Goal: Task Accomplishment & Management: Complete application form

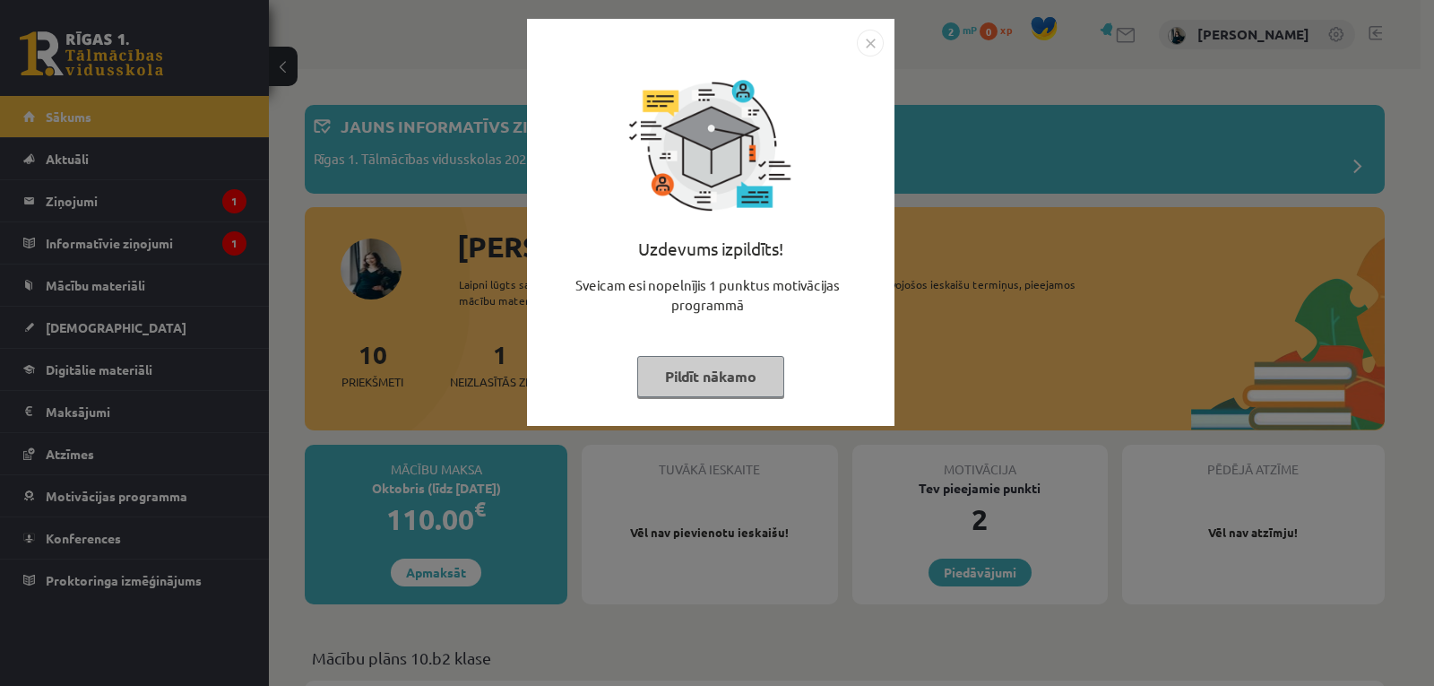
click at [677, 392] on button "Pildīt nākamo" at bounding box center [710, 376] width 147 height 41
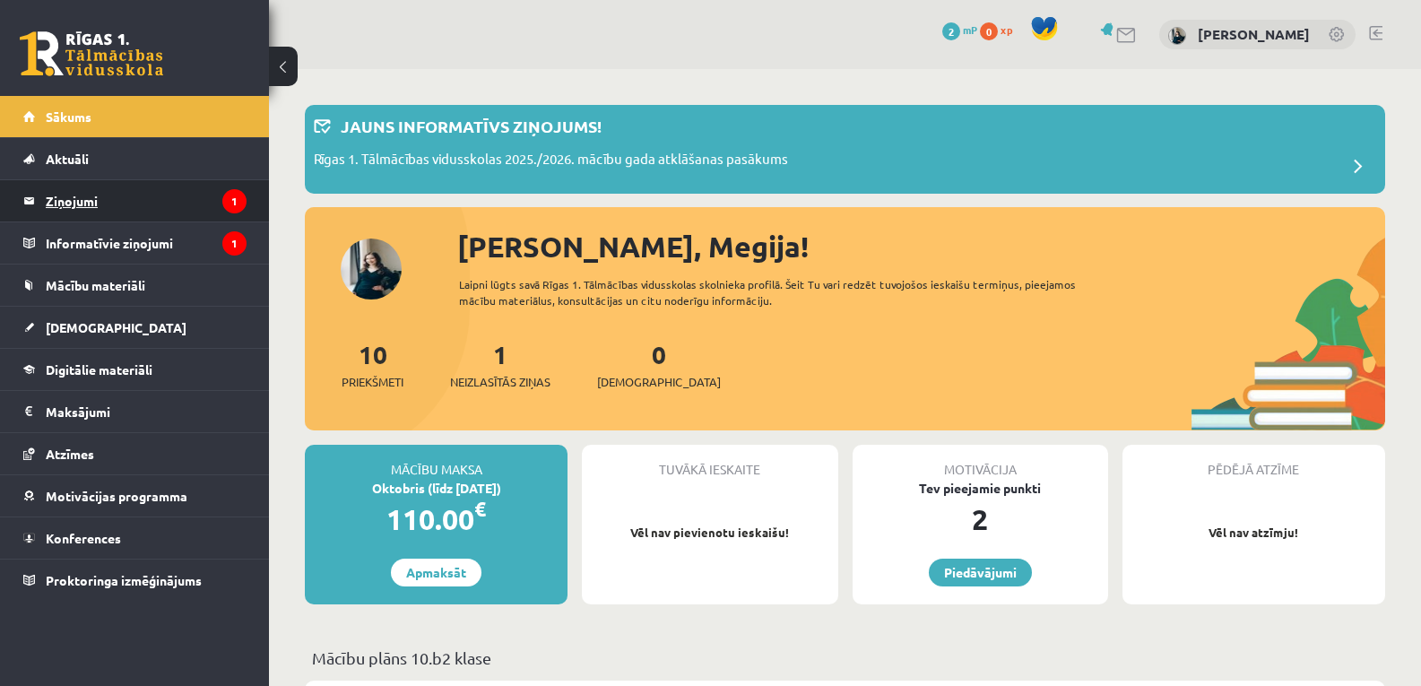
click at [106, 202] on legend "Ziņojumi 1" at bounding box center [146, 200] width 201 height 41
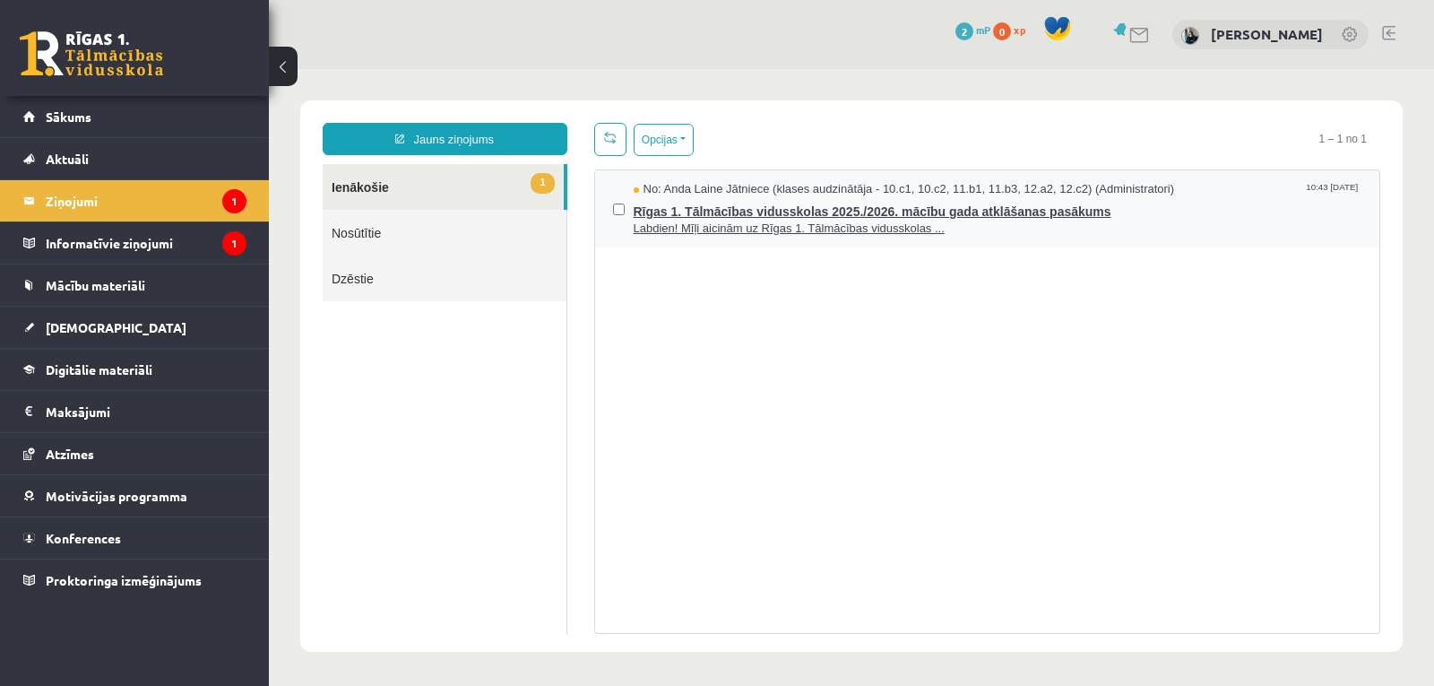
click at [785, 213] on span "Rīgas 1. Tālmācības vidusskolas 2025./2026. mācību gada atklāšanas pasākums" at bounding box center [998, 209] width 729 height 22
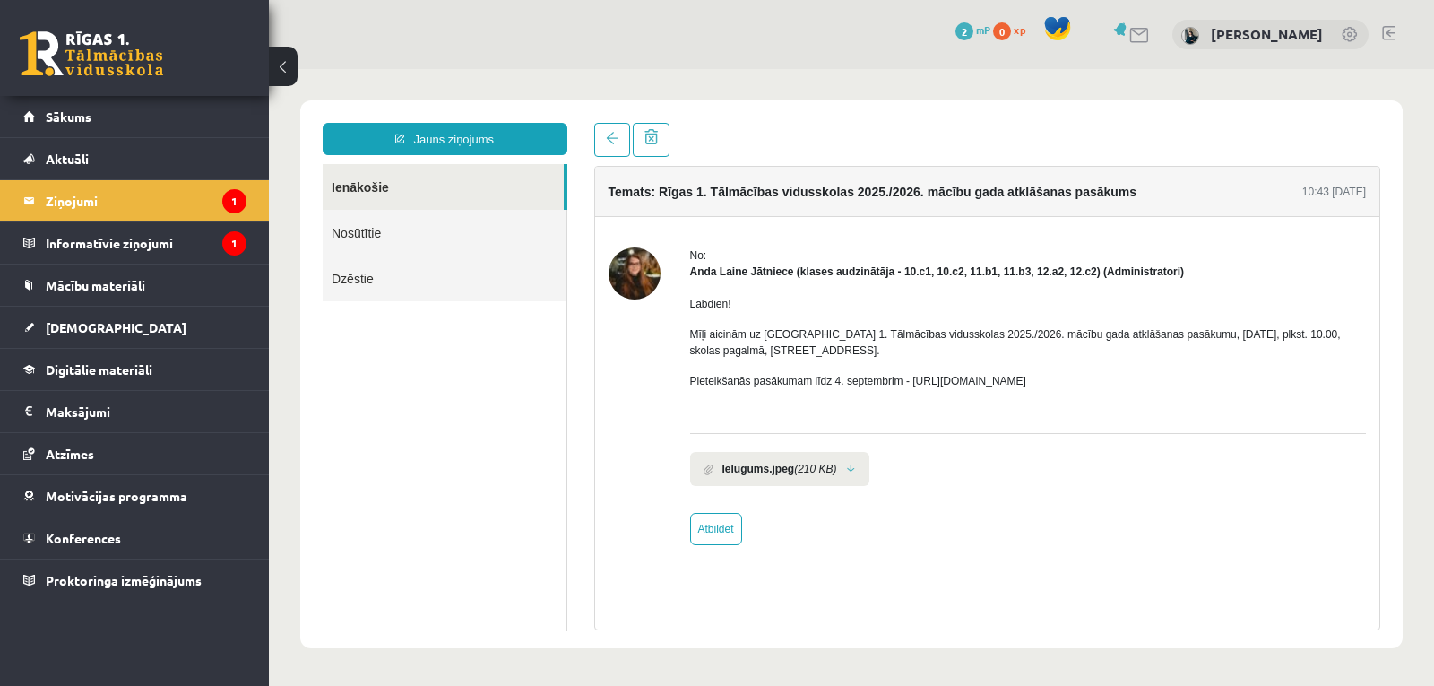
click at [846, 471] on link at bounding box center [851, 469] width 10 height 12
click at [983, 383] on p "Pieteikšanās pasākumam līdz 4. septembrim - https://forms.gle/3LWjJyadUWzknJDe9" at bounding box center [1028, 381] width 677 height 16
click at [1011, 390] on div "Labdien! Mīļi aicinām uz Rīgas 1. Tālmācības vidusskolas 2025./2026. mācību gad…" at bounding box center [1028, 350] width 677 height 140
drag, startPoint x: 906, startPoint y: 378, endPoint x: 1103, endPoint y: 377, distance: 197.2
click at [1103, 377] on p "Pieteikšanās pasākumam līdz 4. septembrim - https://forms.gle/3LWjJyadUWzknJDe9" at bounding box center [1028, 381] width 677 height 16
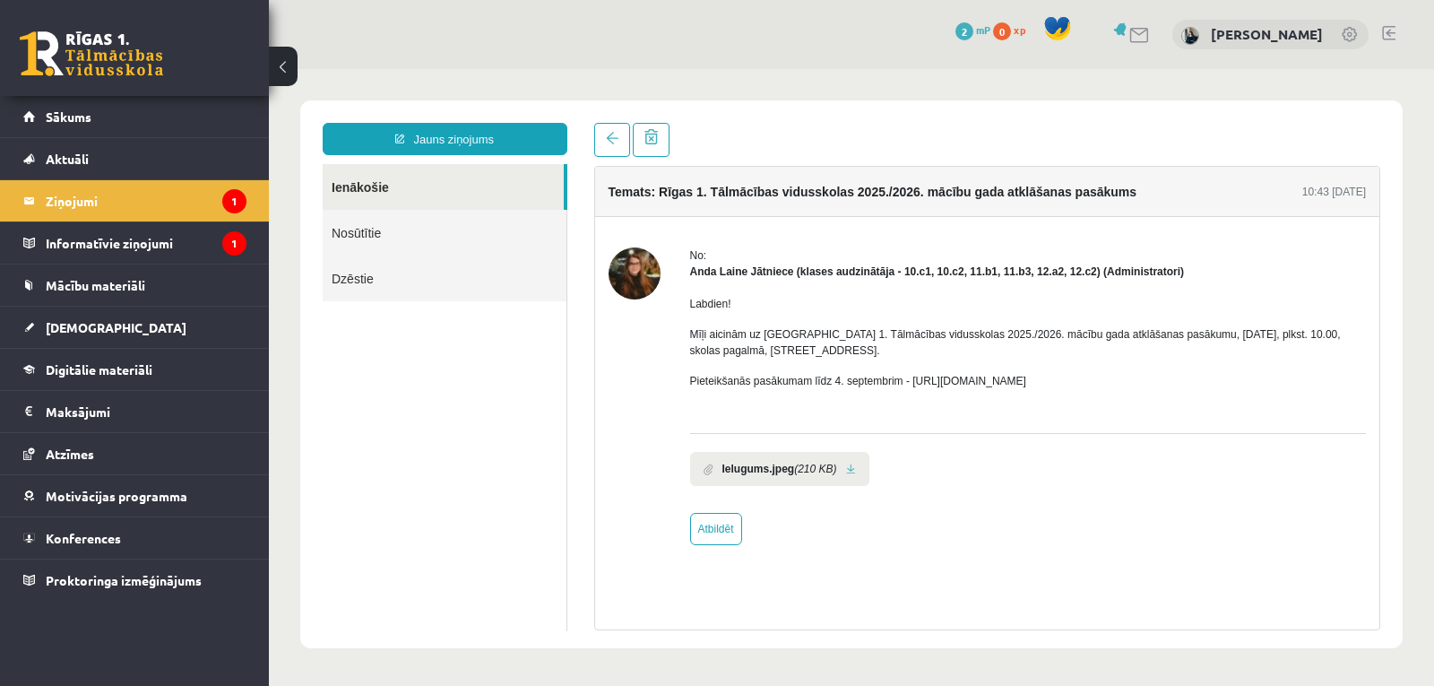
copy p "https://forms.gle/3LWjJyadUWzknJDe9"
click at [194, 240] on legend "Informatīvie ziņojumi 1" at bounding box center [146, 242] width 201 height 41
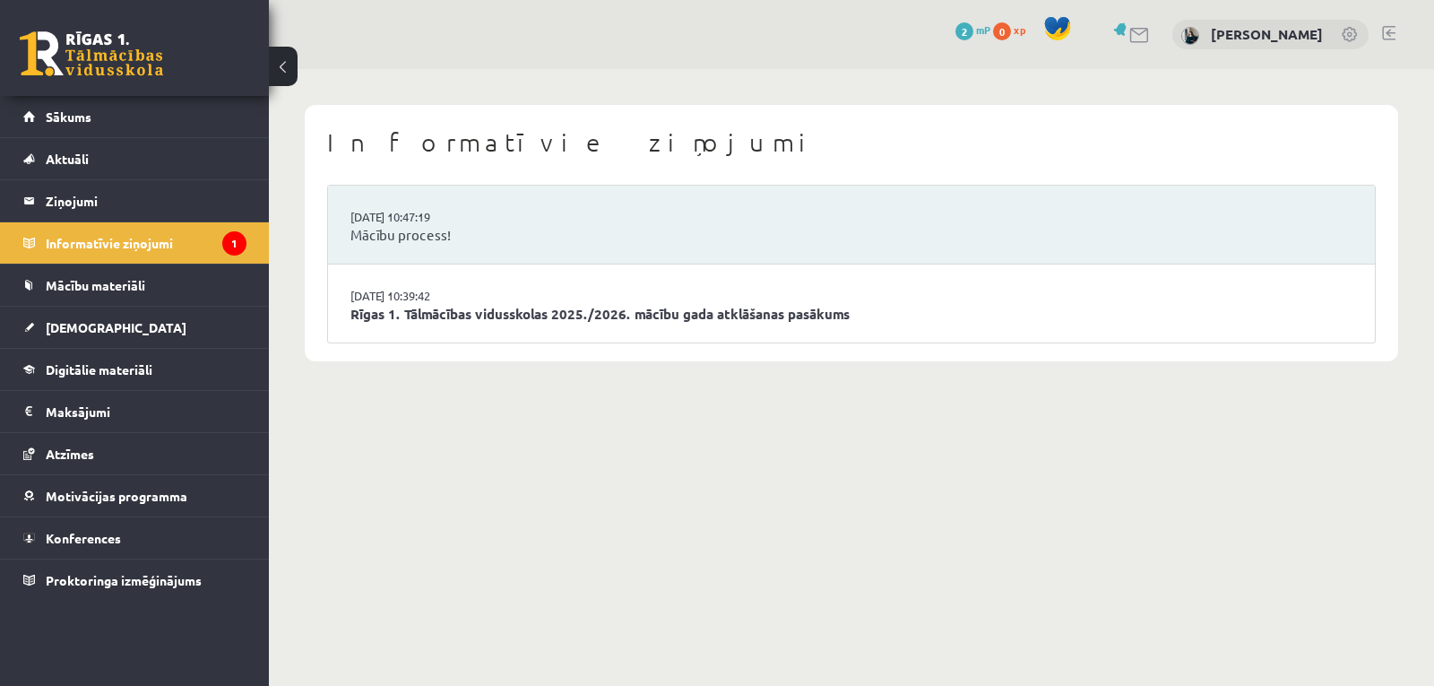
click at [505, 303] on li "27.08.2025 10:39:42 Rīgas 1. Tālmācības vidusskolas 2025./2026. mācību gada atk…" at bounding box center [851, 303] width 1047 height 78
click at [507, 310] on link "Rīgas 1. Tālmācības vidusskolas 2025./2026. mācību gada atklāšanas pasākums" at bounding box center [851, 314] width 1002 height 21
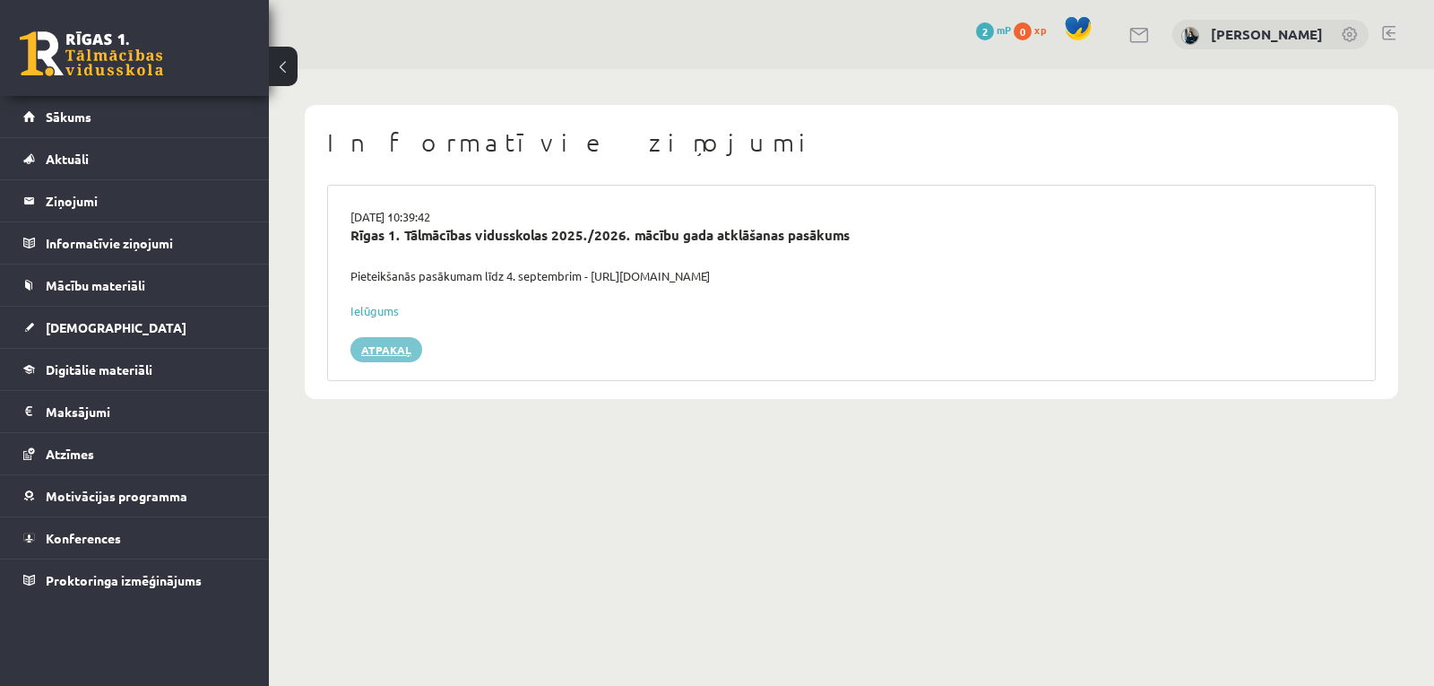
click at [383, 342] on link "Atpakaļ" at bounding box center [386, 349] width 72 height 25
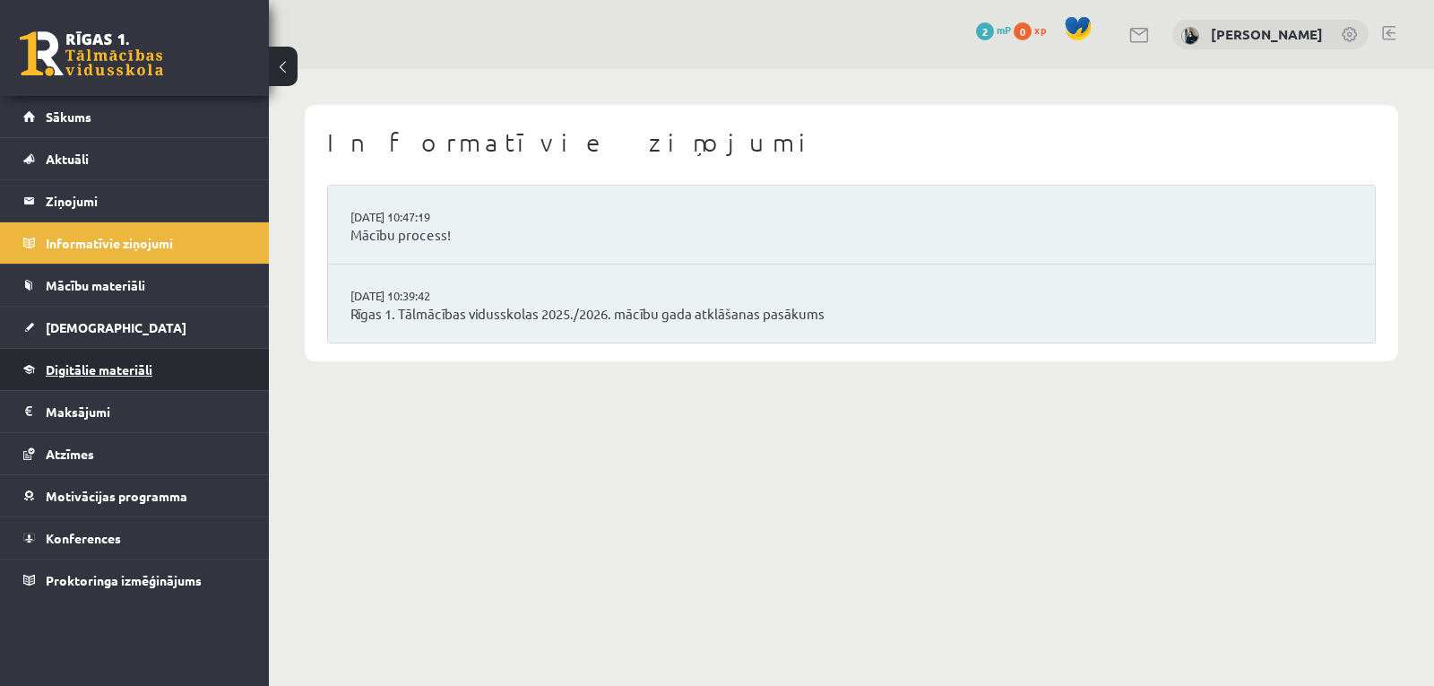
click at [130, 361] on link "Digitālie materiāli" at bounding box center [134, 369] width 223 height 41
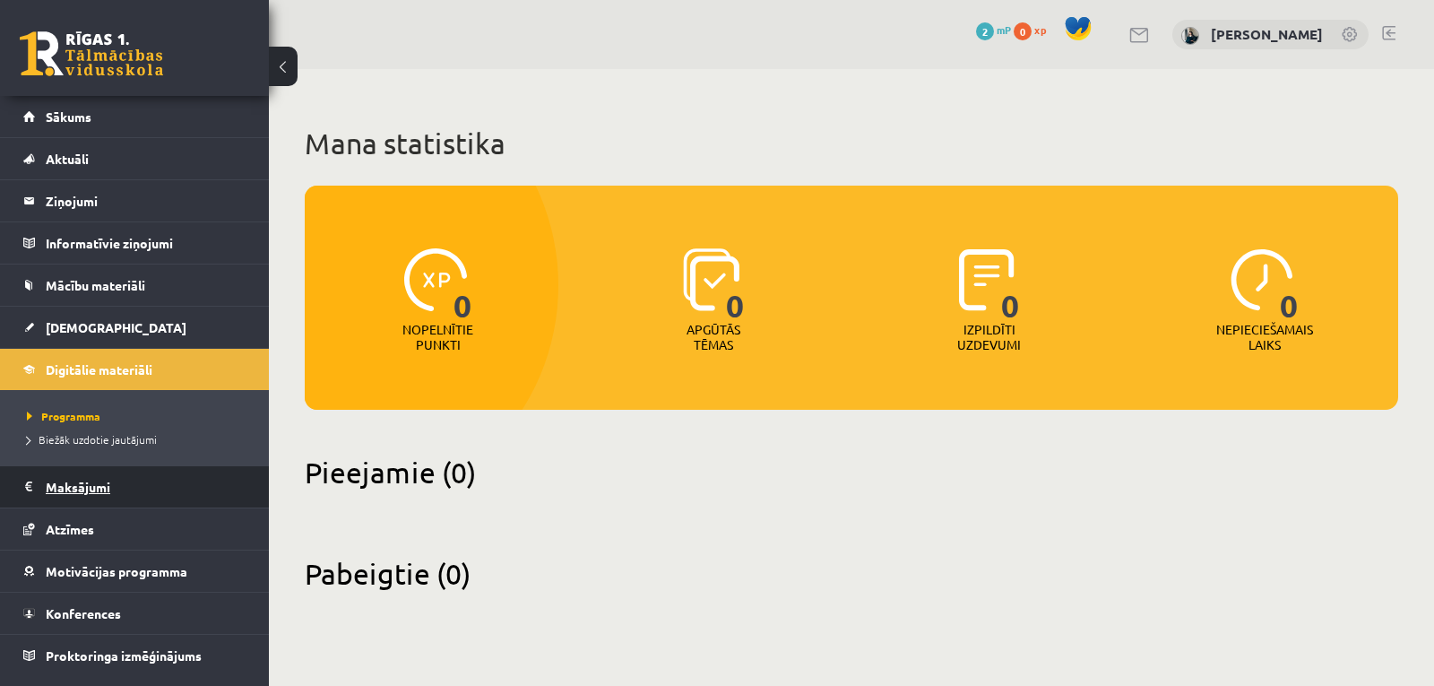
click at [80, 496] on legend "Maksājumi 0" at bounding box center [146, 486] width 201 height 41
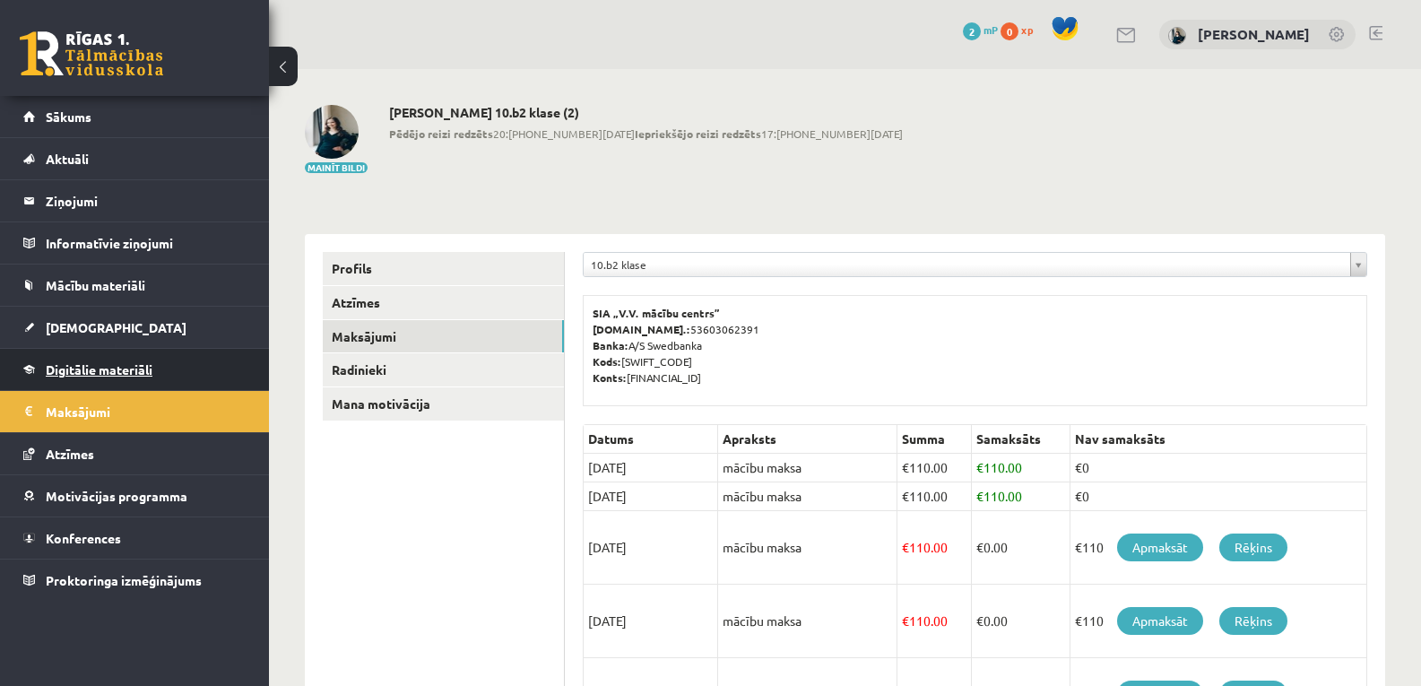
click at [95, 367] on span "Digitālie materiāli" at bounding box center [99, 369] width 107 height 16
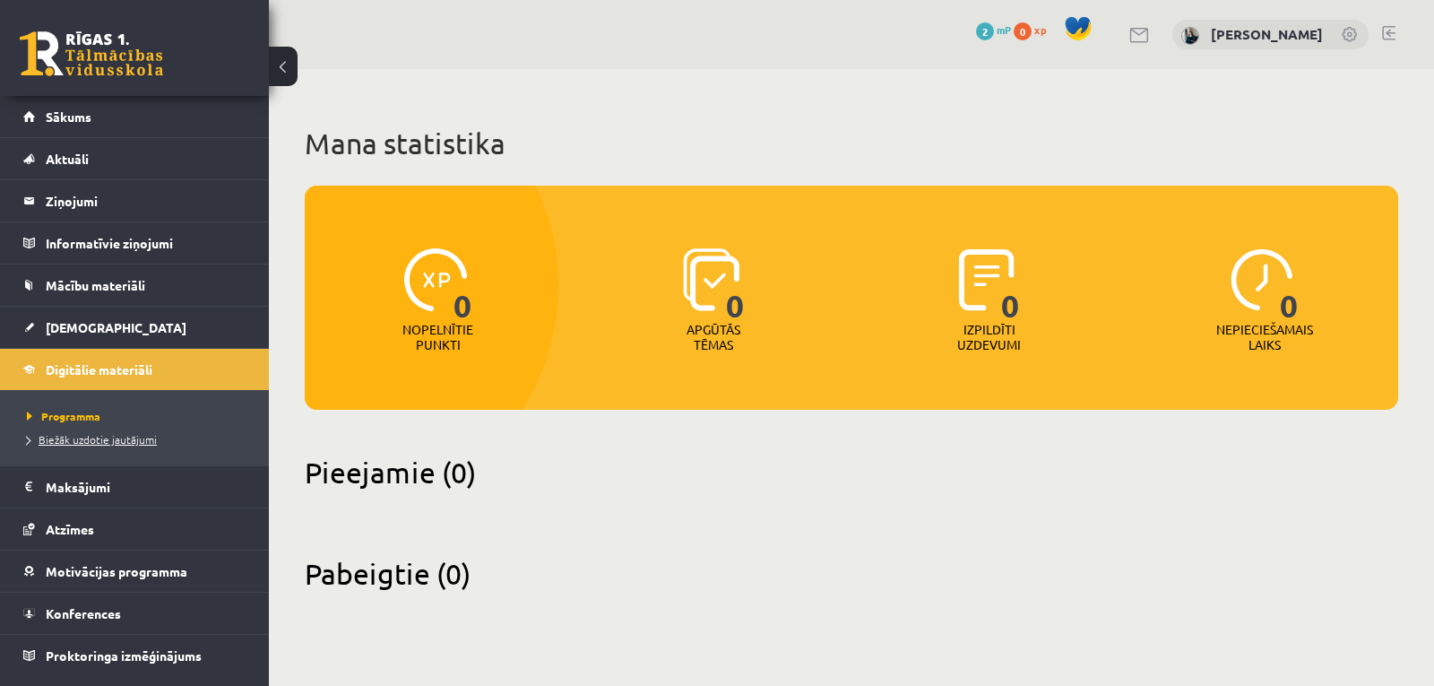
click at [93, 437] on span "Biežāk uzdotie jautājumi" at bounding box center [92, 439] width 130 height 14
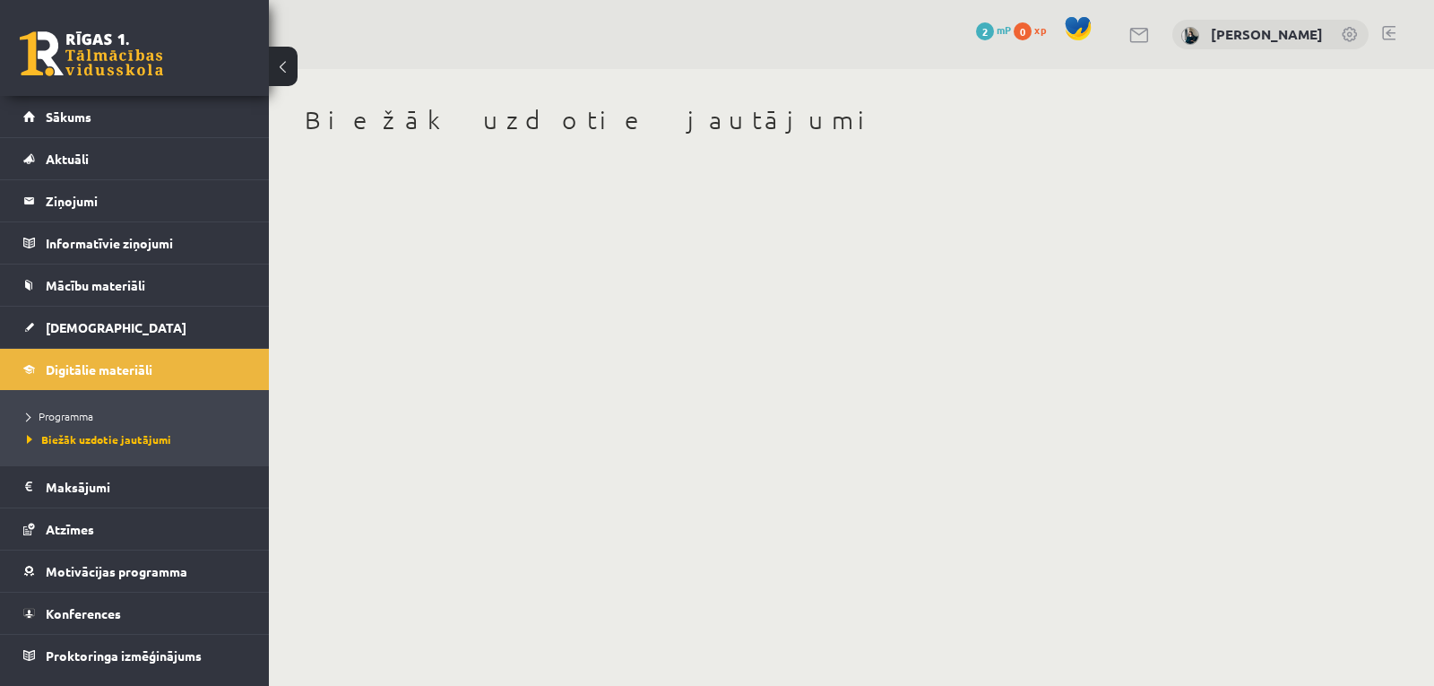
click at [530, 218] on body "0 Dāvanas 2 mP 0 xp [PERSON_NAME] Sākums Aktuāli Kā mācīties eSKOLĀ Kontakti No…" at bounding box center [717, 343] width 1434 height 686
click at [113, 288] on span "Mācību materiāli" at bounding box center [95, 285] width 99 height 16
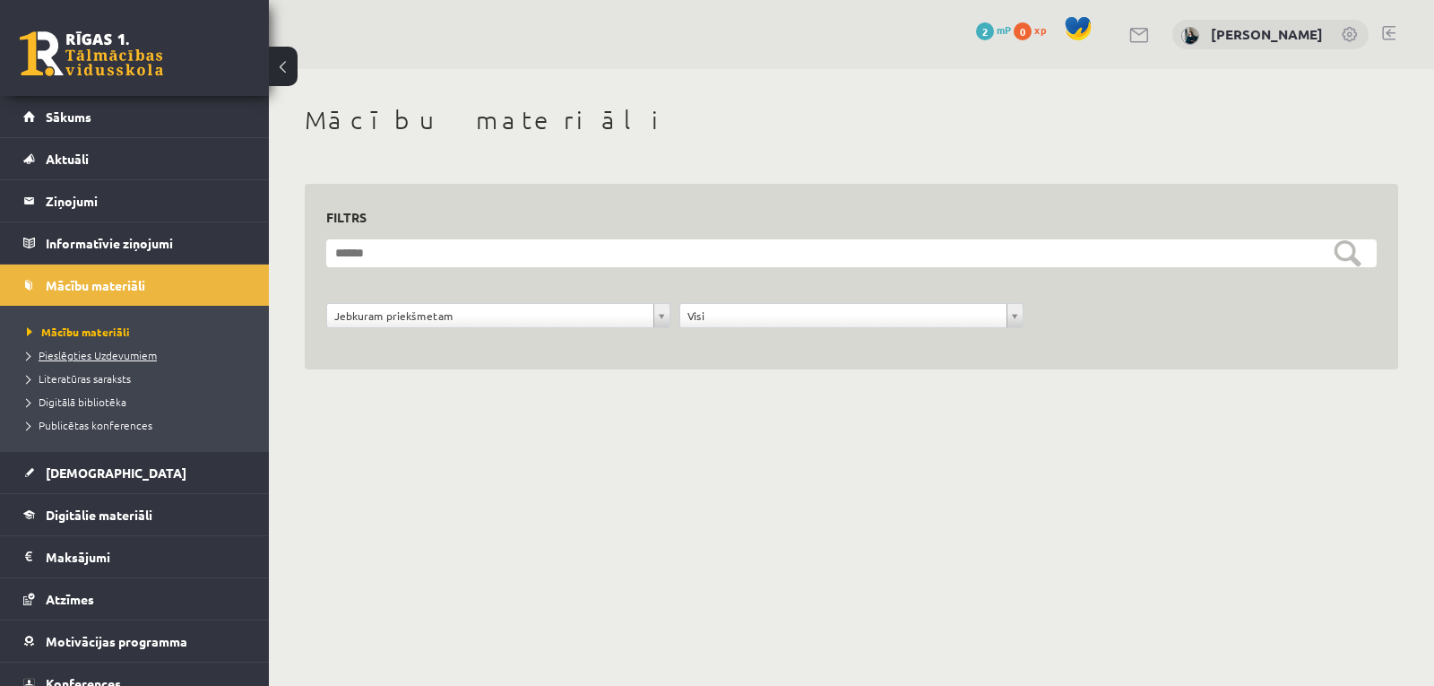
click at [121, 350] on span "Pieslēgties Uzdevumiem" at bounding box center [92, 355] width 130 height 14
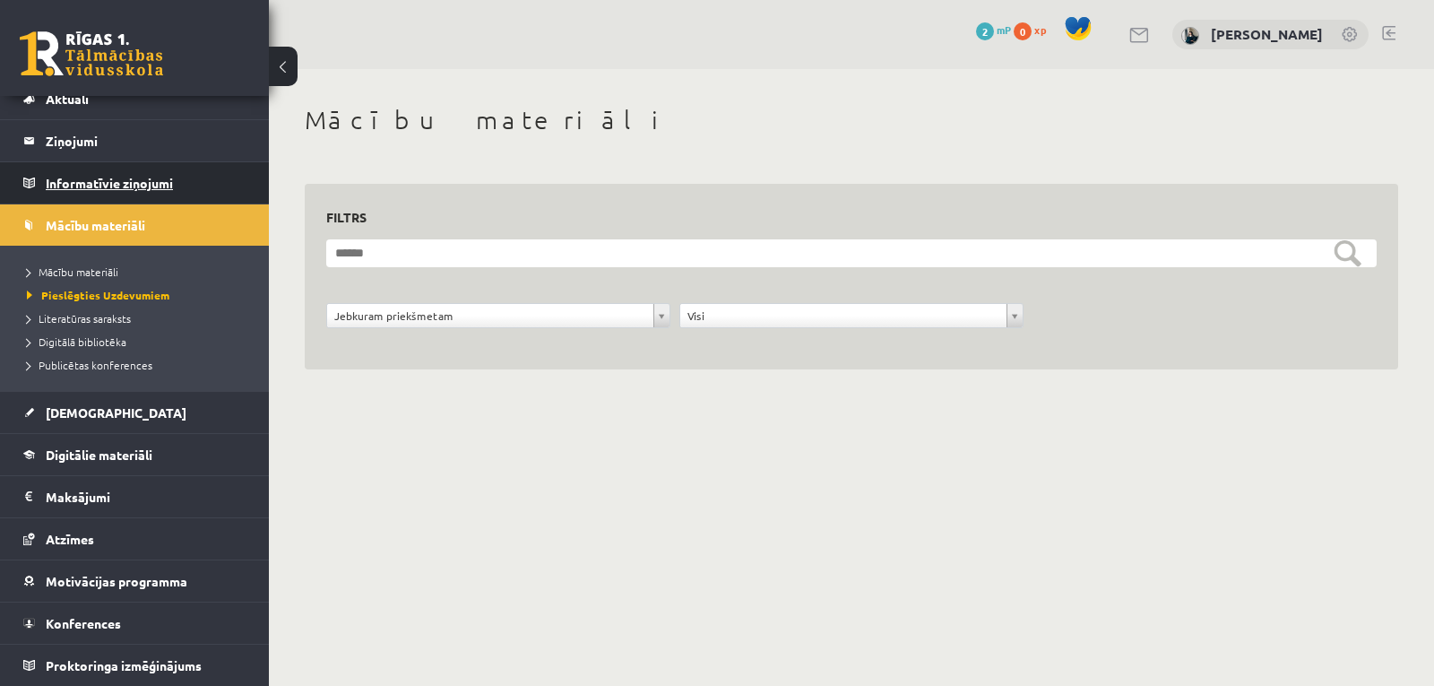
click at [76, 187] on legend "Informatīvie ziņojumi 0" at bounding box center [146, 182] width 201 height 41
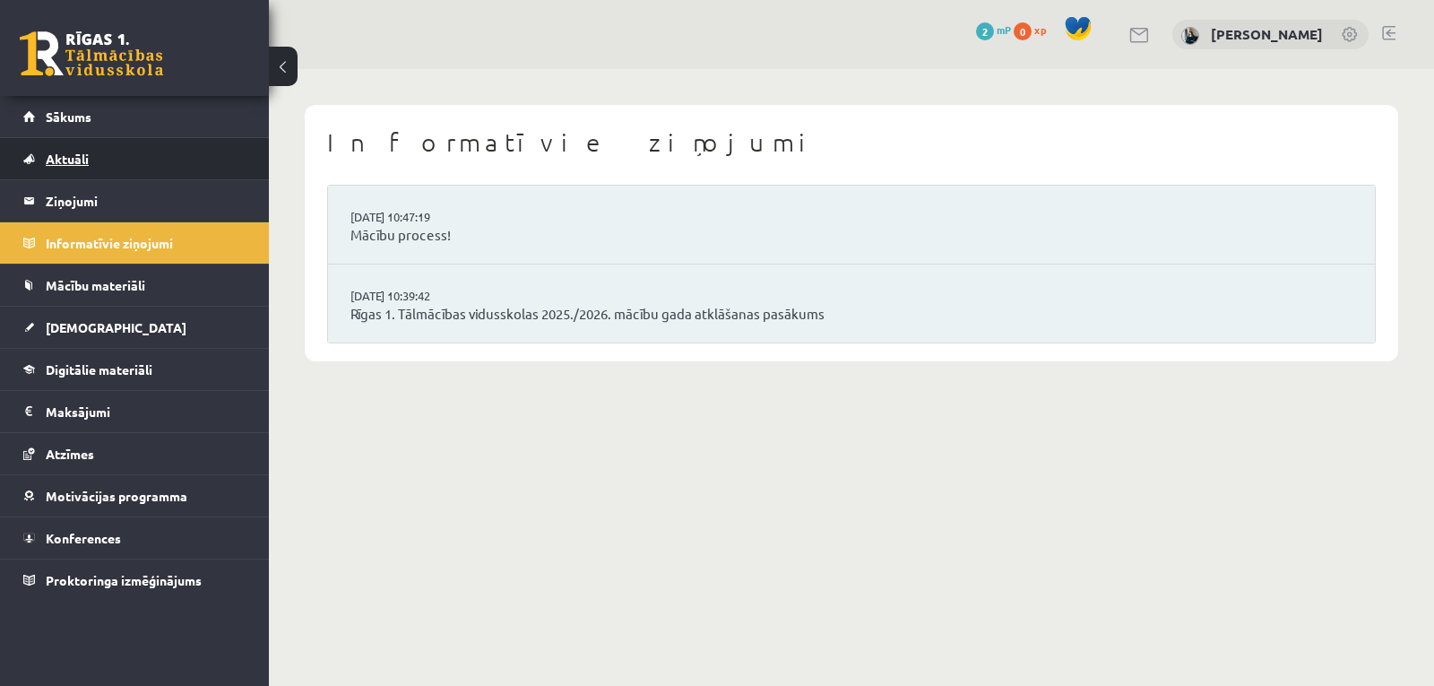
click at [89, 160] on span "Aktuāli" at bounding box center [67, 159] width 43 height 16
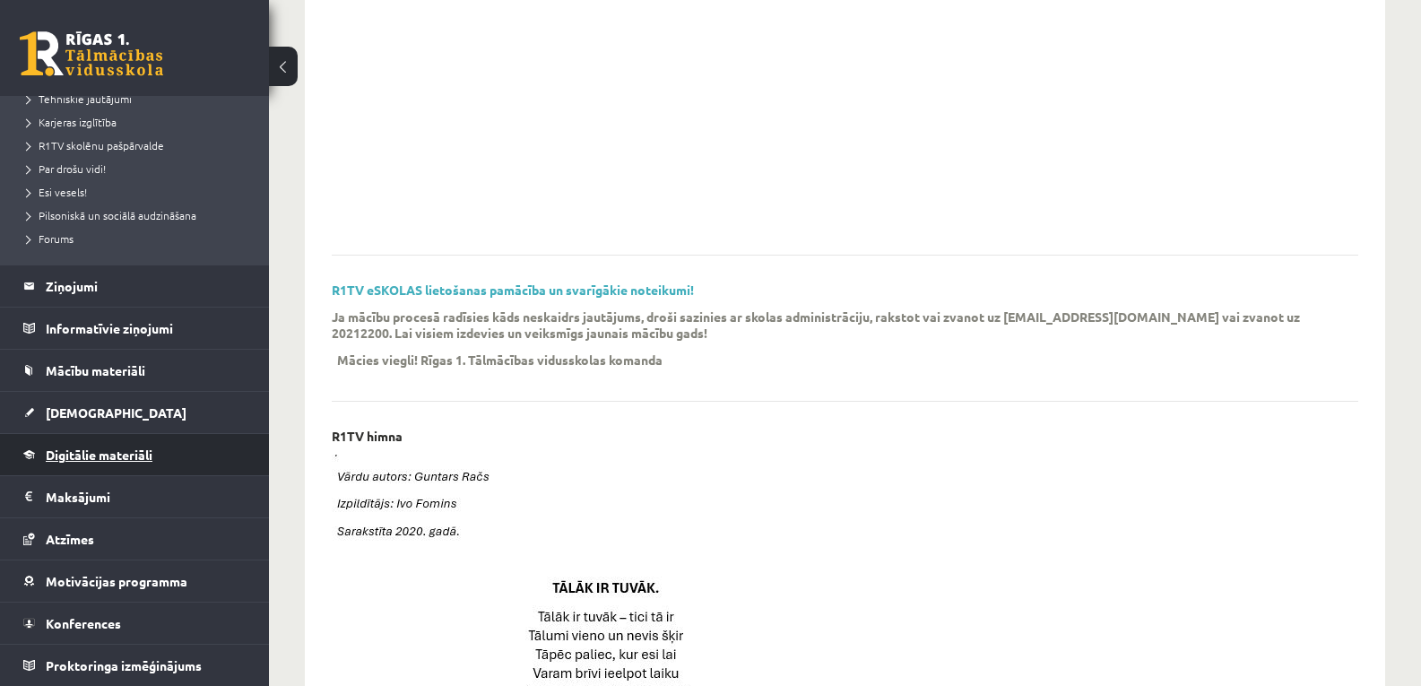
scroll to position [351, 0]
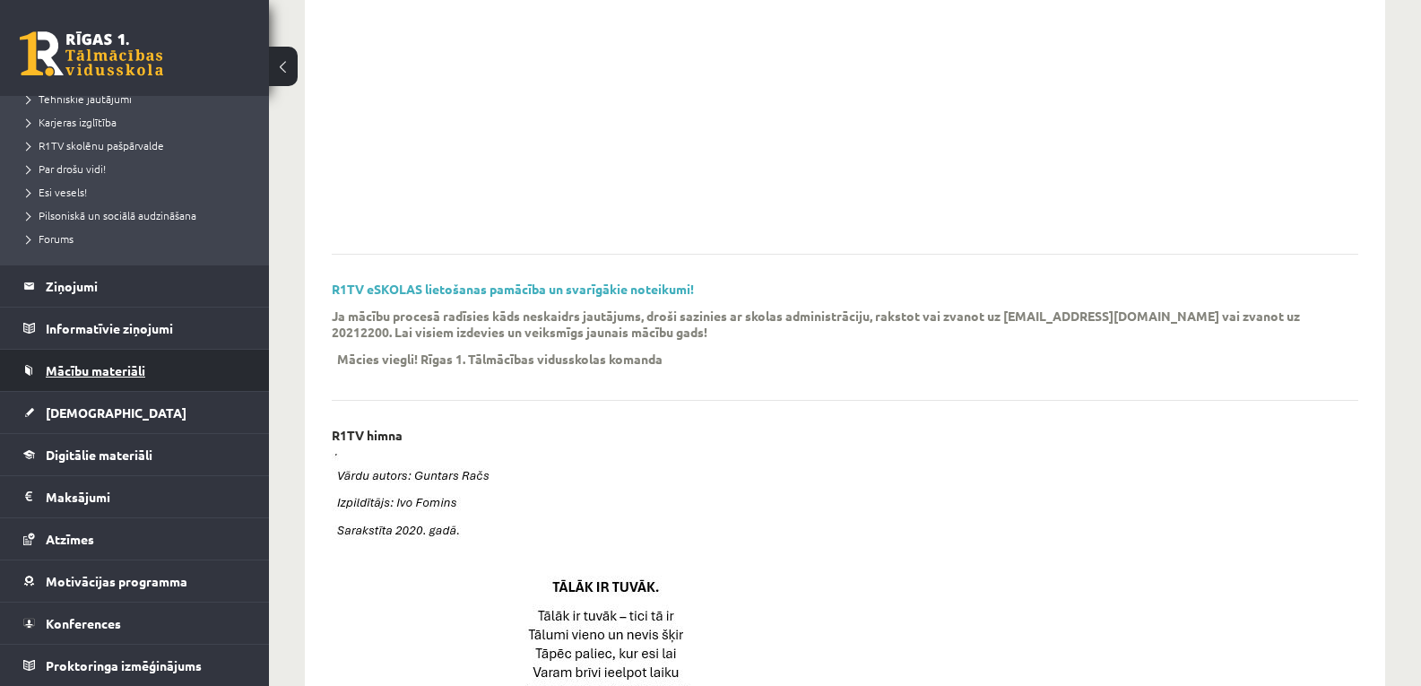
click at [102, 361] on link "Mācību materiāli" at bounding box center [134, 370] width 223 height 41
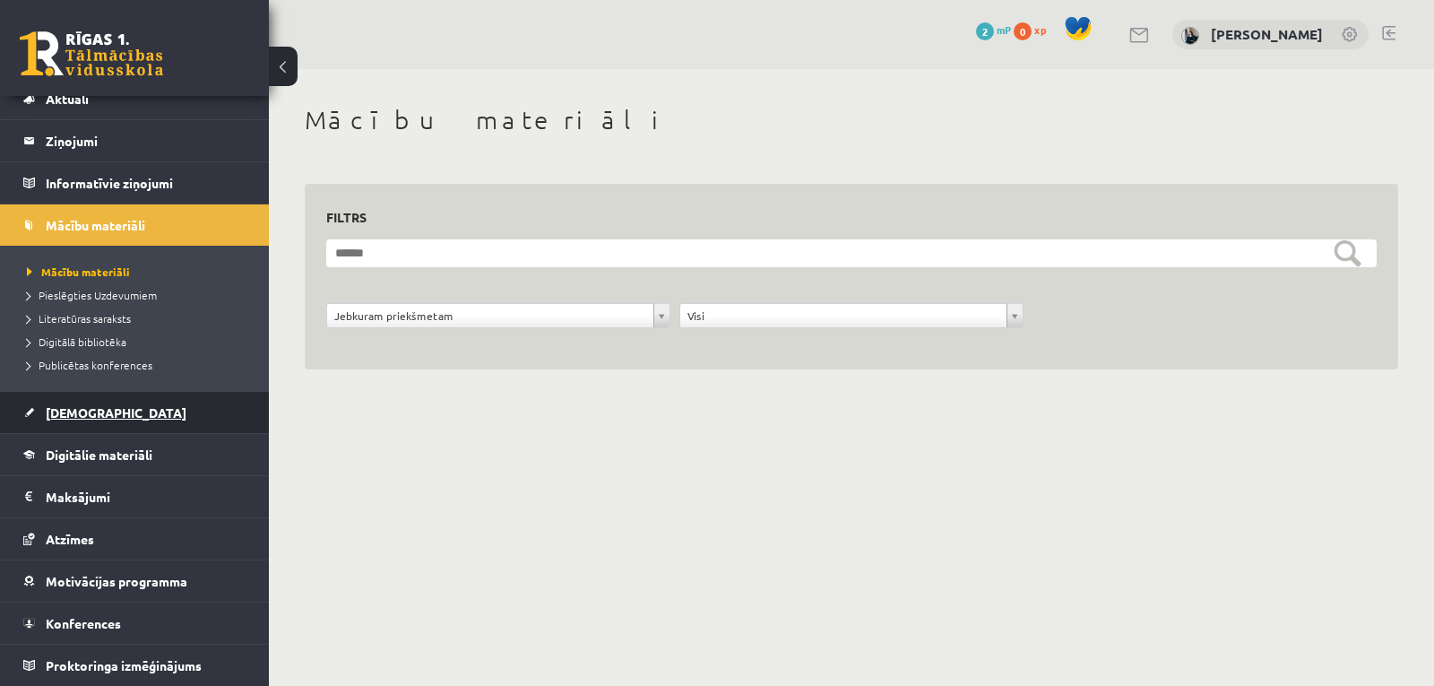
click at [89, 407] on span "[DEMOGRAPHIC_DATA]" at bounding box center [116, 412] width 141 height 16
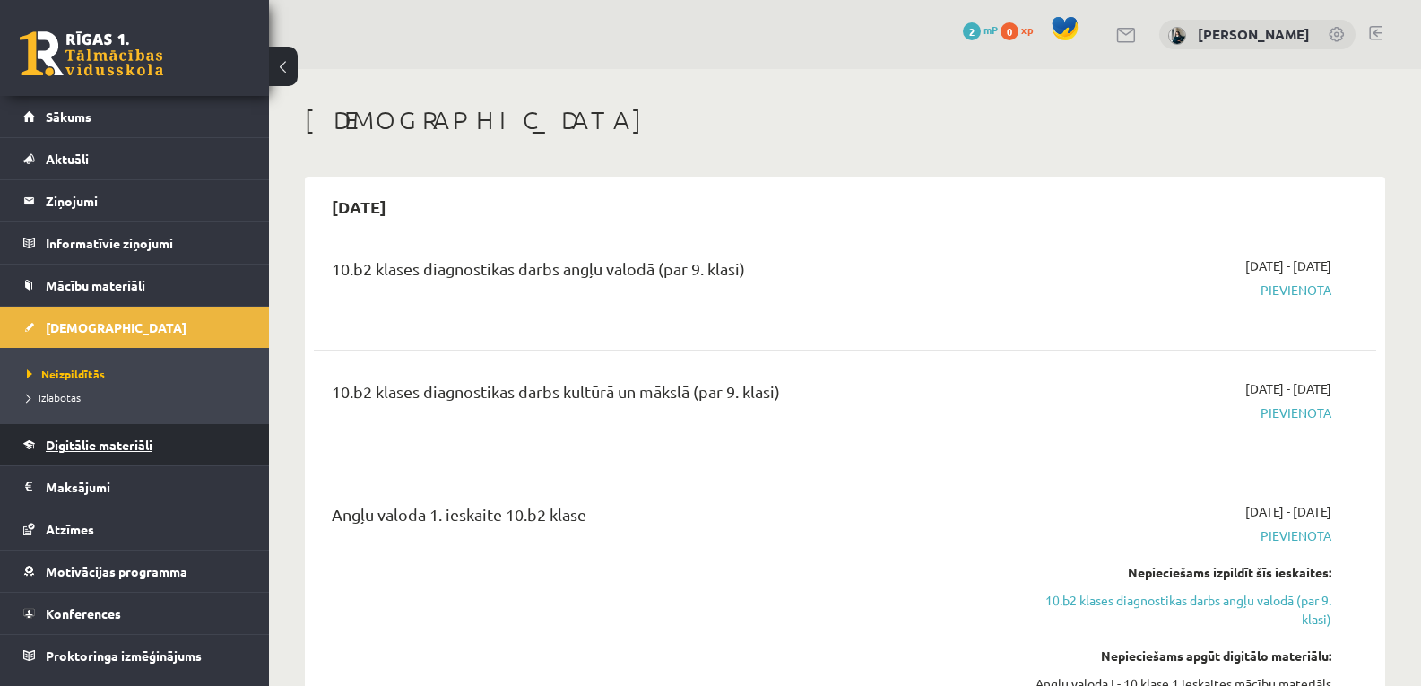
click at [98, 448] on span "Digitālie materiāli" at bounding box center [99, 445] width 107 height 16
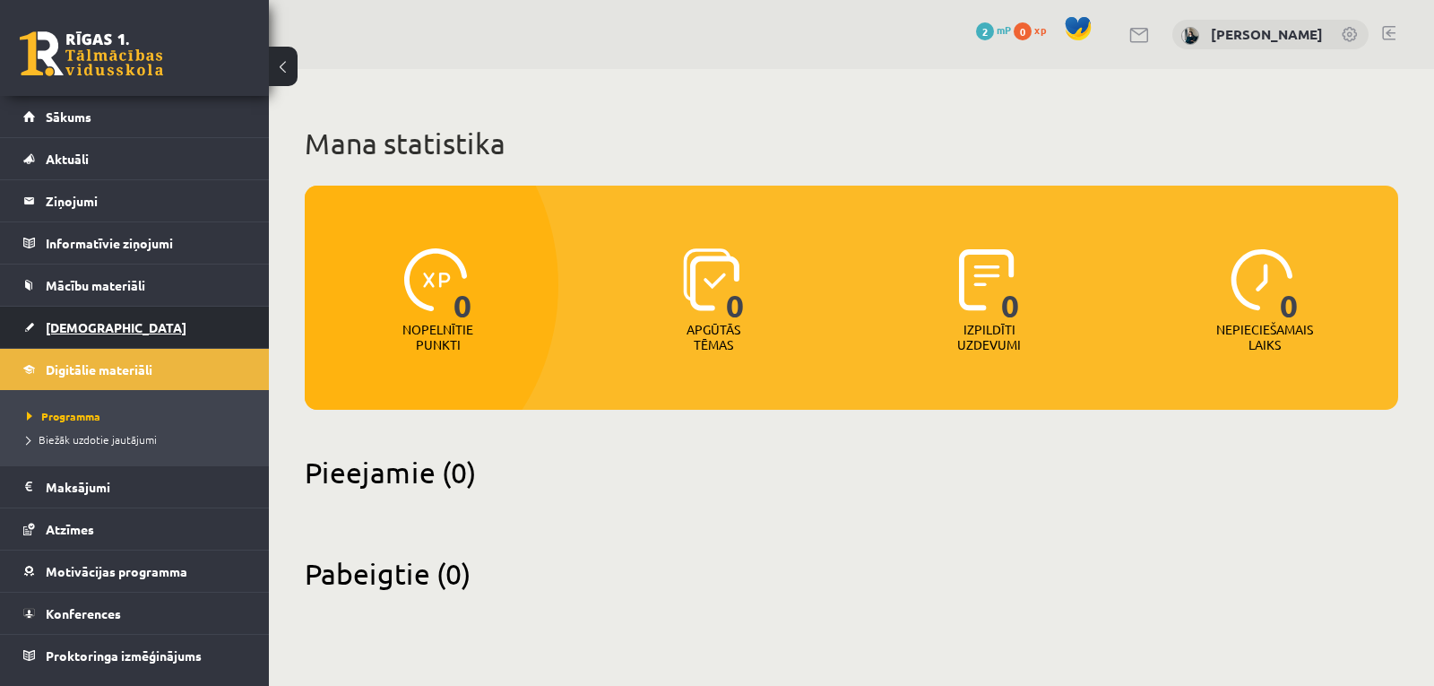
click at [80, 327] on span "[DEMOGRAPHIC_DATA]" at bounding box center [116, 327] width 141 height 16
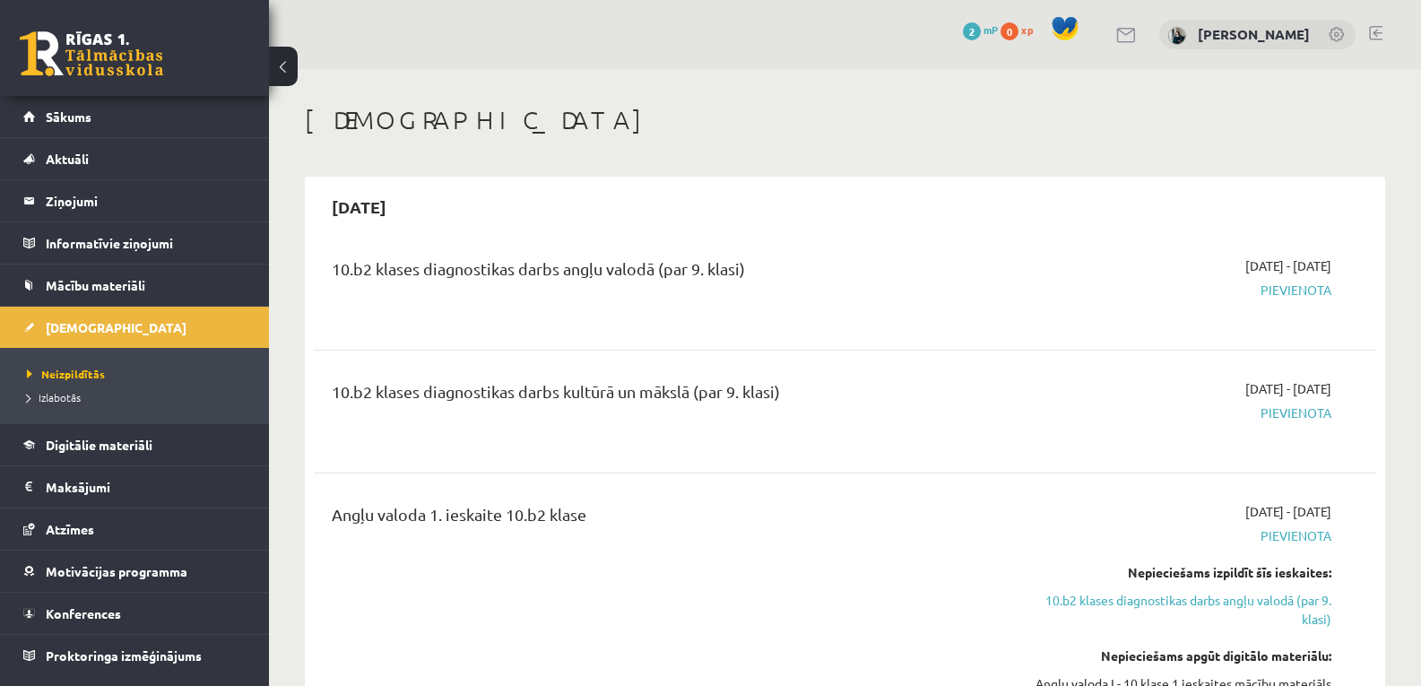
click at [981, 36] on span "2" at bounding box center [972, 31] width 18 height 18
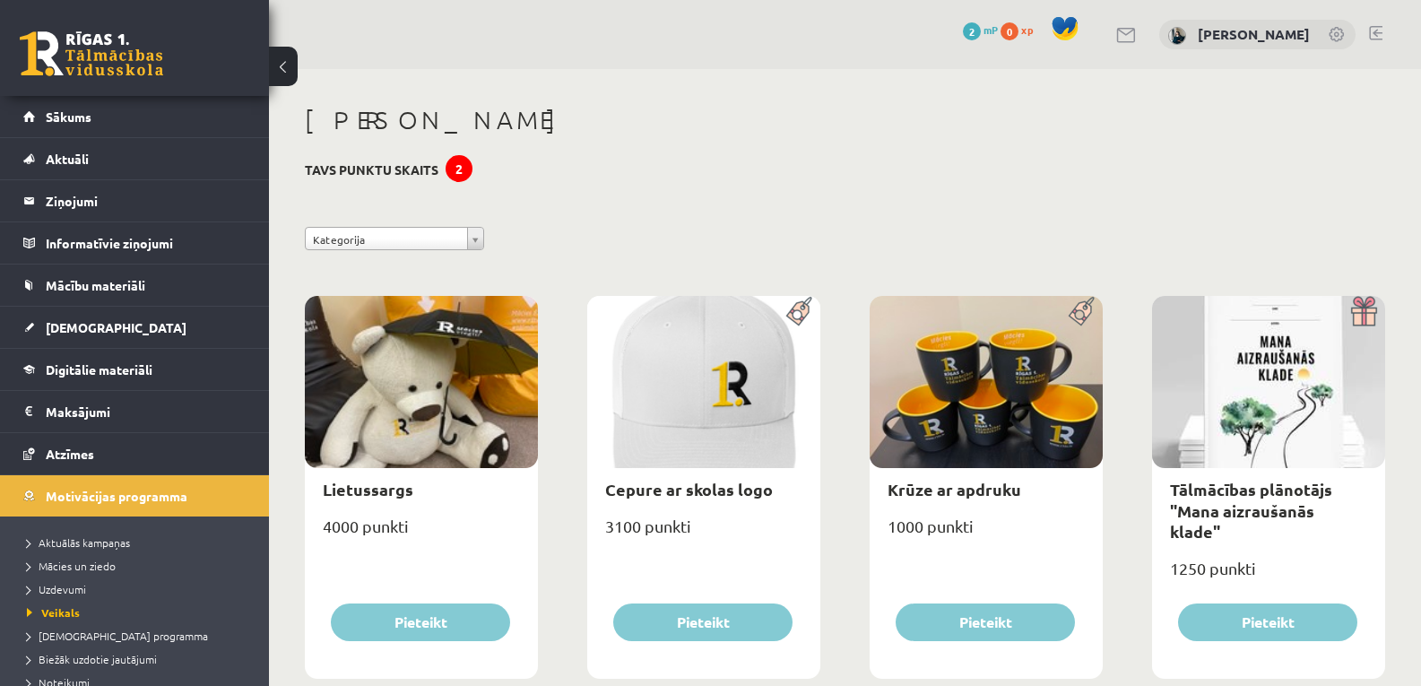
click at [169, 112] on link "Sākums" at bounding box center [134, 116] width 223 height 41
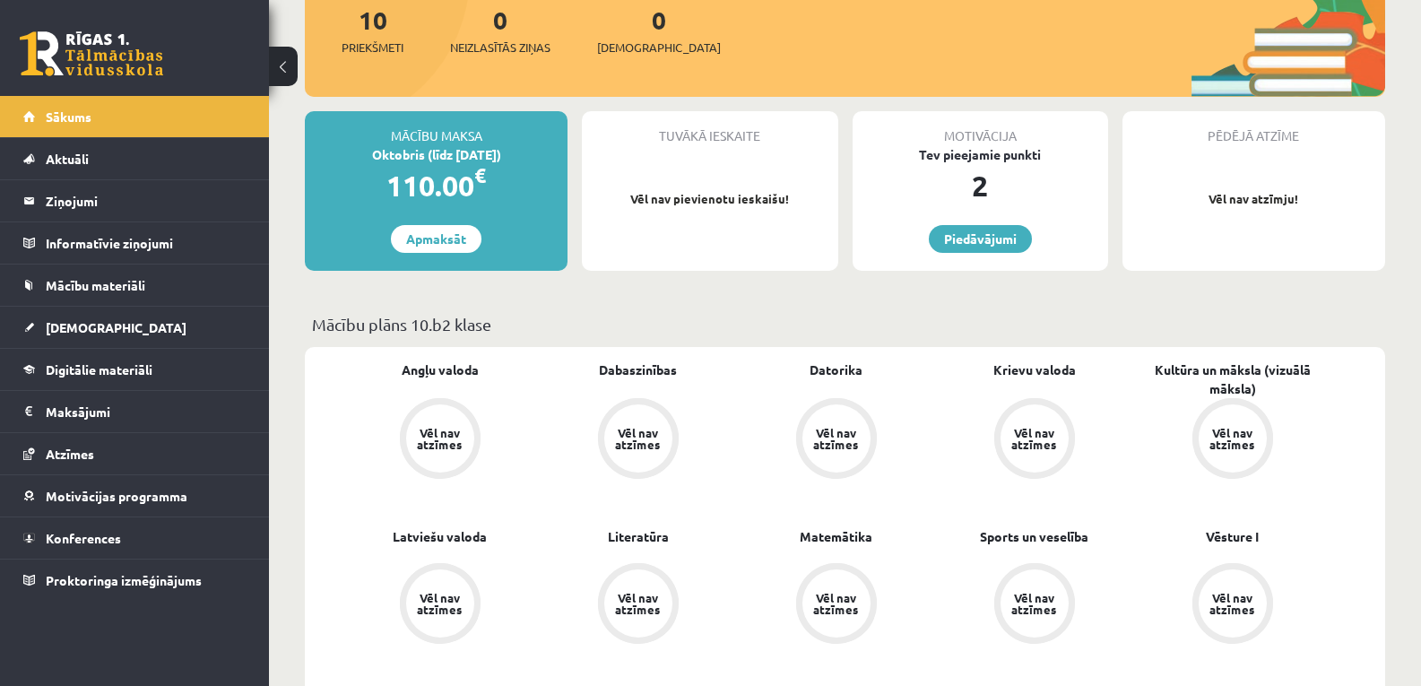
scroll to position [231, 0]
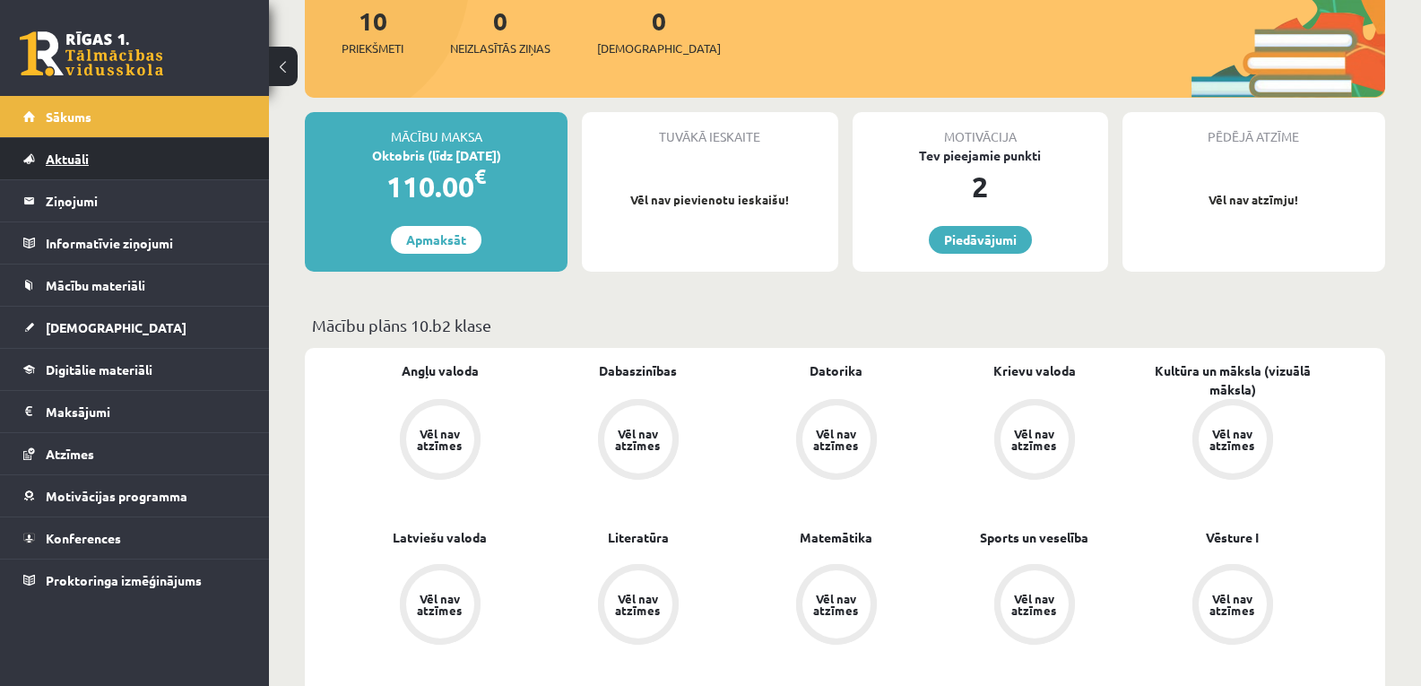
click at [65, 157] on span "Aktuāli" at bounding box center [67, 159] width 43 height 16
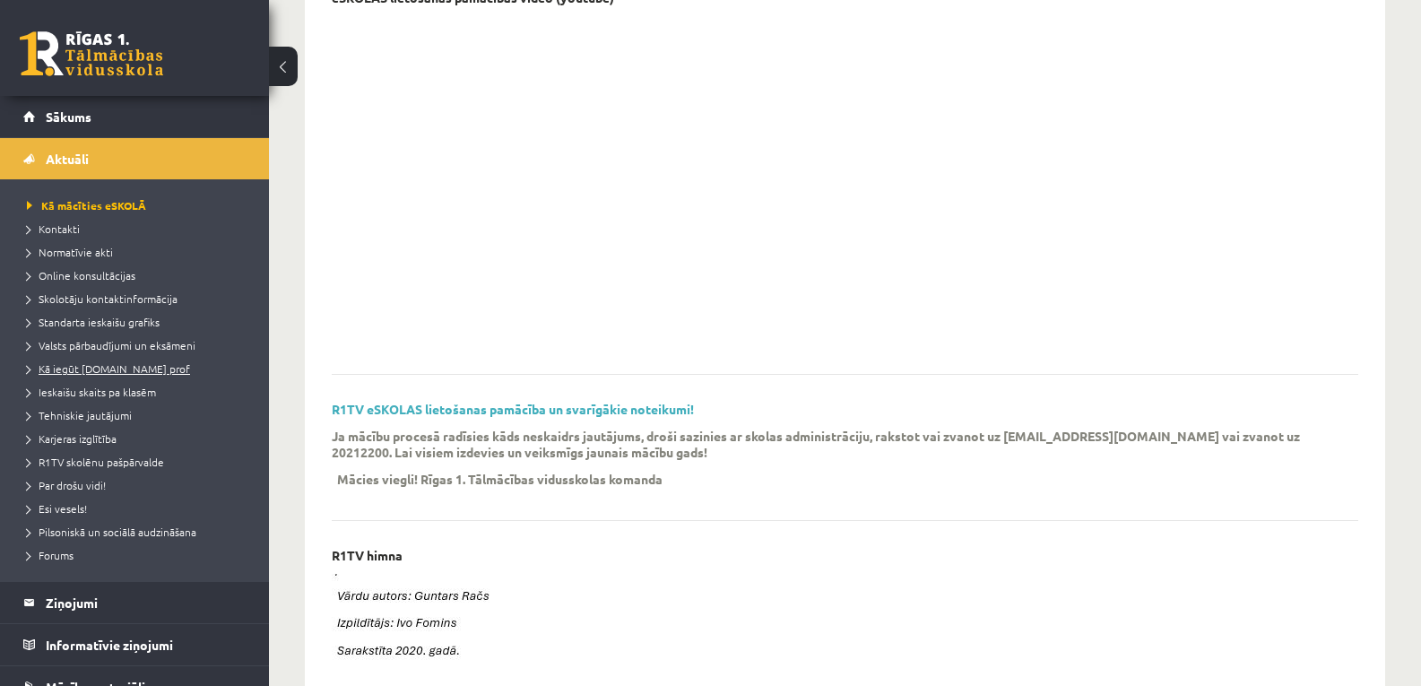
click at [91, 365] on span "Kā iegūt [DOMAIN_NAME] prof" at bounding box center [108, 368] width 163 height 14
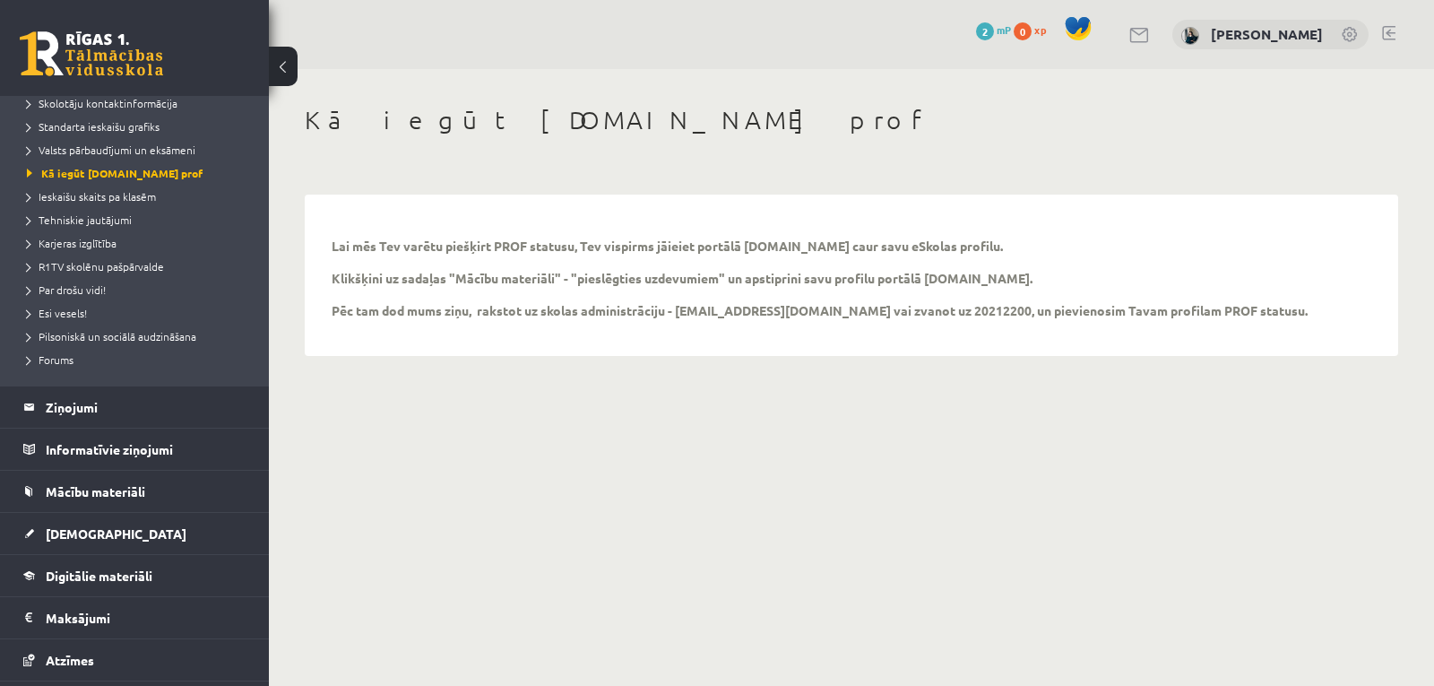
scroll to position [316, 0]
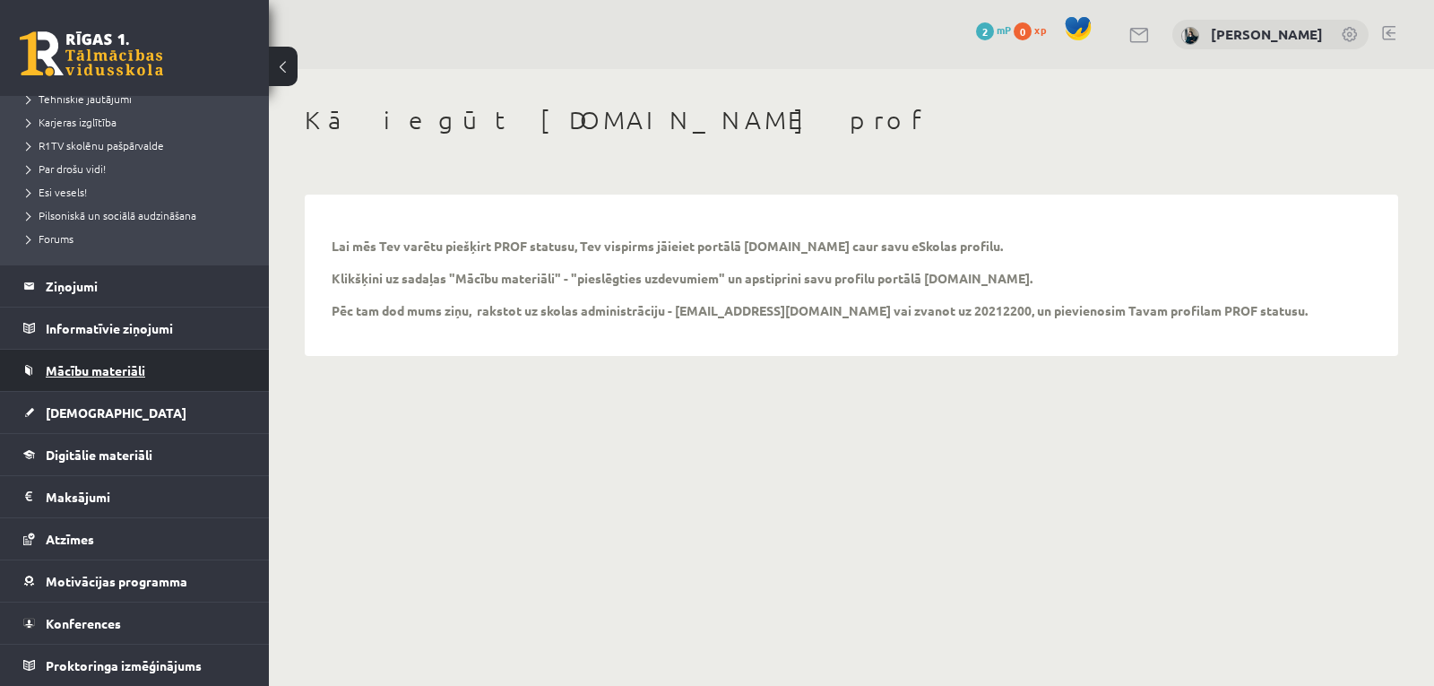
click at [82, 371] on span "Mācību materiāli" at bounding box center [95, 370] width 99 height 16
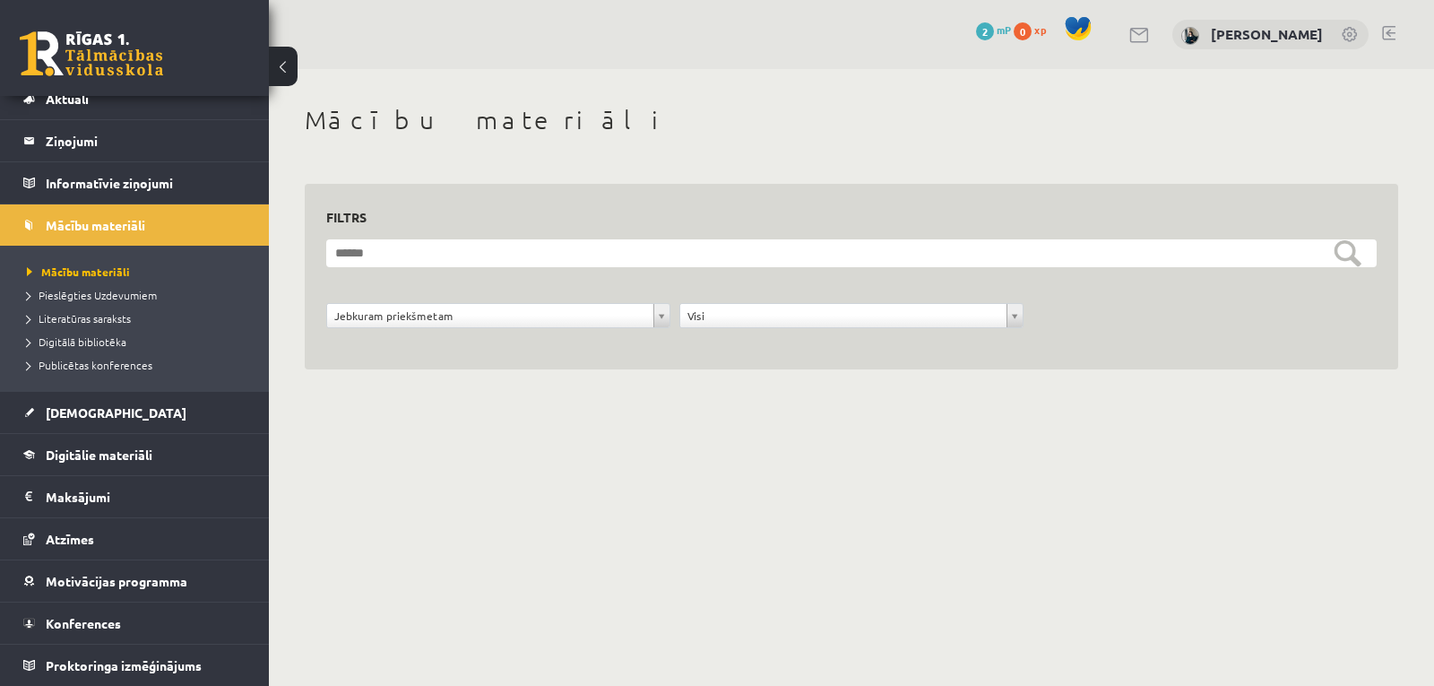
click at [100, 285] on li "Pieslēgties Uzdevumiem" at bounding box center [139, 294] width 224 height 23
click at [110, 295] on span "Pieslēgties Uzdevumiem" at bounding box center [98, 295] width 143 height 14
click at [316, 537] on body "0 Dāvanas 2 mP 0 xp Megija Simsone Sākums Aktuāli Kā mācīties eSKOLĀ Kontakti N…" at bounding box center [717, 343] width 1434 height 686
click at [108, 232] on link "Mācību materiāli" at bounding box center [134, 224] width 223 height 41
click at [80, 169] on legend "Informatīvie ziņojumi 0" at bounding box center [146, 182] width 201 height 41
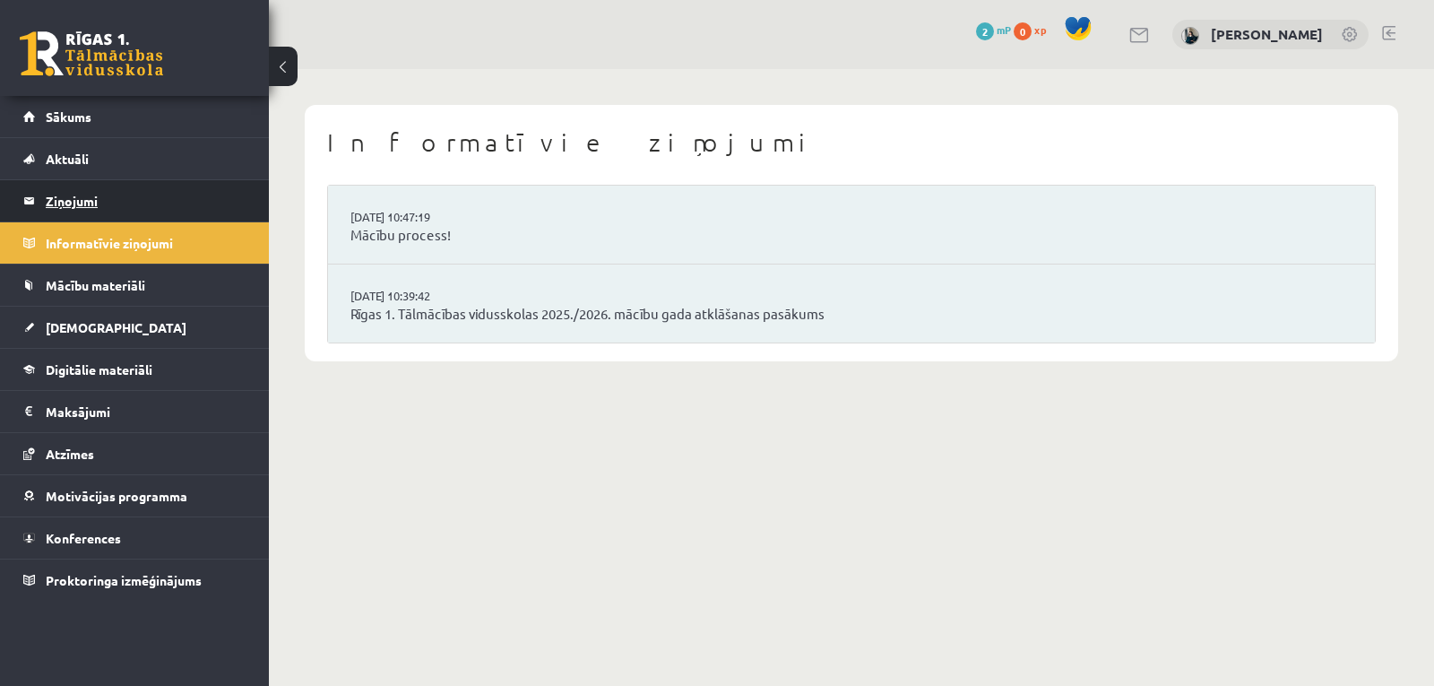
click at [82, 195] on legend "Ziņojumi 0" at bounding box center [146, 200] width 201 height 41
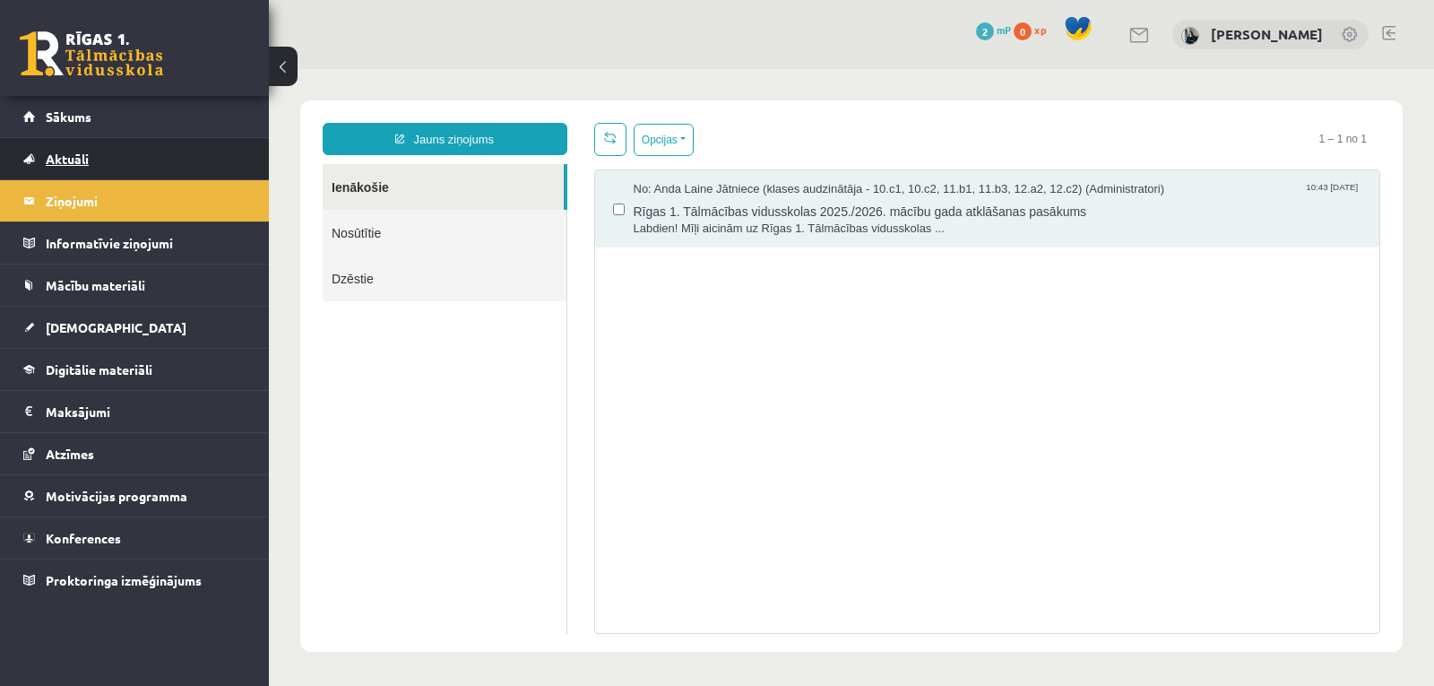
click at [72, 154] on span "Aktuāli" at bounding box center [67, 159] width 43 height 16
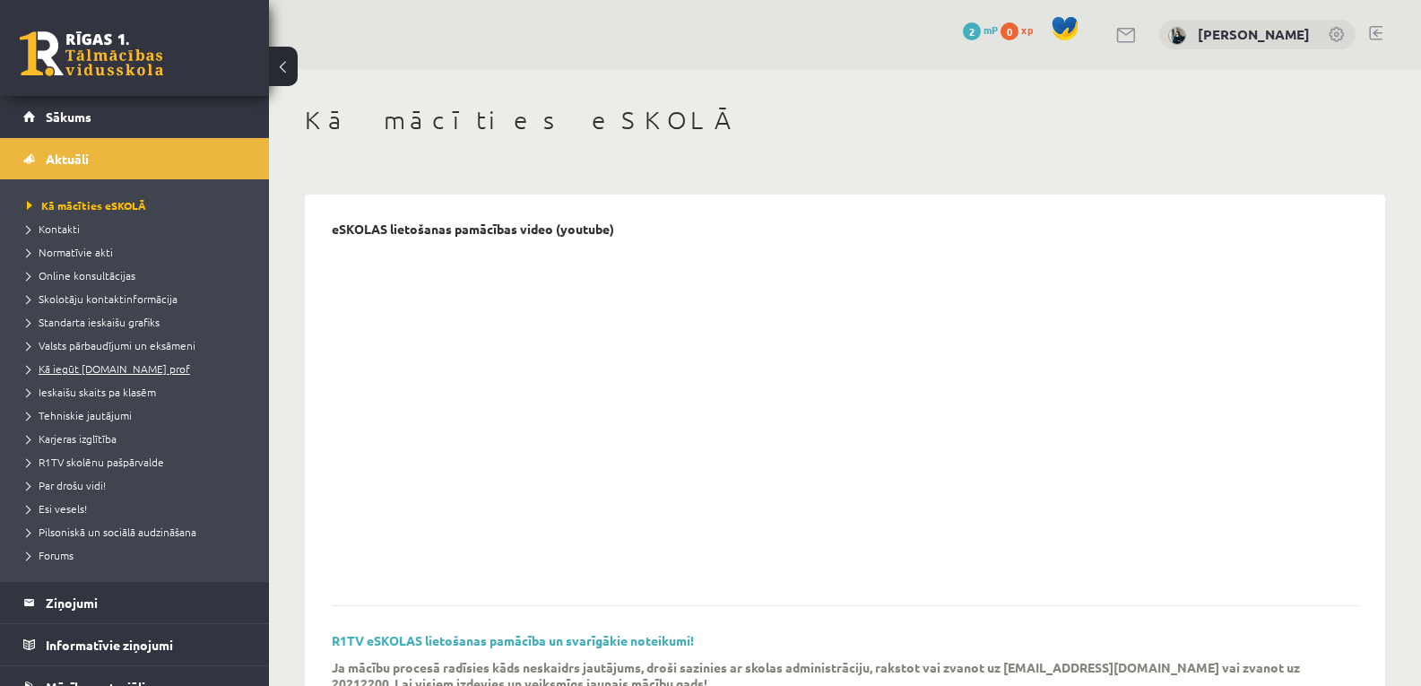
click at [108, 370] on span "Kā iegūt [DOMAIN_NAME] prof" at bounding box center [108, 368] width 163 height 14
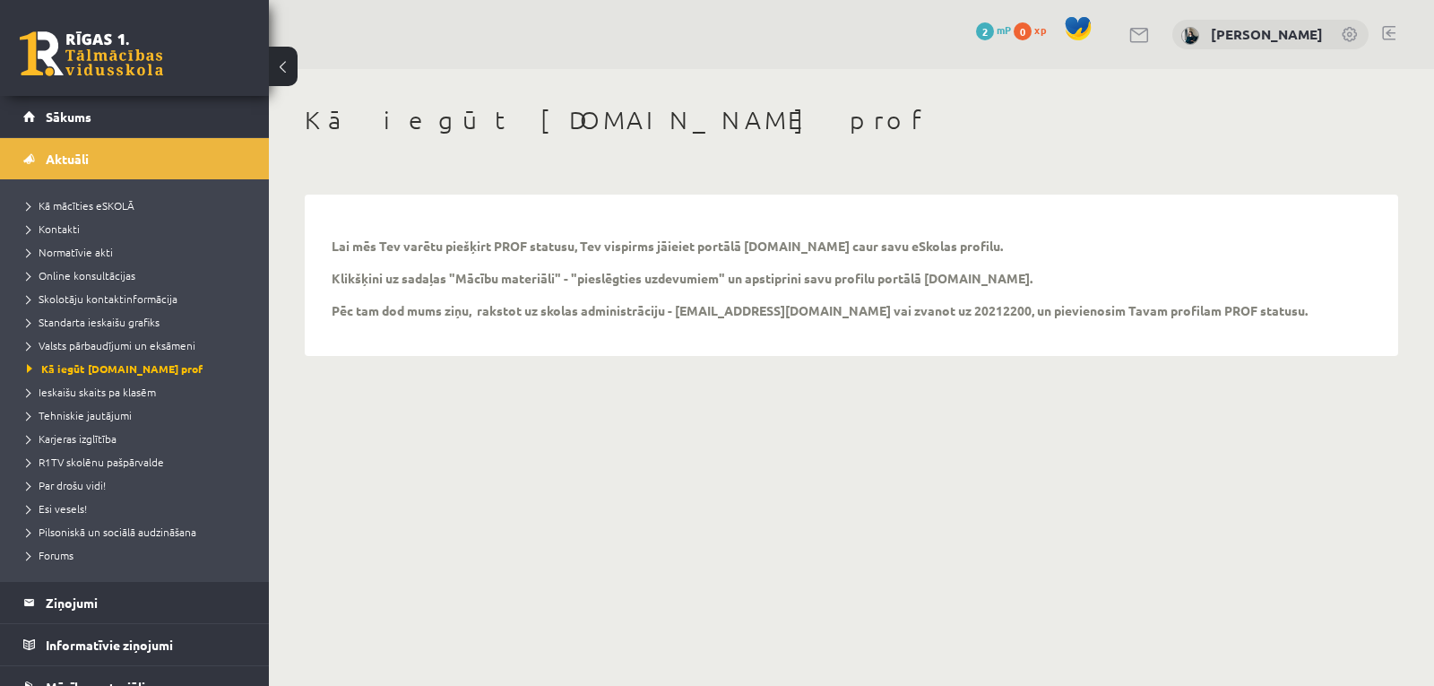
click at [696, 312] on p "Lai mēs Tev varētu piešķirt PROF statusu, Tev vispirms jāieiet portālā uzdevumi…" at bounding box center [820, 278] width 976 height 81
click at [167, 600] on legend "Ziņojumi 0" at bounding box center [146, 602] width 201 height 41
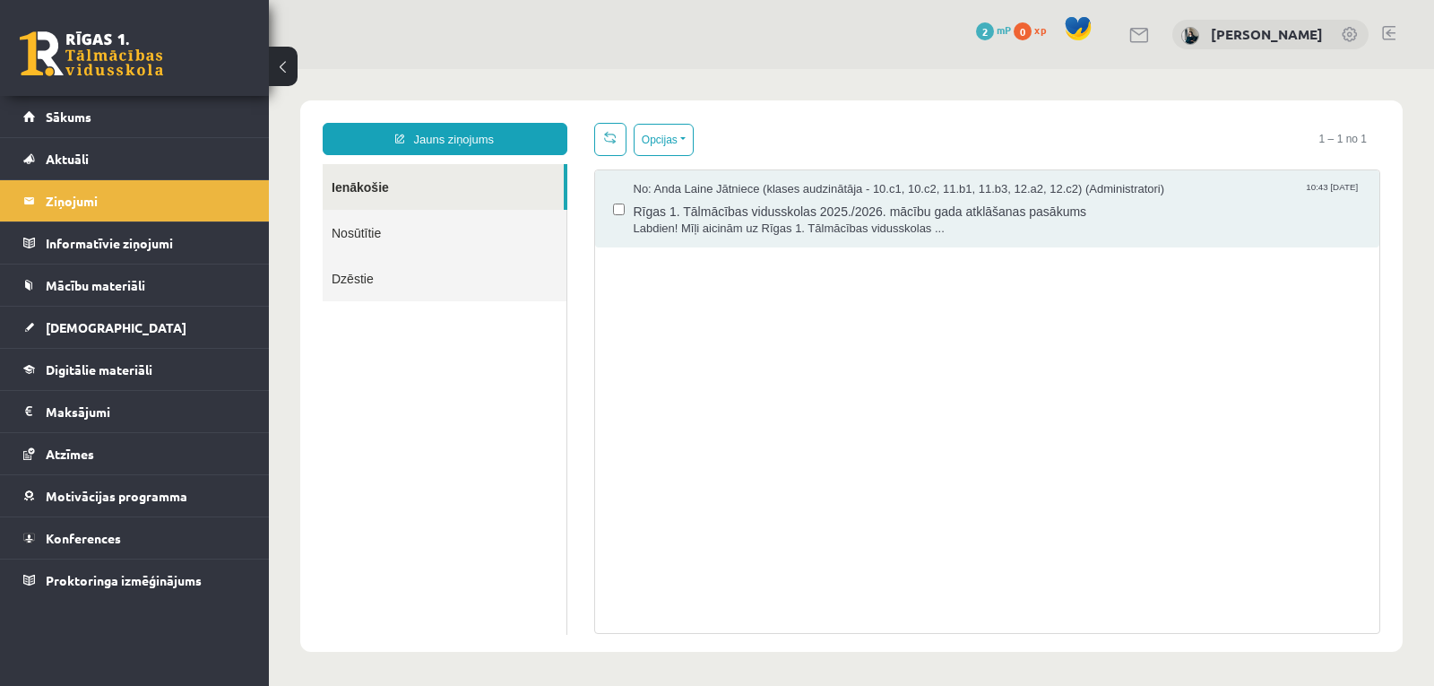
click at [441, 242] on link "Nosūtītie" at bounding box center [445, 233] width 244 height 46
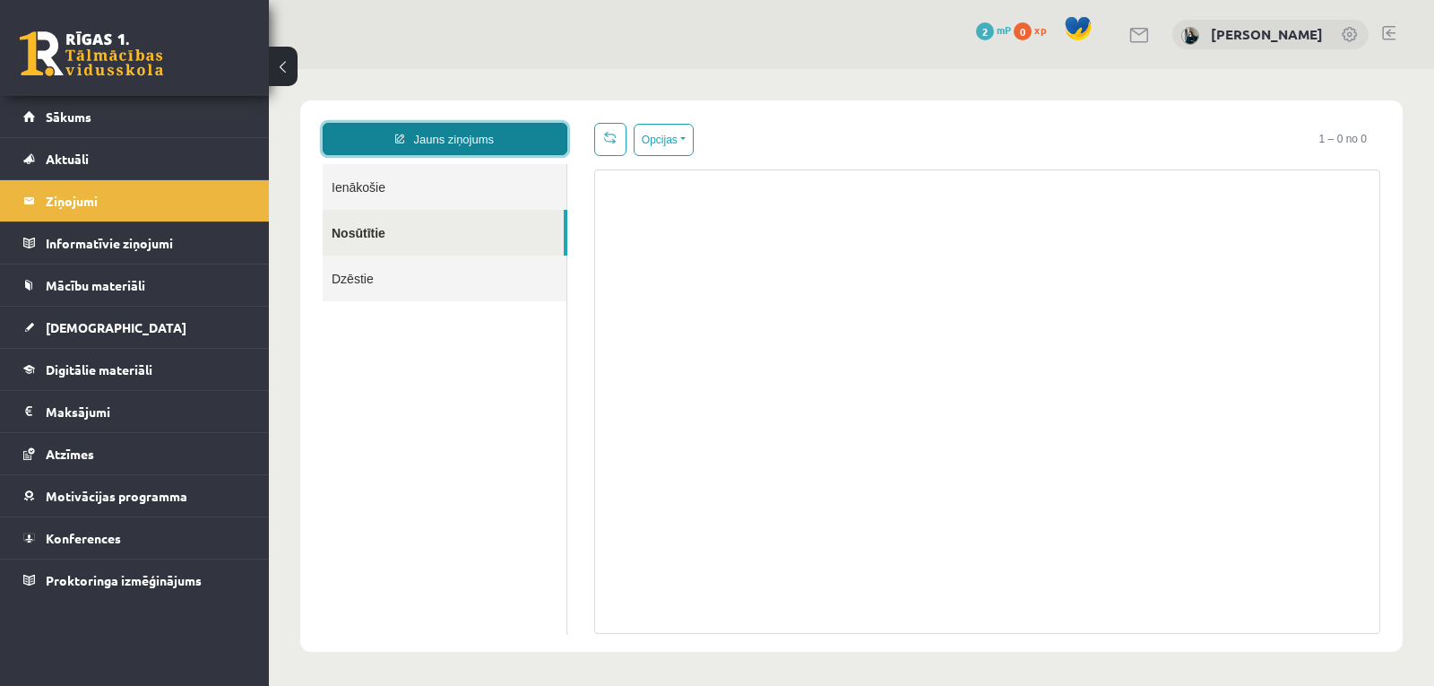
click at [447, 135] on link "Jauns ziņojums" at bounding box center [445, 139] width 245 height 32
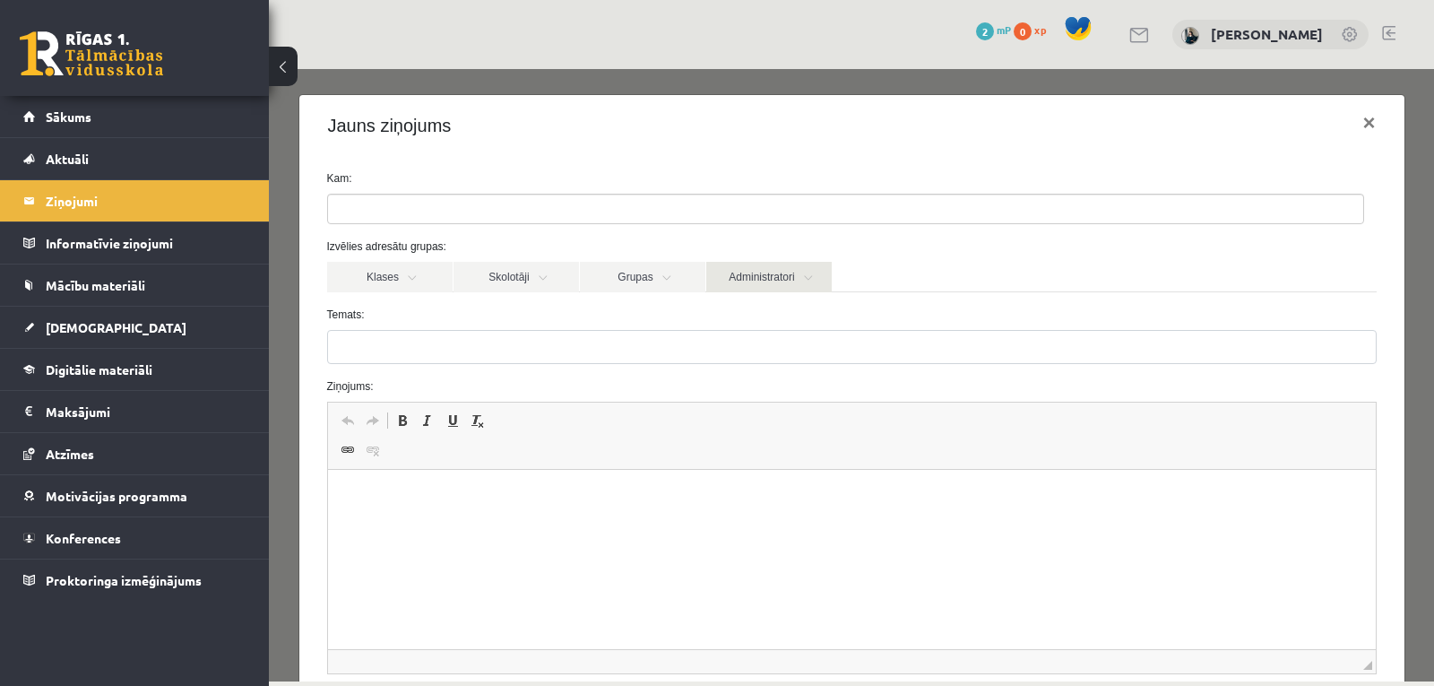
click at [773, 279] on link "Administratori" at bounding box center [768, 277] width 125 height 30
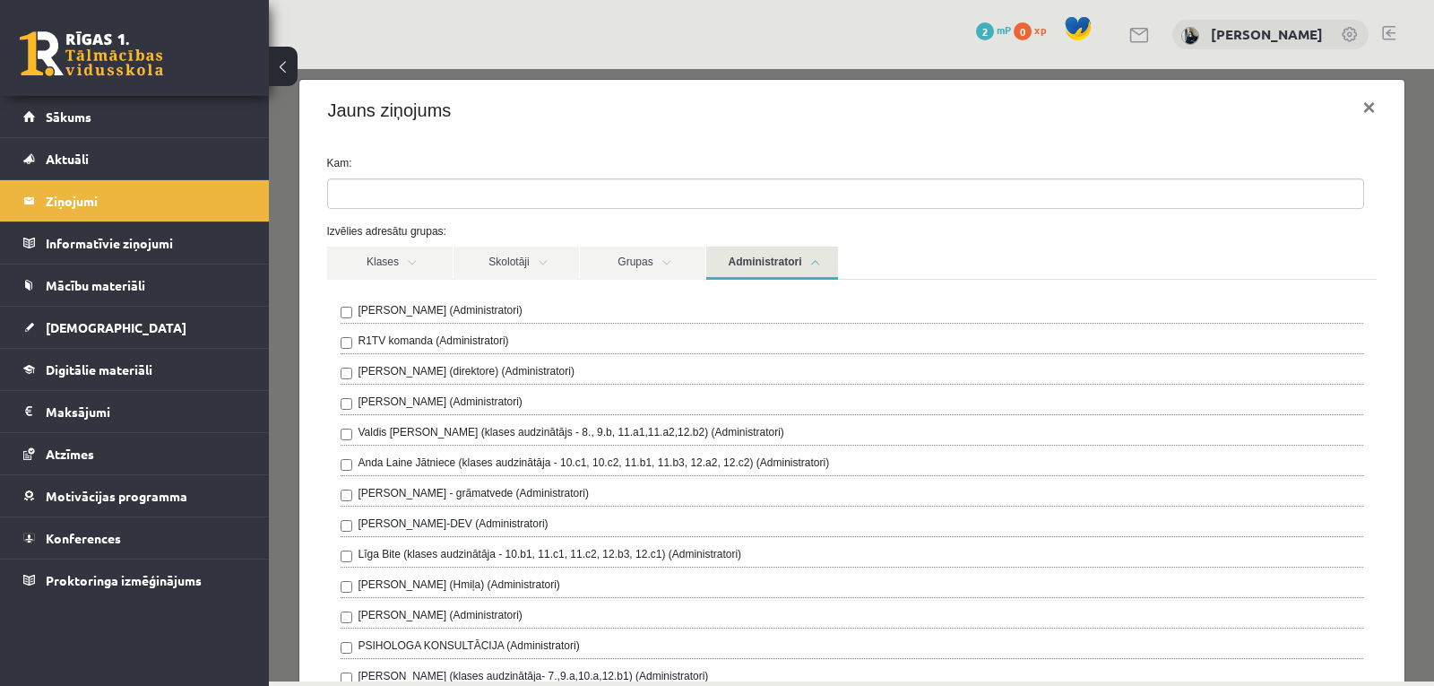
scroll to position [29, 0]
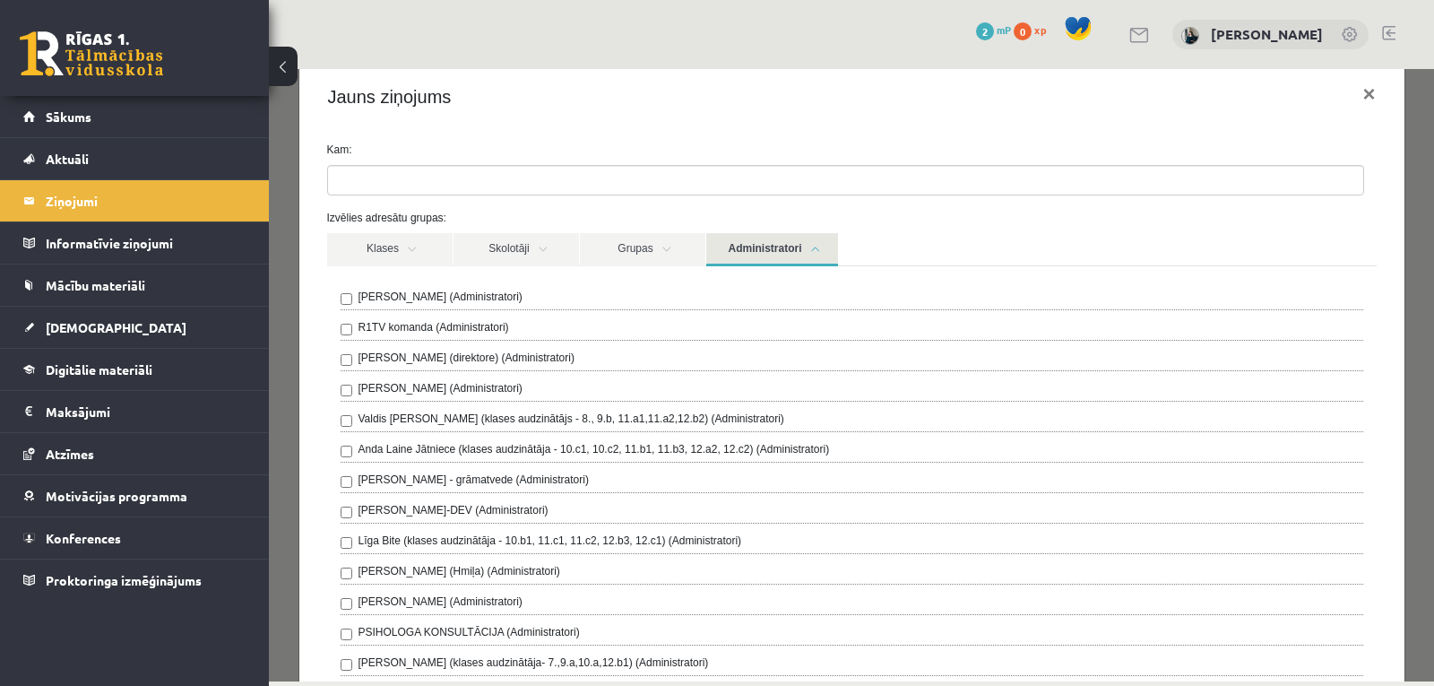
click at [761, 264] on link "Administratori" at bounding box center [772, 249] width 132 height 33
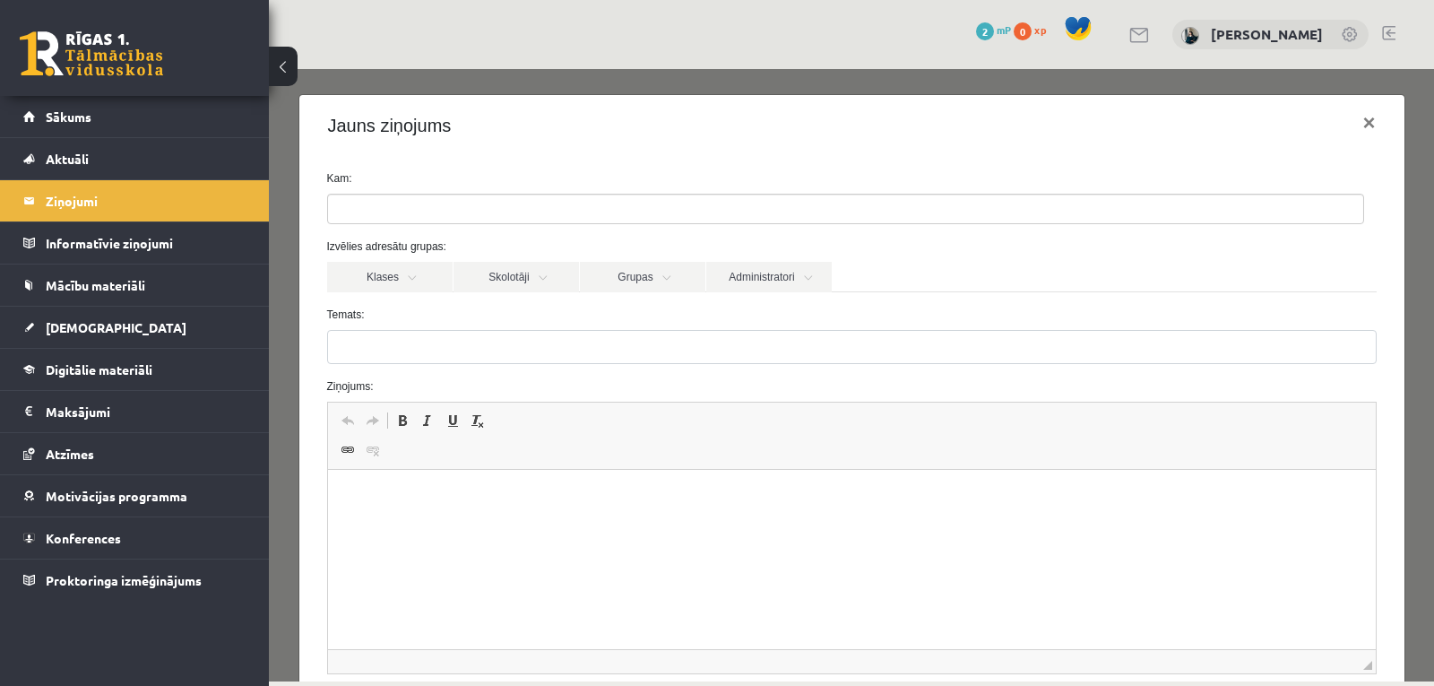
scroll to position [0, 0]
click at [68, 169] on link "Aktuāli" at bounding box center [134, 158] width 223 height 41
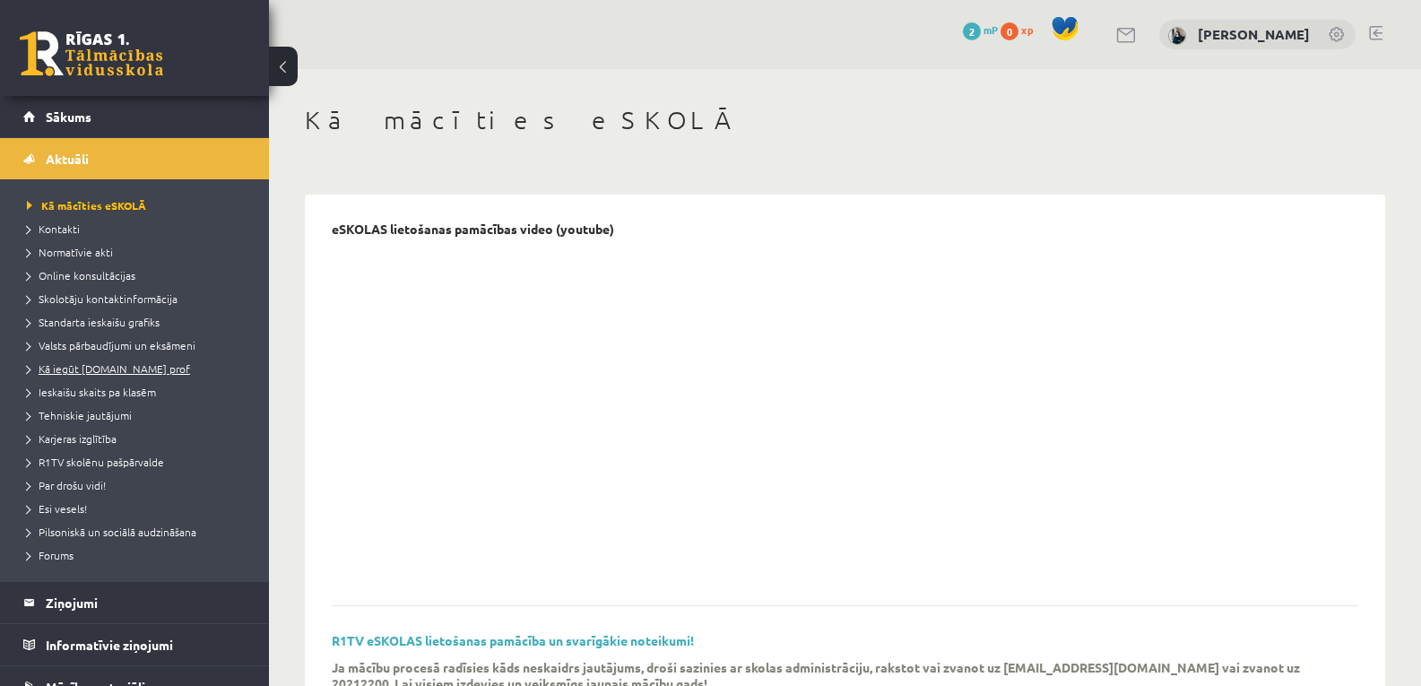
click at [134, 368] on span "Kā iegūt [DOMAIN_NAME] prof" at bounding box center [108, 368] width 163 height 14
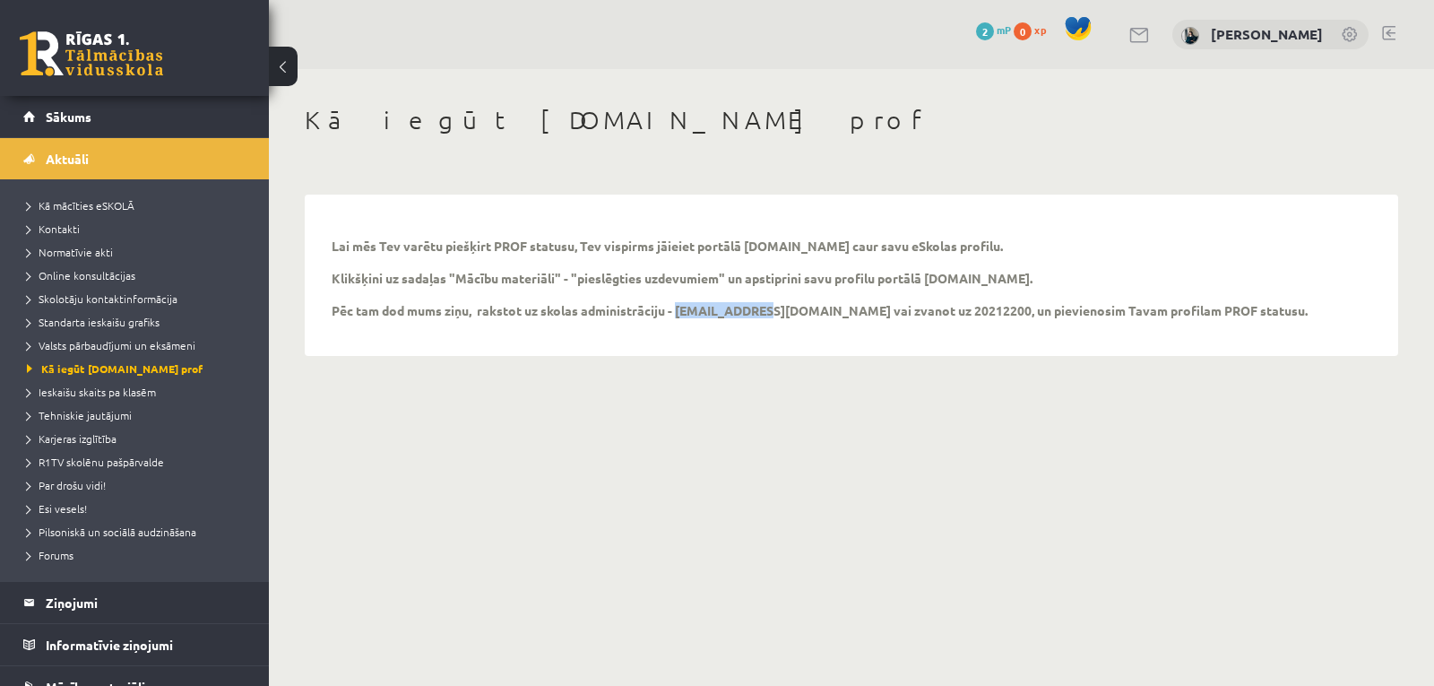
drag, startPoint x: 755, startPoint y: 311, endPoint x: 677, endPoint y: 310, distance: 78.0
click at [677, 310] on p "Lai mēs Tev varētu piešķirt PROF statusu, Tev vispirms jāieiet portālā uzdevumi…" at bounding box center [820, 278] width 976 height 81
copy p "info@r1tv.lv"
click at [110, 604] on legend "Ziņojumi 0" at bounding box center [146, 602] width 201 height 41
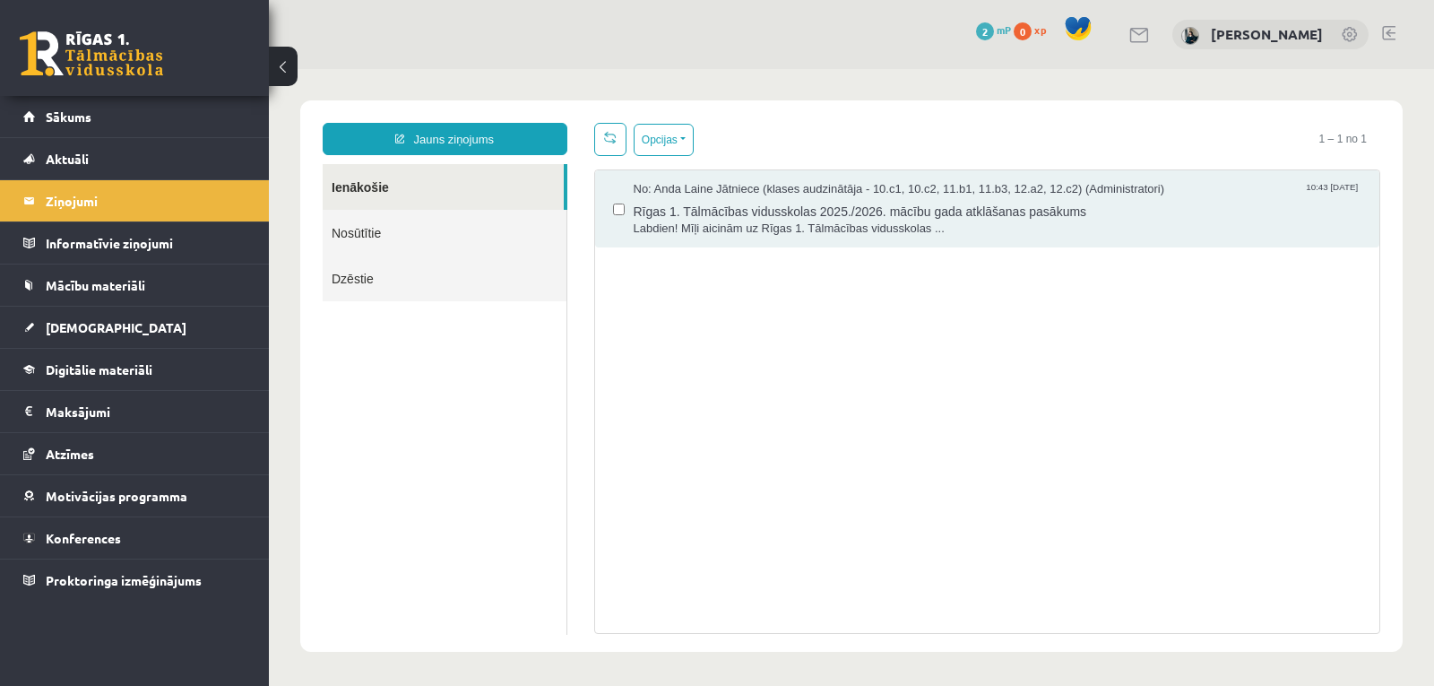
click at [367, 185] on link "Ienākošie" at bounding box center [443, 187] width 241 height 46
click at [445, 228] on link "Nosūtītie" at bounding box center [445, 233] width 244 height 46
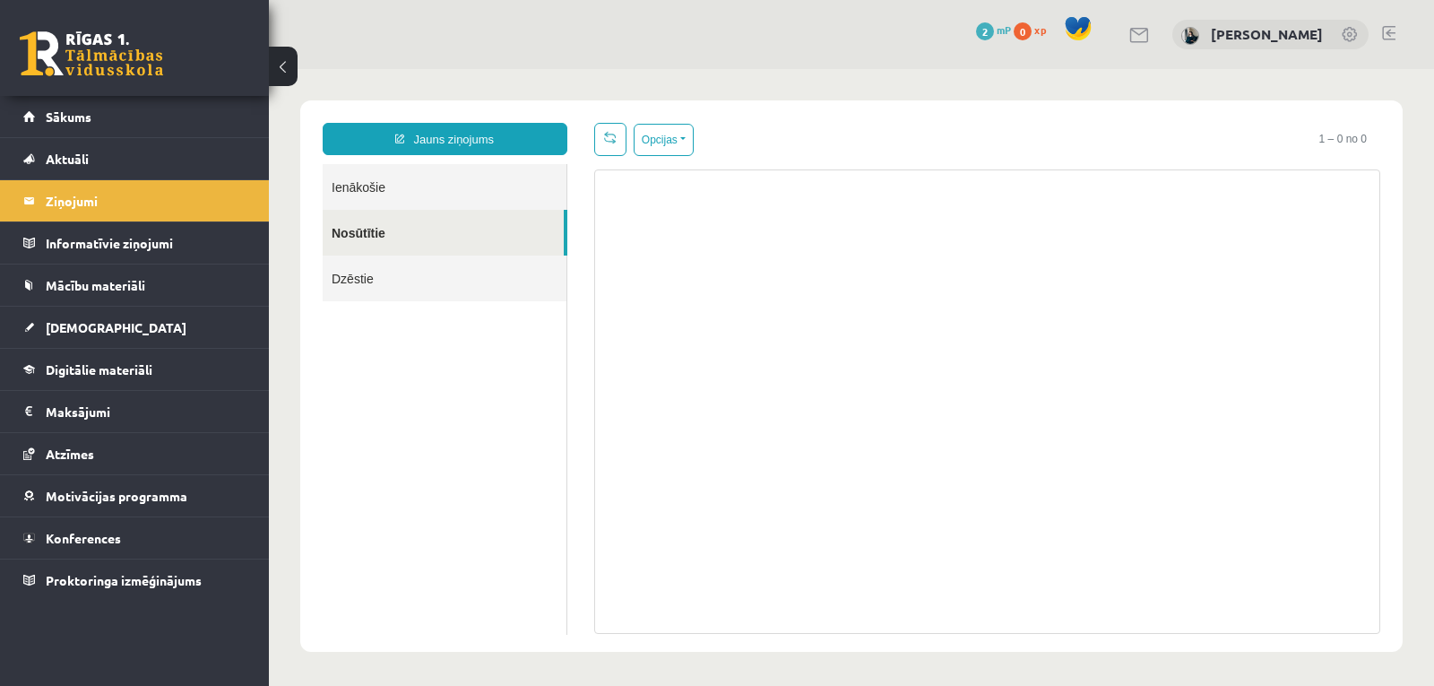
click at [62, 27] on div "0 Dāvanas 2 mP 0 xp" at bounding box center [134, 48] width 269 height 96
click at [73, 123] on span "Sākums" at bounding box center [69, 116] width 46 height 16
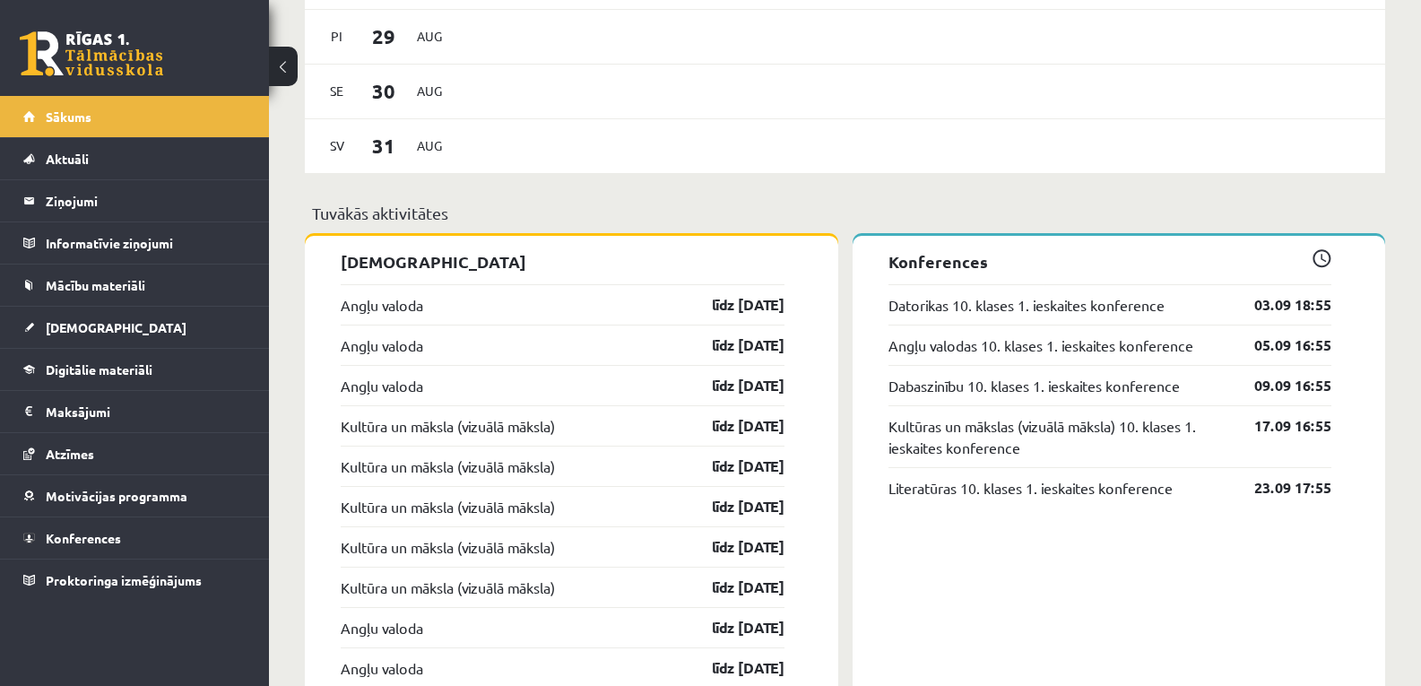
scroll to position [1252, 0]
click at [76, 526] on link "Konferences" at bounding box center [134, 537] width 223 height 41
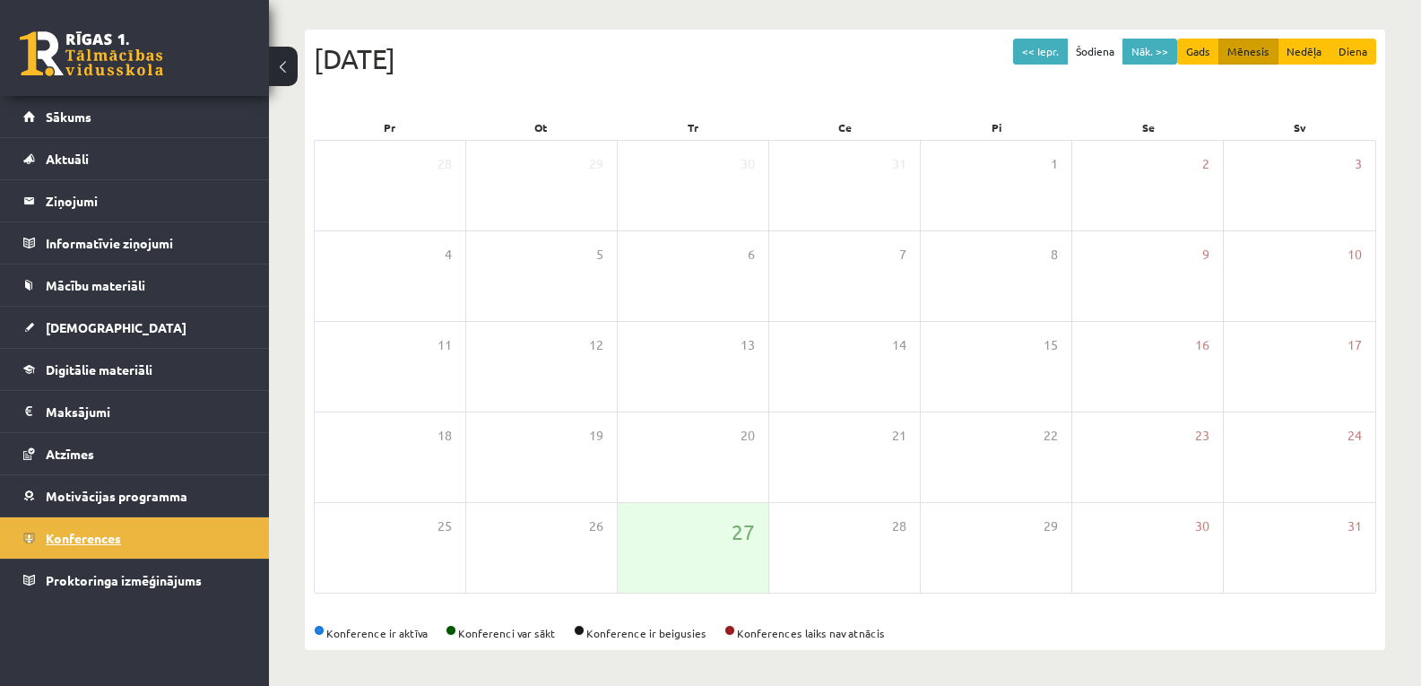
scroll to position [171, 0]
click at [1158, 54] on button "Nāk. >>" at bounding box center [1149, 52] width 55 height 26
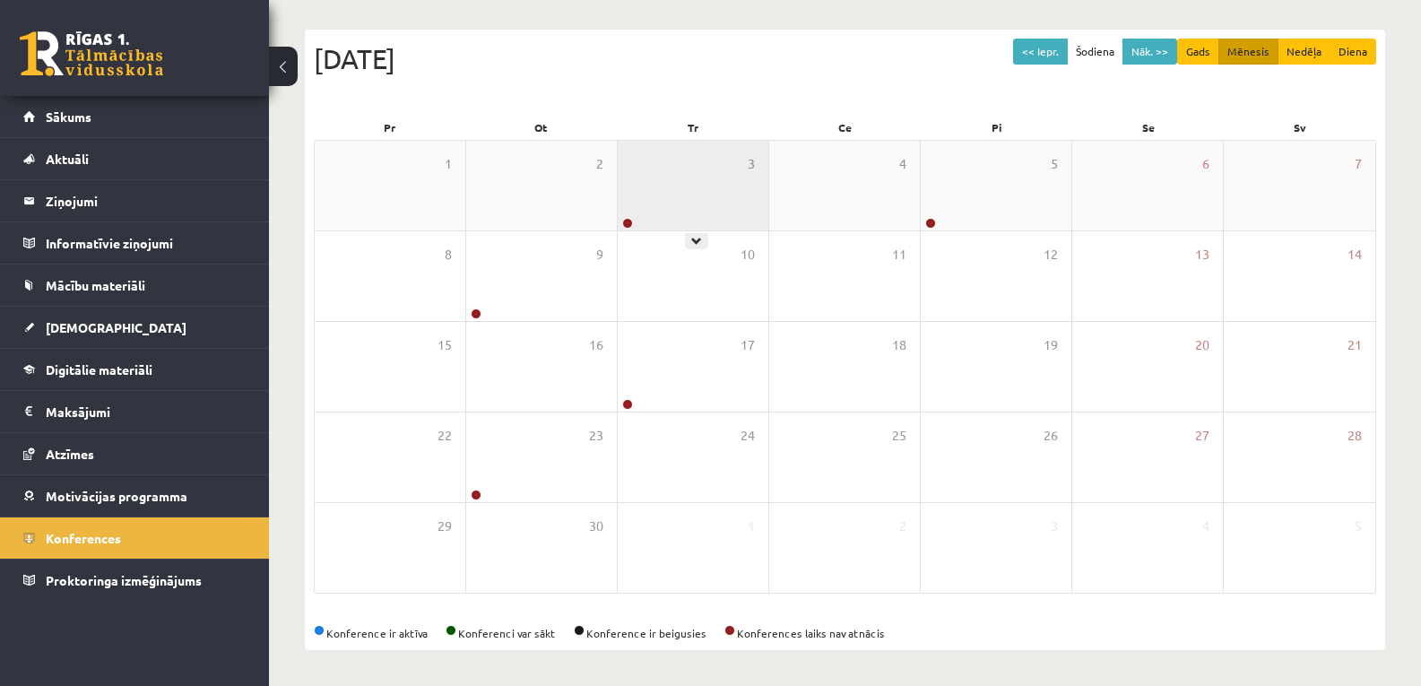
click at [636, 216] on div "3" at bounding box center [693, 186] width 151 height 90
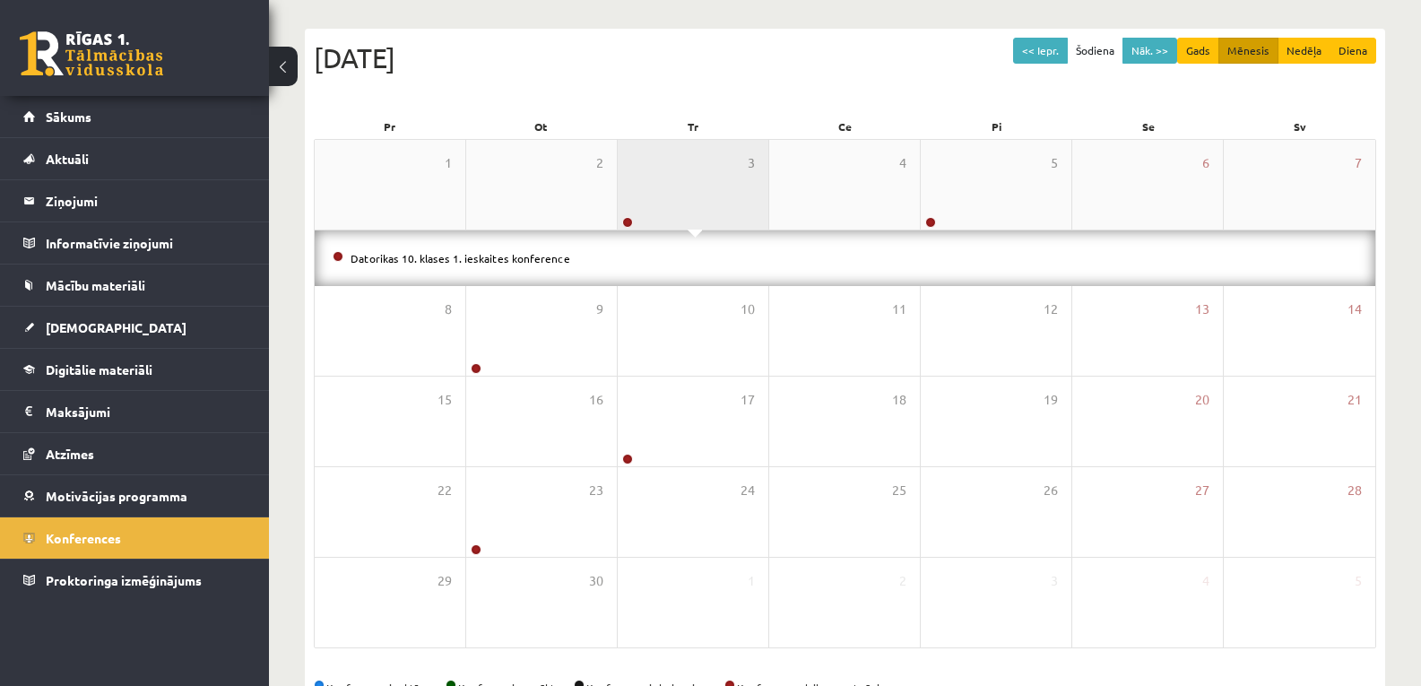
click at [697, 200] on div "3" at bounding box center [693, 185] width 151 height 90
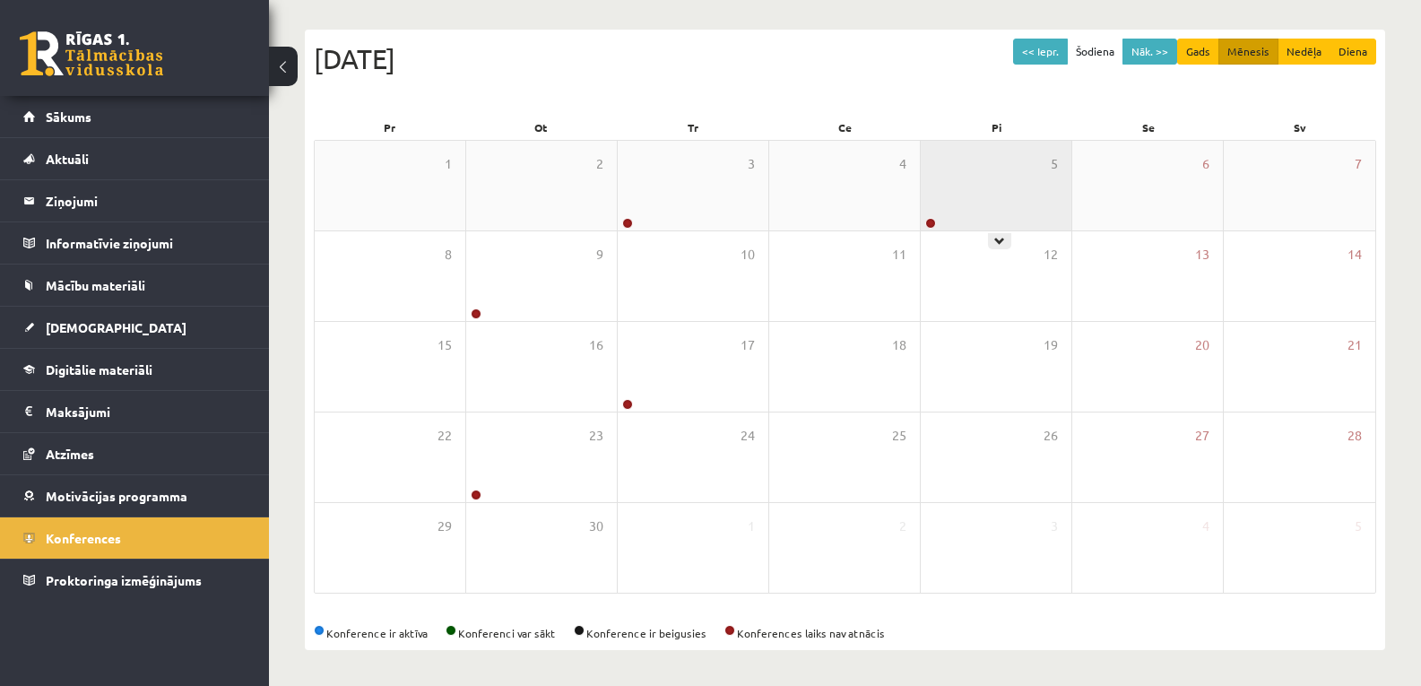
click at [946, 205] on div "5" at bounding box center [996, 186] width 151 height 90
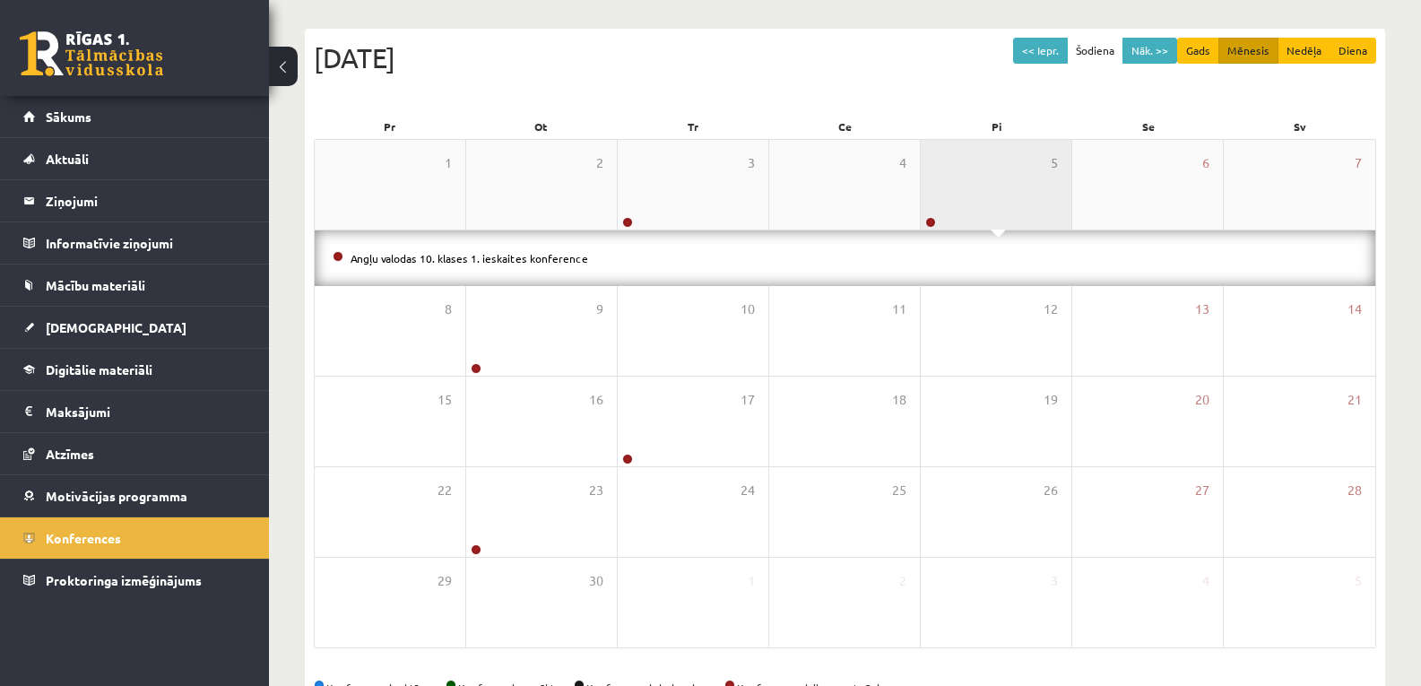
click at [946, 205] on div "5" at bounding box center [996, 185] width 151 height 90
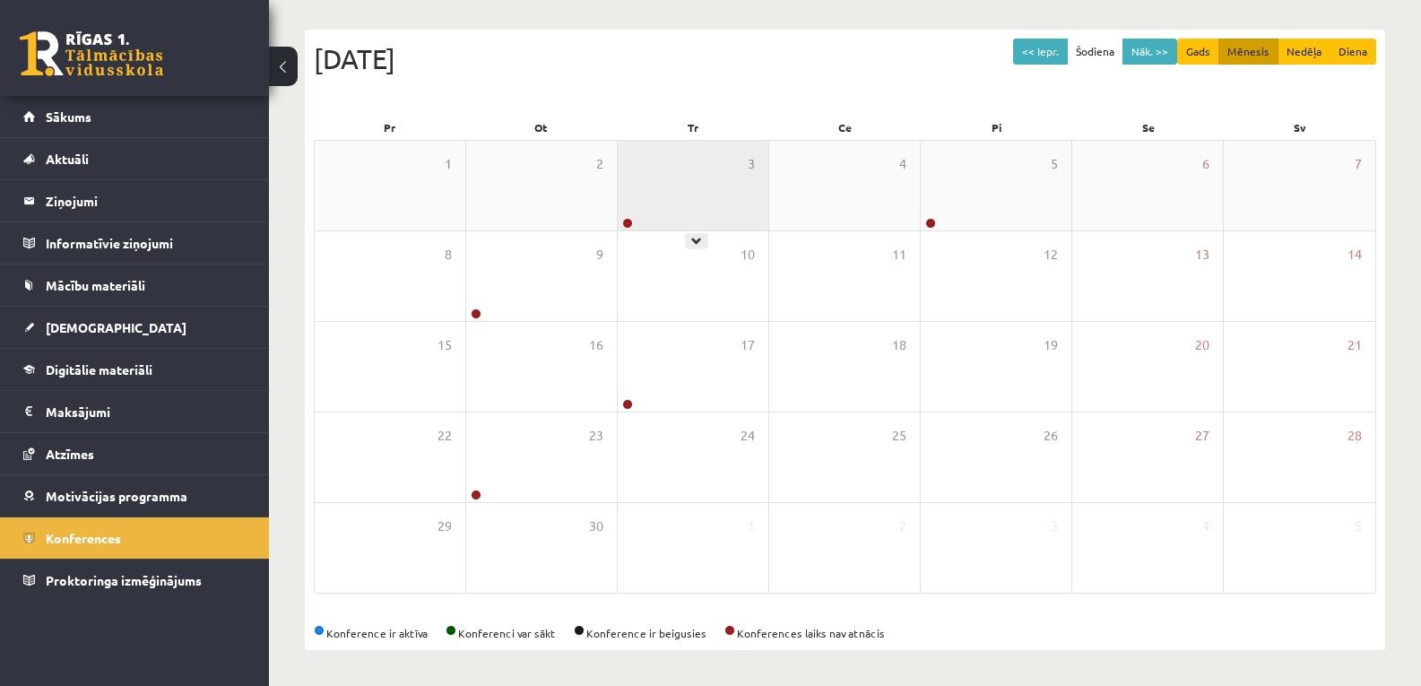
click at [673, 216] on div "3" at bounding box center [693, 186] width 151 height 90
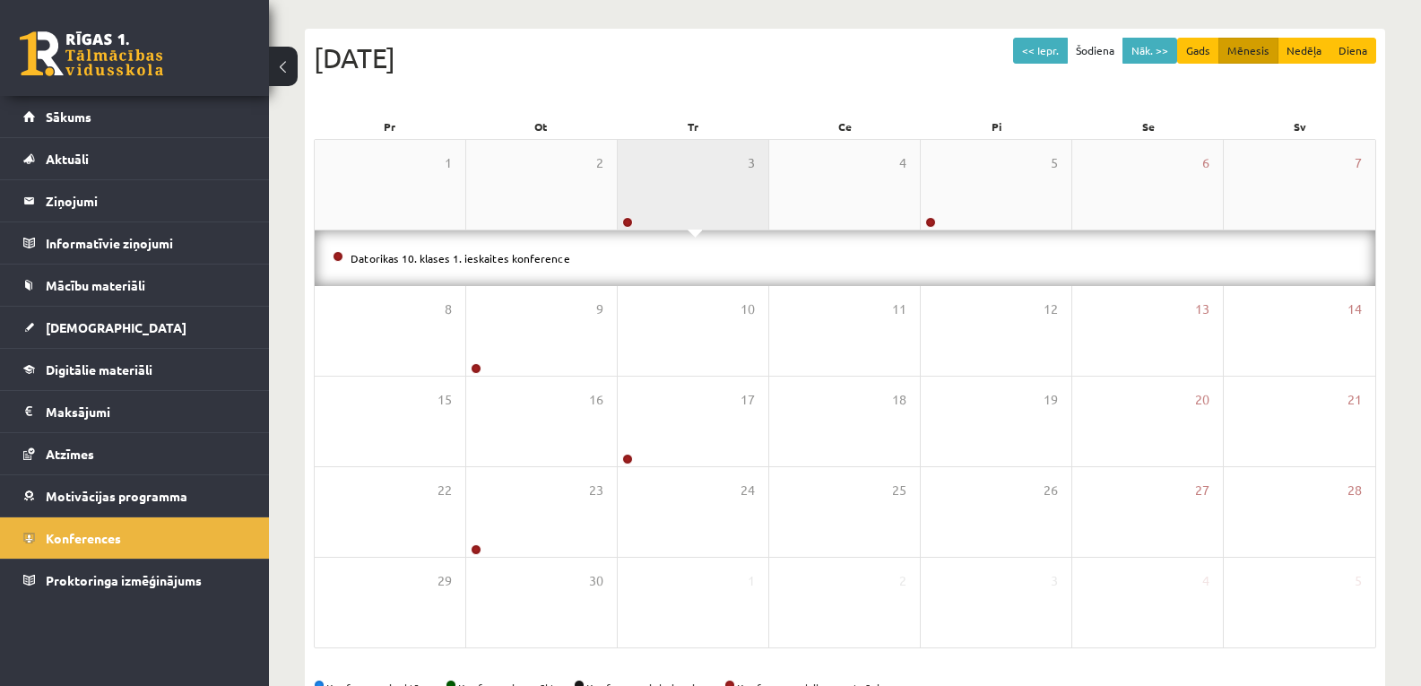
click at [673, 216] on div "3" at bounding box center [693, 185] width 151 height 90
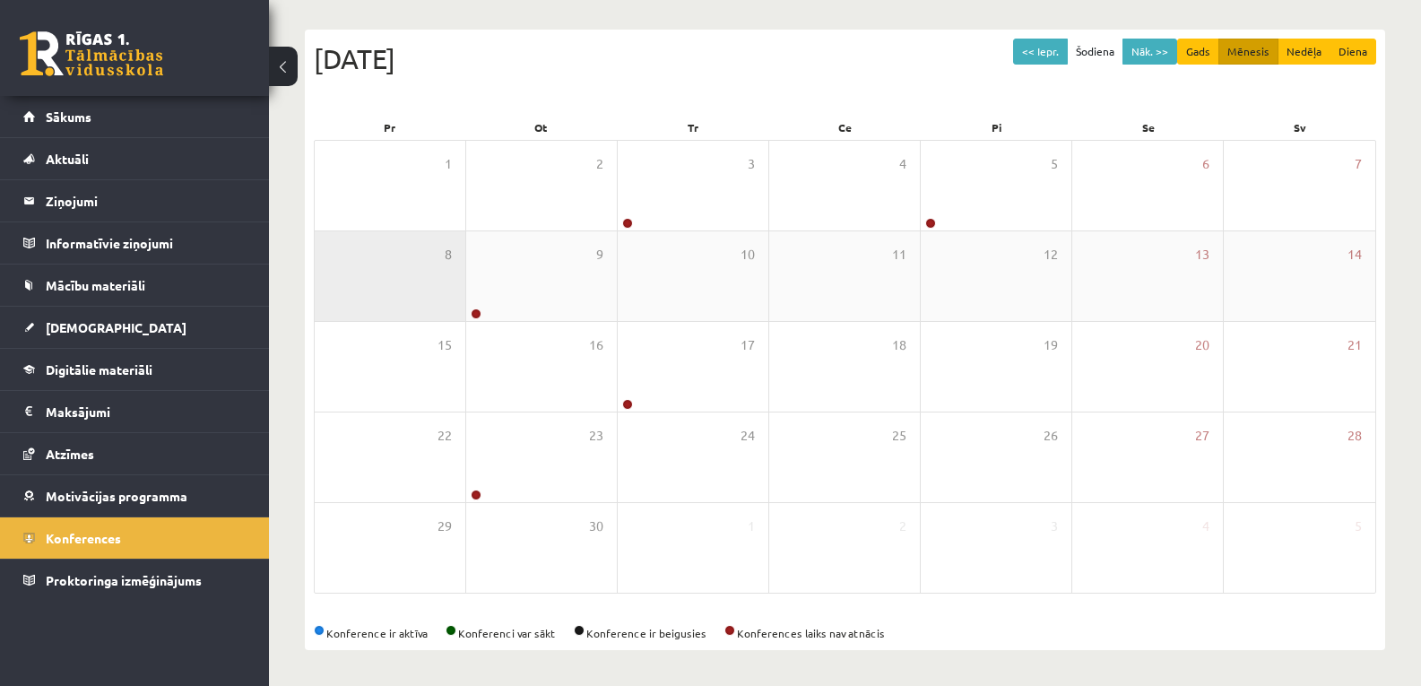
scroll to position [0, 0]
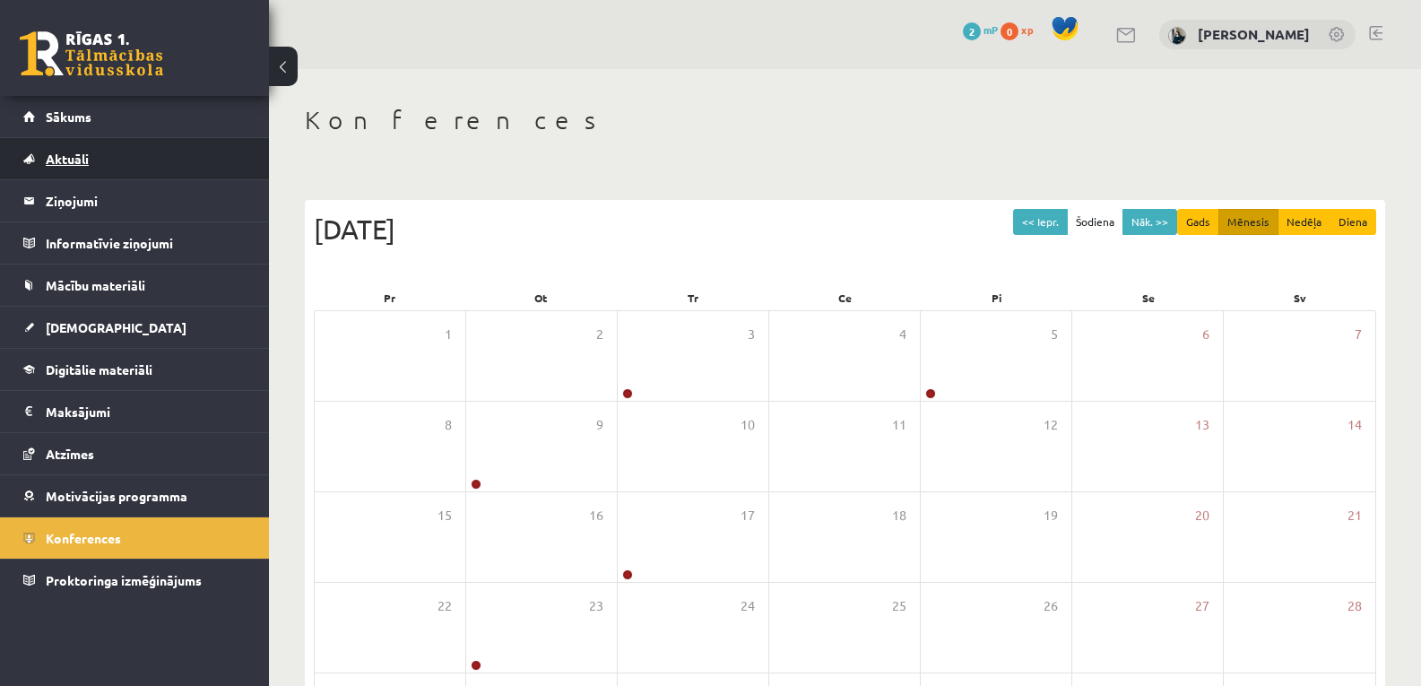
click at [79, 151] on link "Aktuāli" at bounding box center [134, 158] width 223 height 41
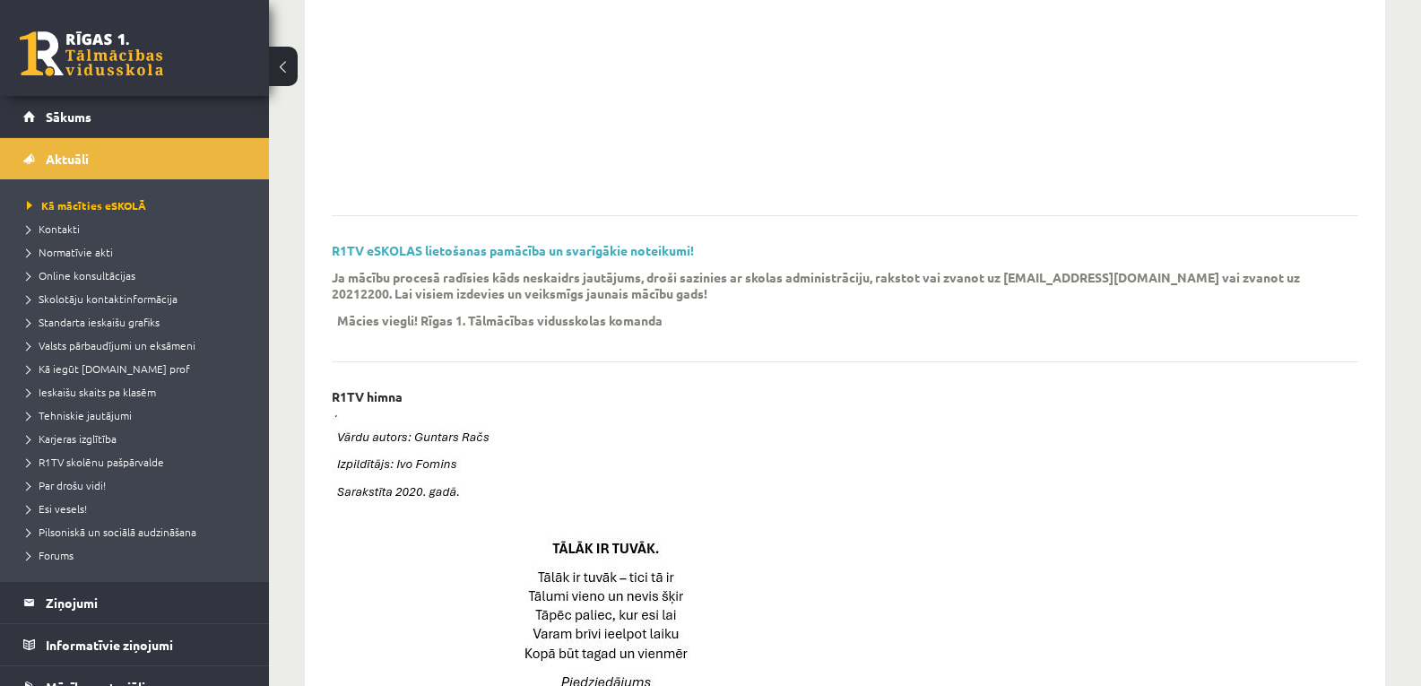
scroll to position [380, 0]
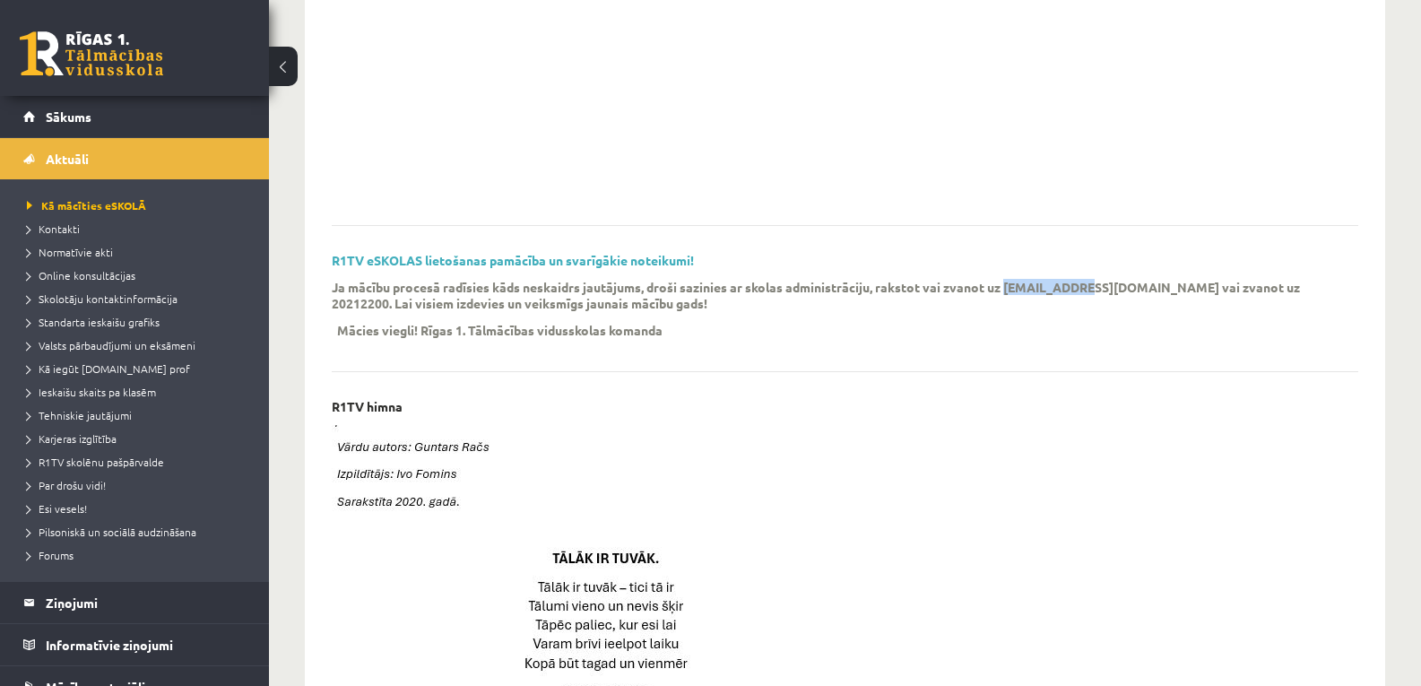
drag, startPoint x: 1006, startPoint y: 285, endPoint x: 1082, endPoint y: 293, distance: 76.6
click at [1082, 293] on p "Ja mācību procesā radīsies kāds neskaidrs jautājums, droši sazinies ar skolas a…" at bounding box center [831, 295] width 999 height 32
copy p "info@r1tv.lv"
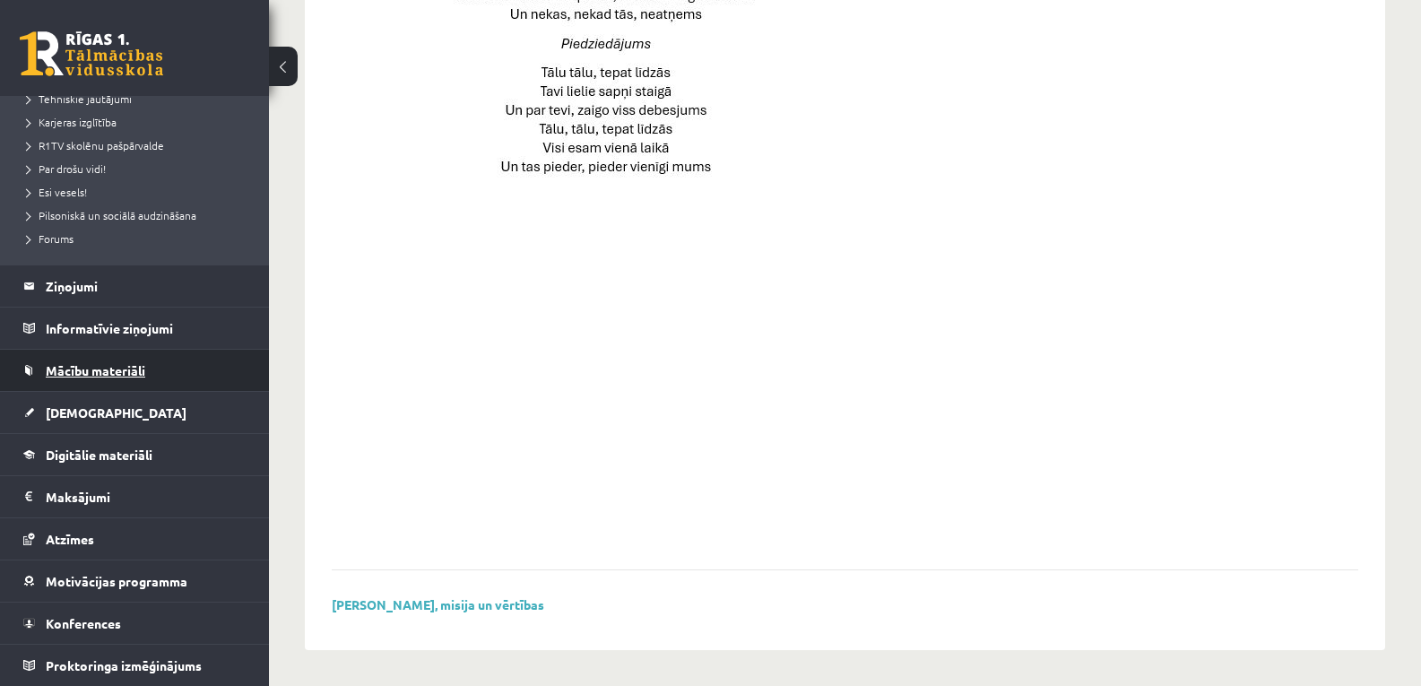
scroll to position [0, 0]
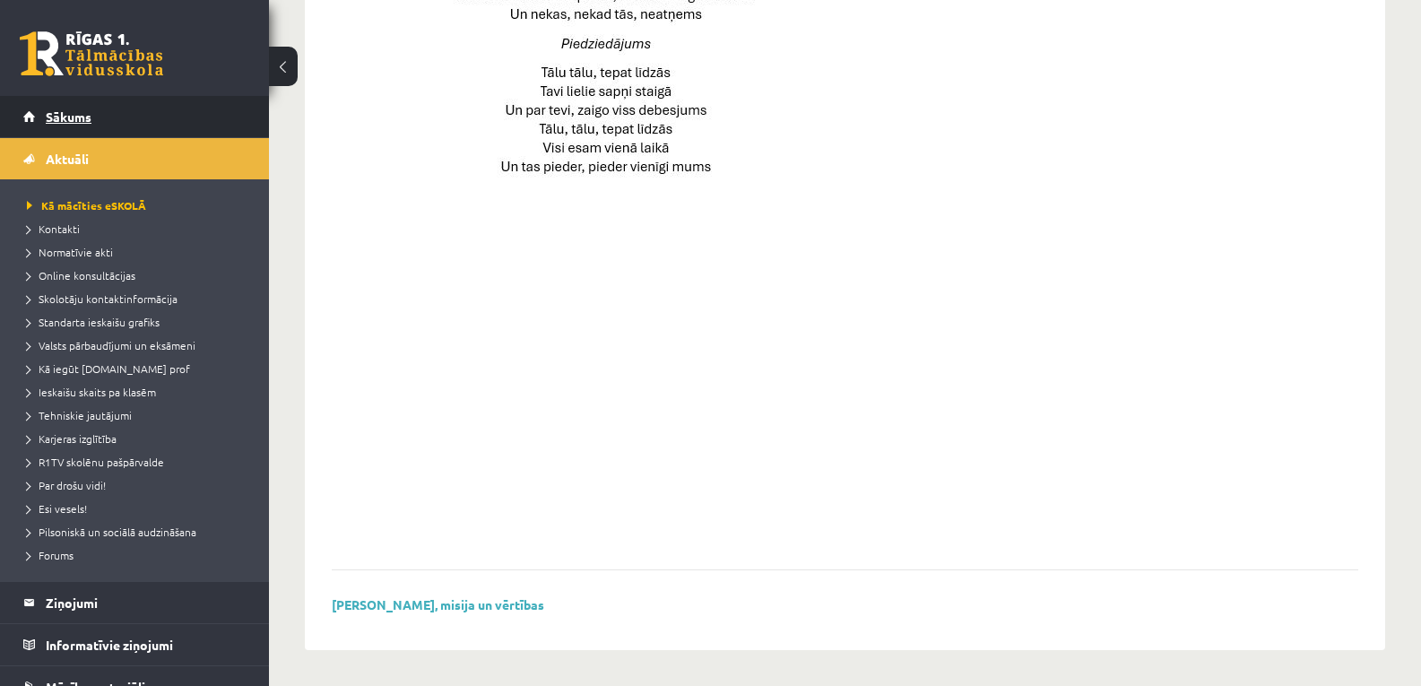
click at [126, 101] on link "Sākums" at bounding box center [134, 116] width 223 height 41
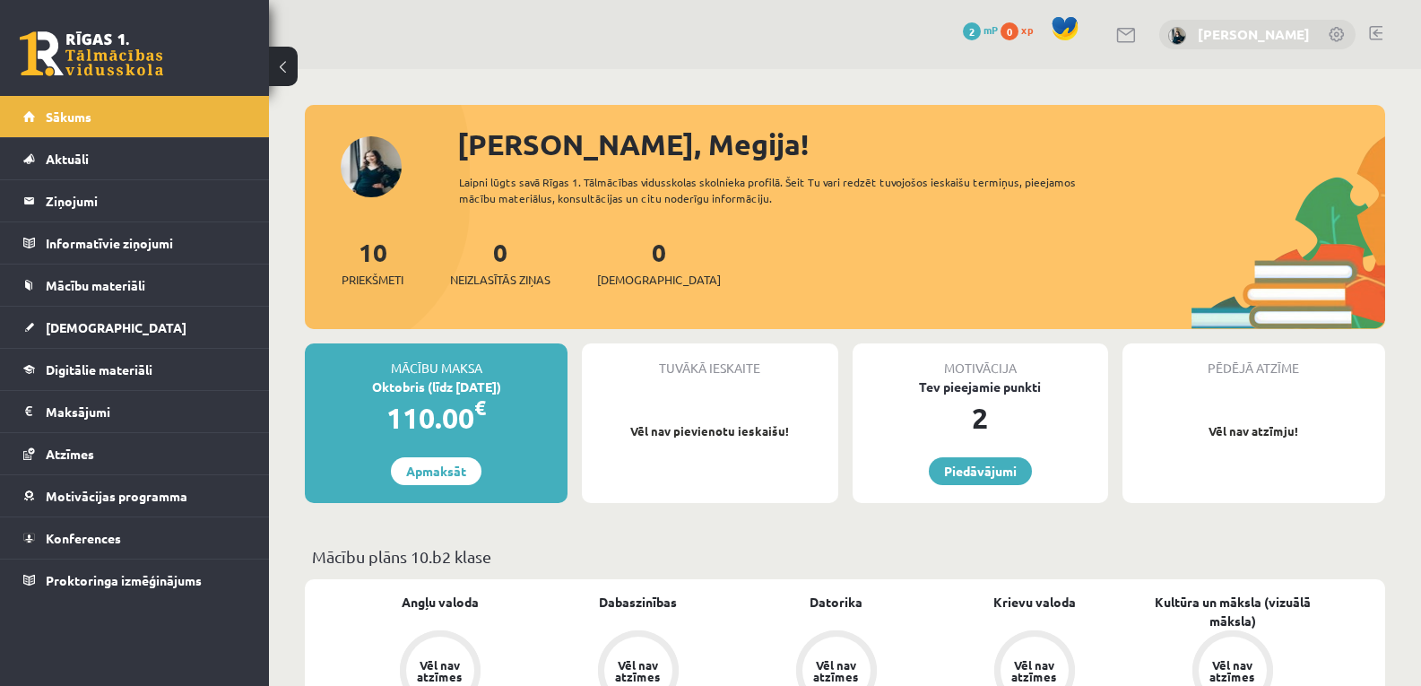
click at [1245, 38] on link "[PERSON_NAME]" at bounding box center [1254, 34] width 112 height 18
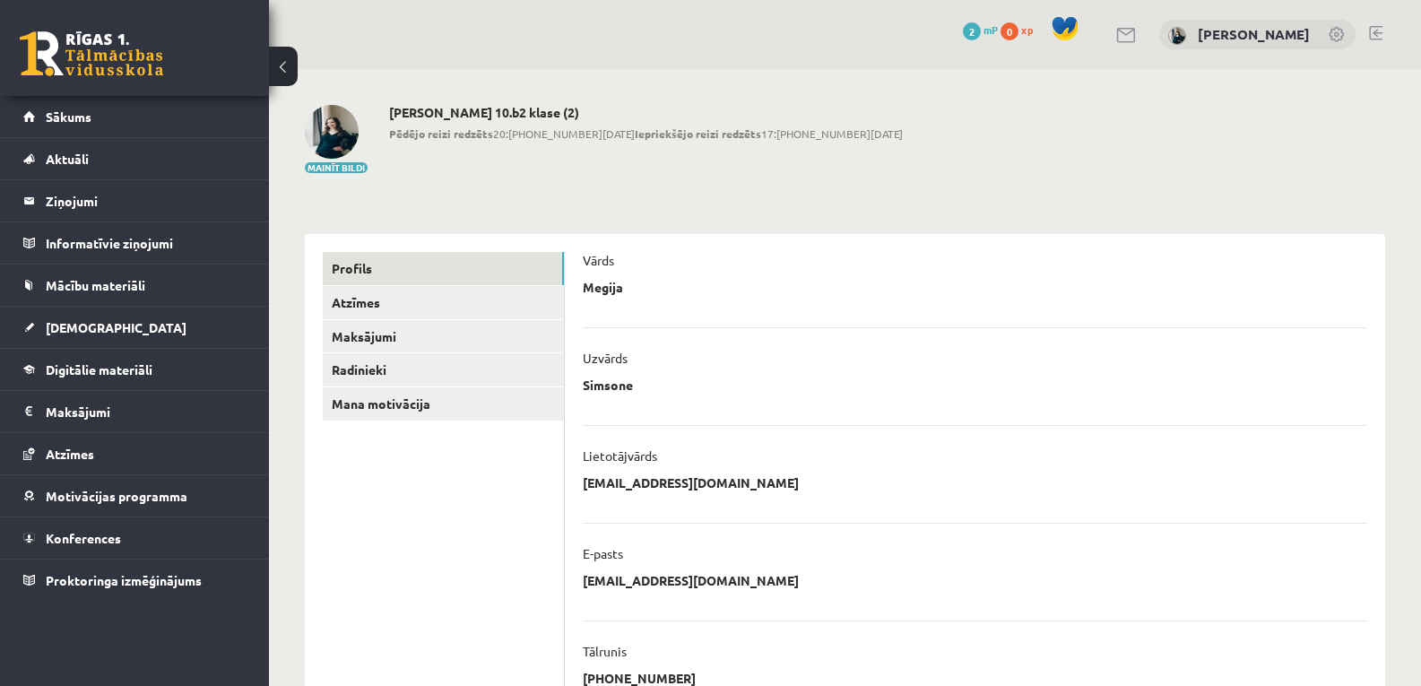
click at [1137, 33] on link at bounding box center [1127, 35] width 22 height 15
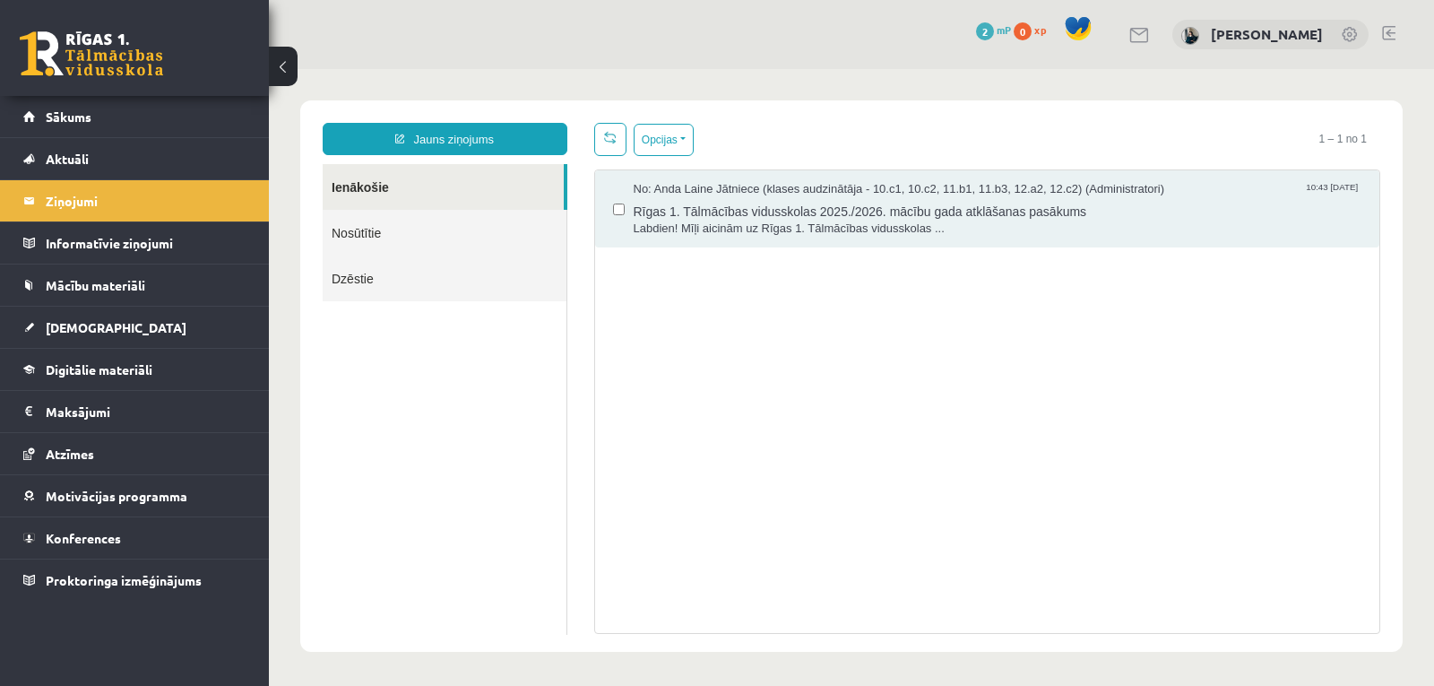
click at [1388, 32] on link at bounding box center [1388, 33] width 13 height 14
click at [1032, 33] on span "0" at bounding box center [1023, 31] width 18 height 18
click at [115, 260] on legend "Informatīvie ziņojumi 0" at bounding box center [146, 242] width 201 height 41
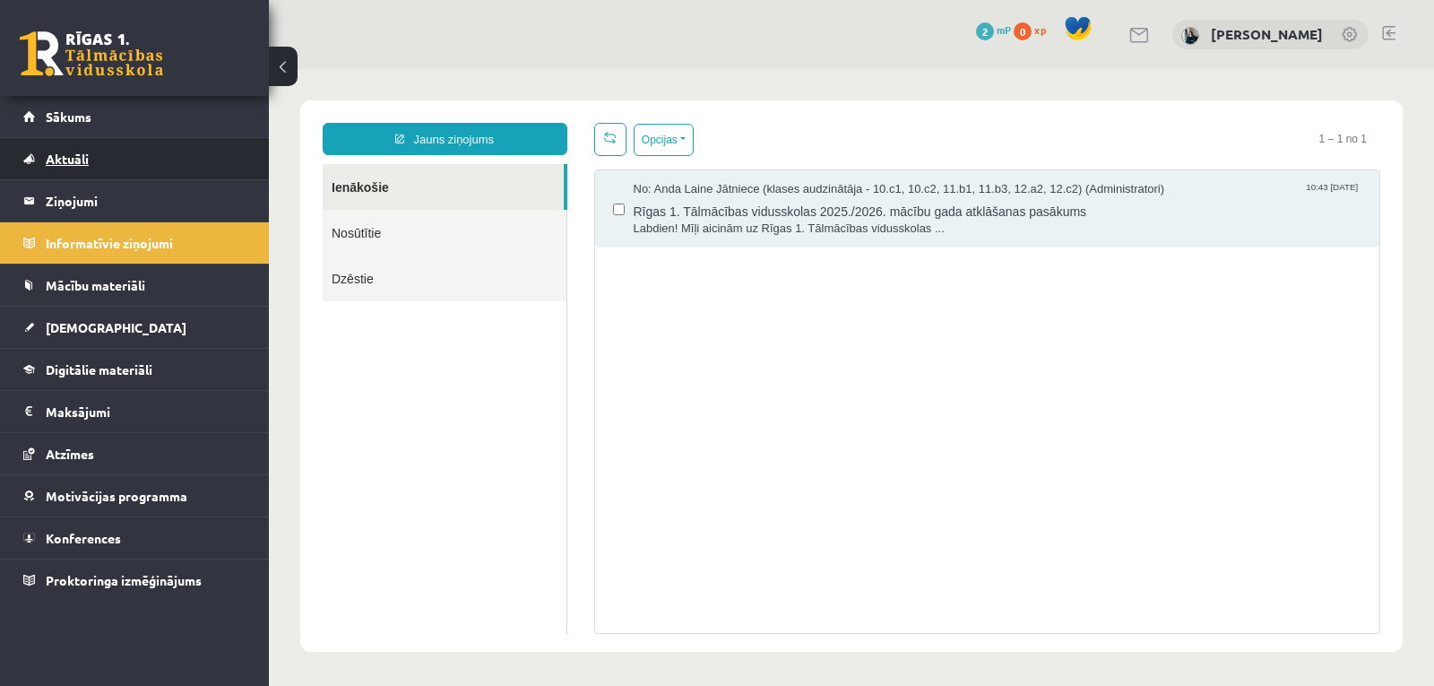
click at [65, 166] on link "Aktuāli" at bounding box center [134, 158] width 223 height 41
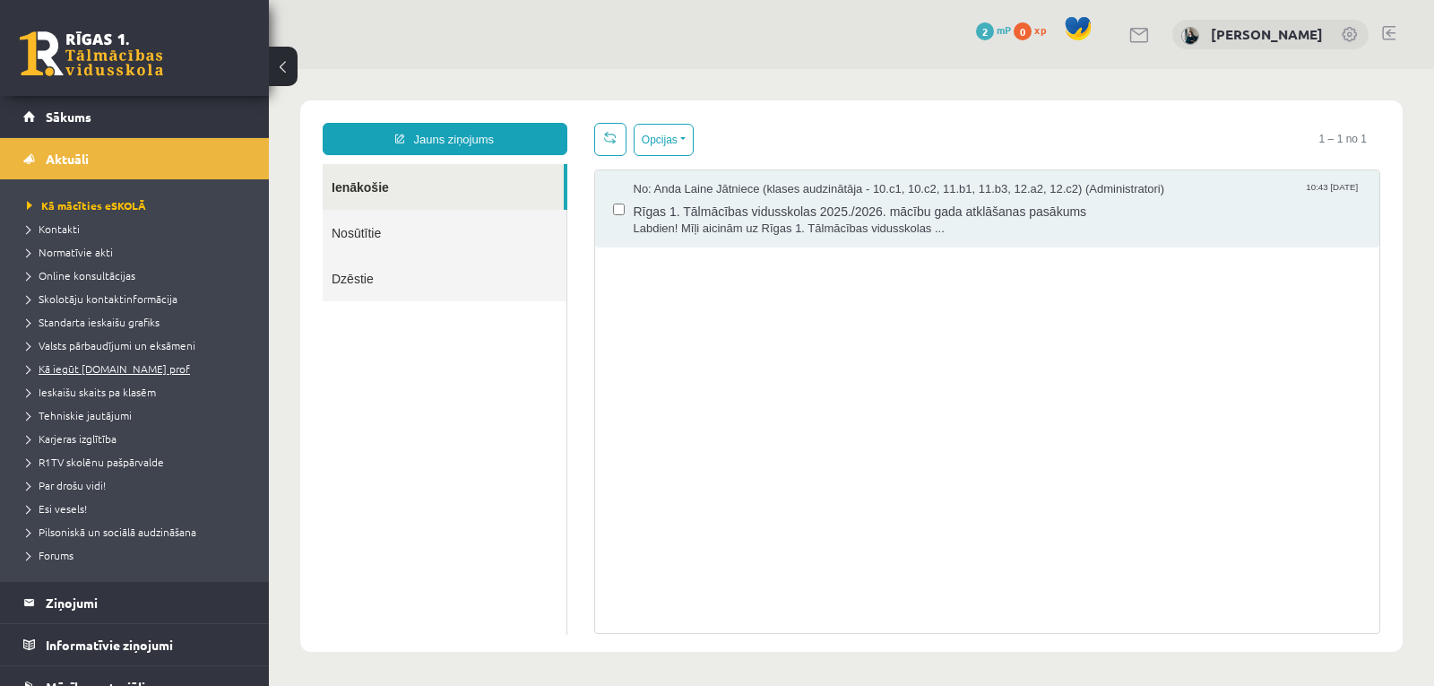
click at [83, 365] on span "Kā iegūt [DOMAIN_NAME] prof" at bounding box center [108, 368] width 163 height 14
click at [83, 365] on span "Kā iegūt [DOMAIN_NAME] prof" at bounding box center [115, 368] width 176 height 14
click at [113, 372] on span "Kā iegūt [DOMAIN_NAME] prof" at bounding box center [115, 368] width 176 height 14
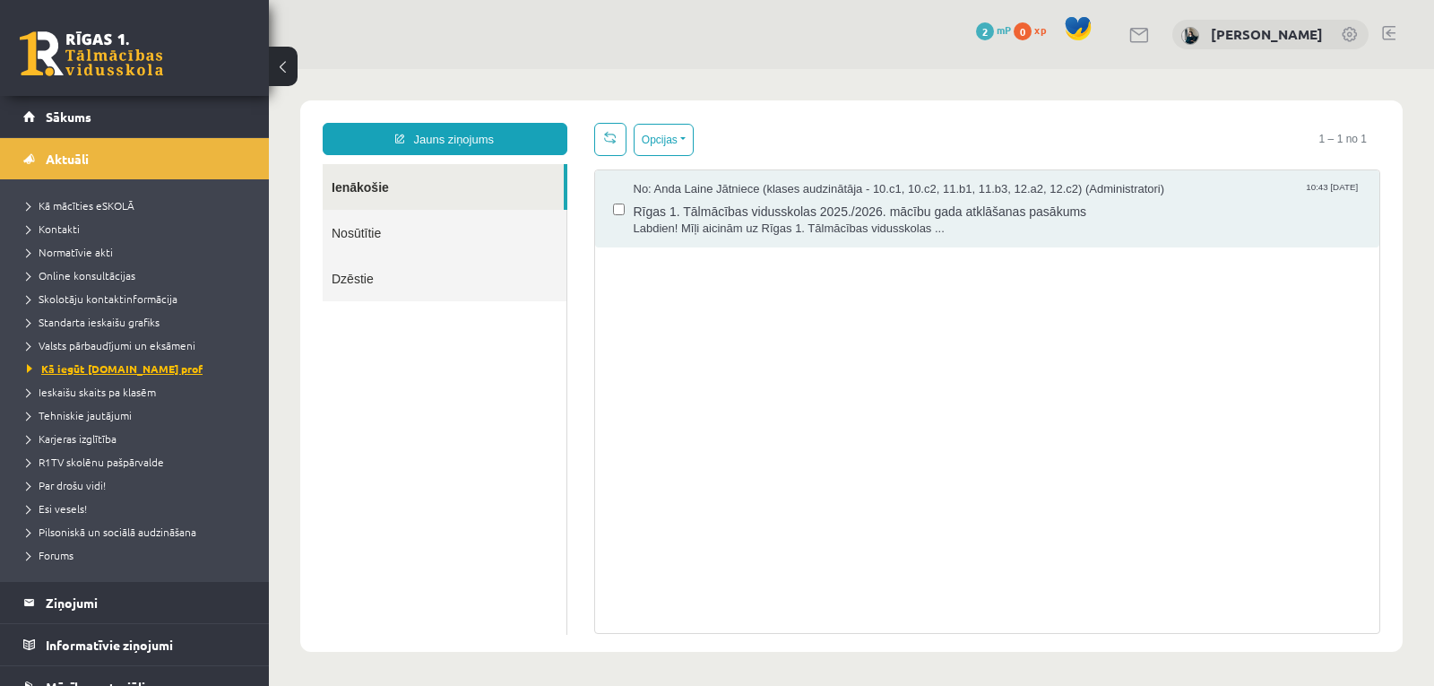
click at [113, 372] on span "Kā iegūt [DOMAIN_NAME] prof" at bounding box center [115, 368] width 176 height 14
click at [281, 62] on button at bounding box center [283, 66] width 29 height 39
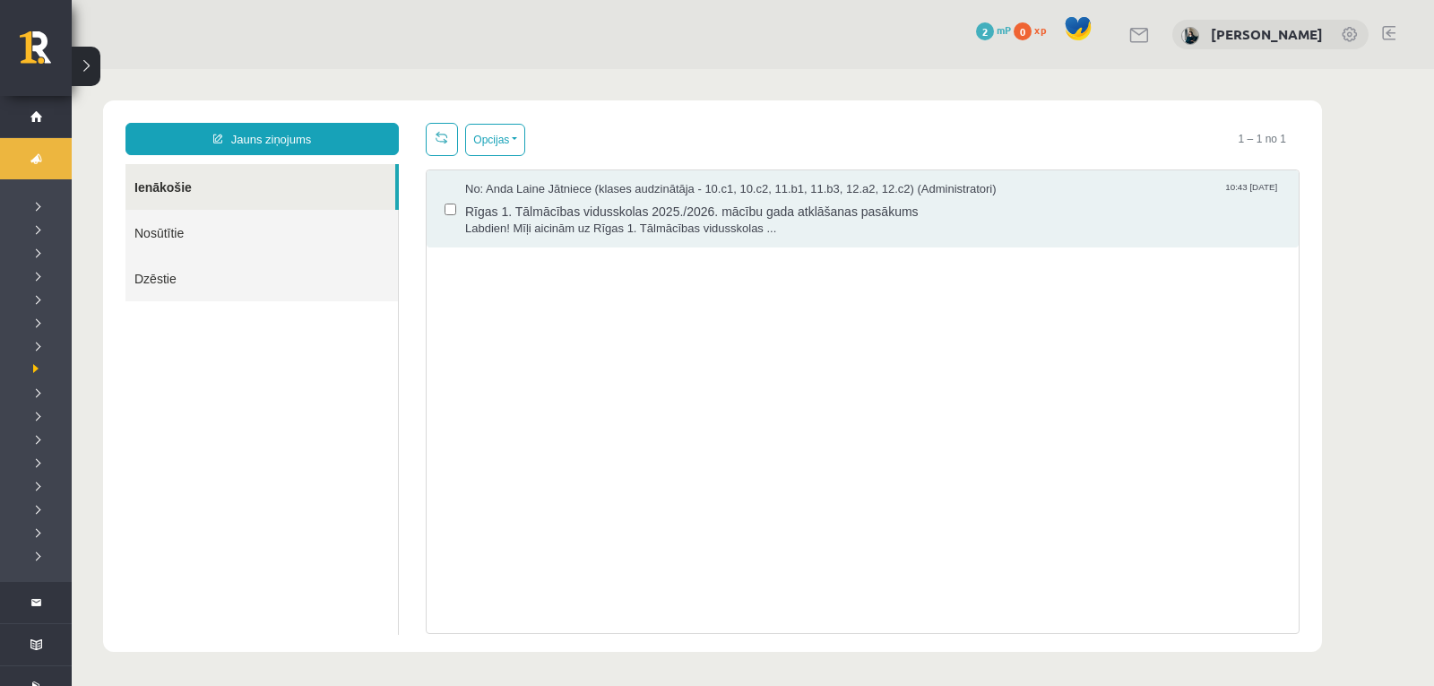
click at [84, 75] on button at bounding box center [86, 66] width 29 height 39
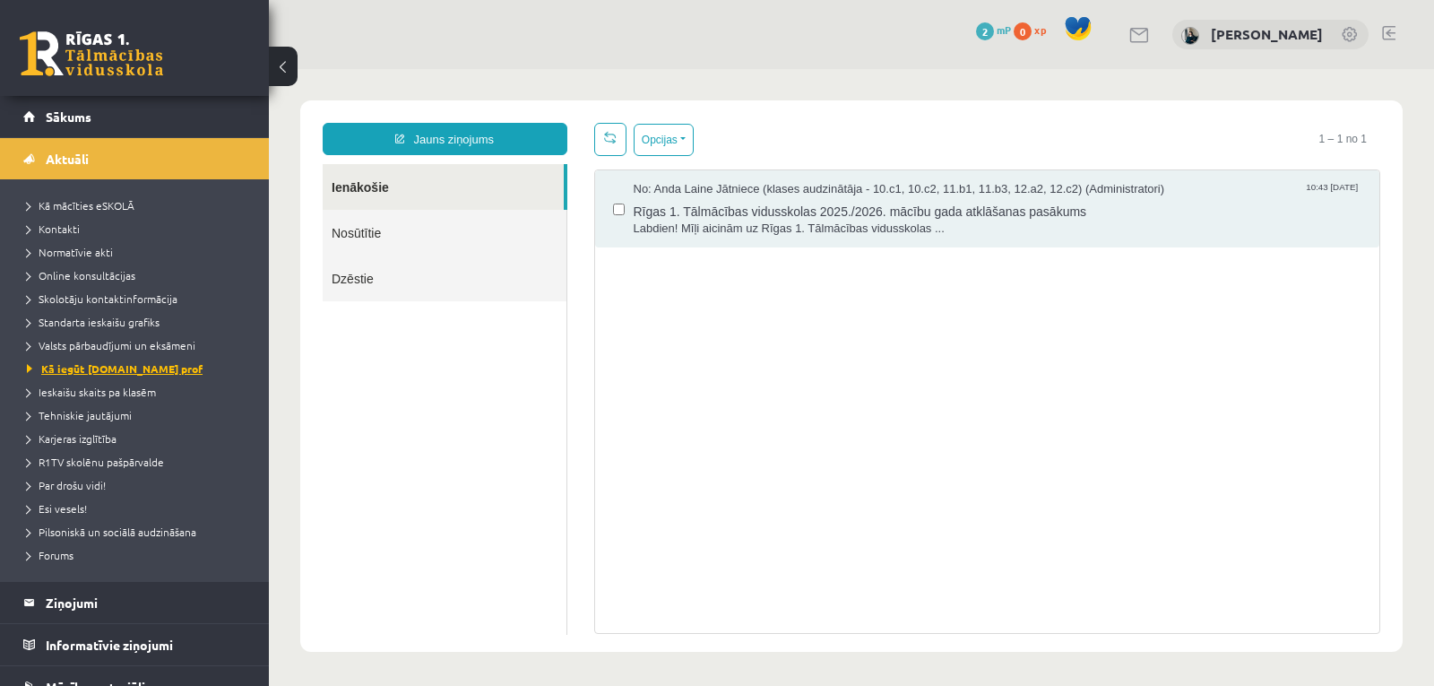
click at [129, 364] on span "Kā iegūt [DOMAIN_NAME] prof" at bounding box center [115, 368] width 176 height 14
click at [124, 389] on span "Ieskaišu skaits pa klasēm" at bounding box center [91, 392] width 129 height 14
click at [118, 370] on span "Kā iegūt [DOMAIN_NAME] prof" at bounding box center [108, 368] width 163 height 14
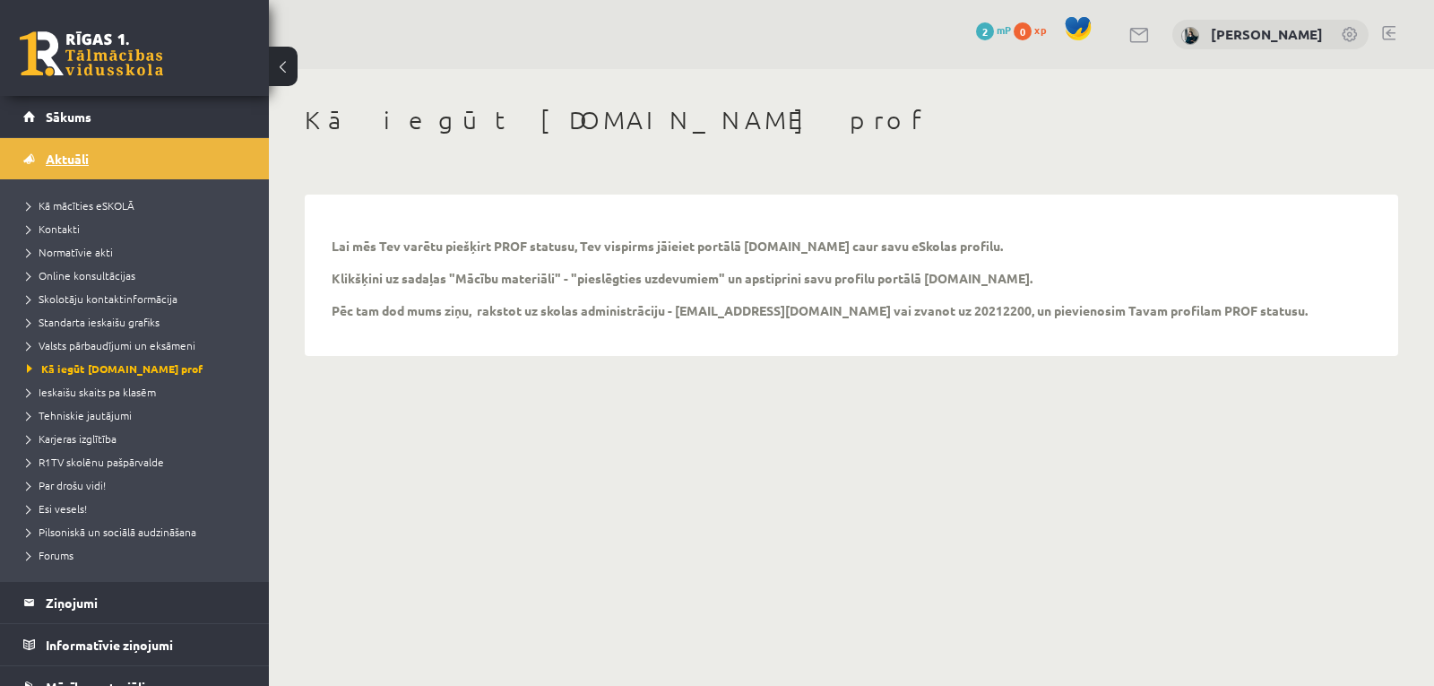
click at [96, 155] on link "Aktuāli" at bounding box center [134, 158] width 223 height 41
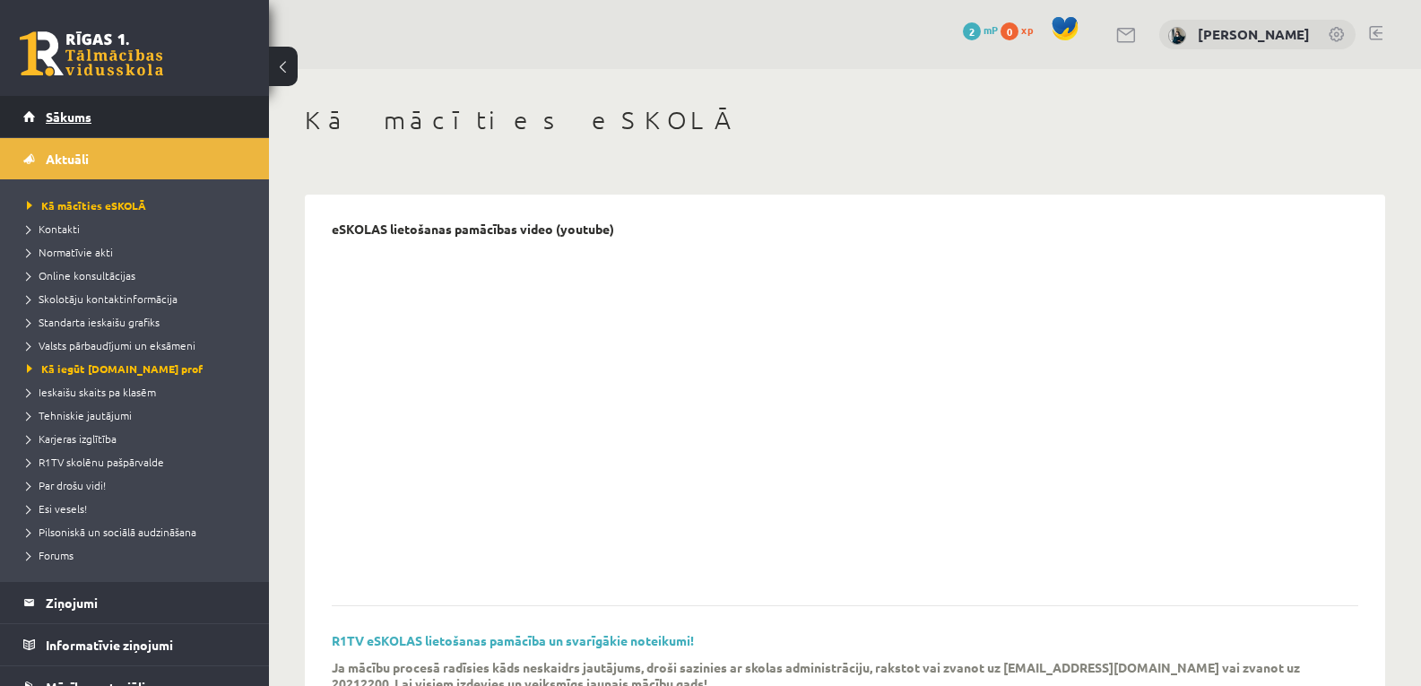
click at [47, 104] on link "Sākums" at bounding box center [134, 116] width 223 height 41
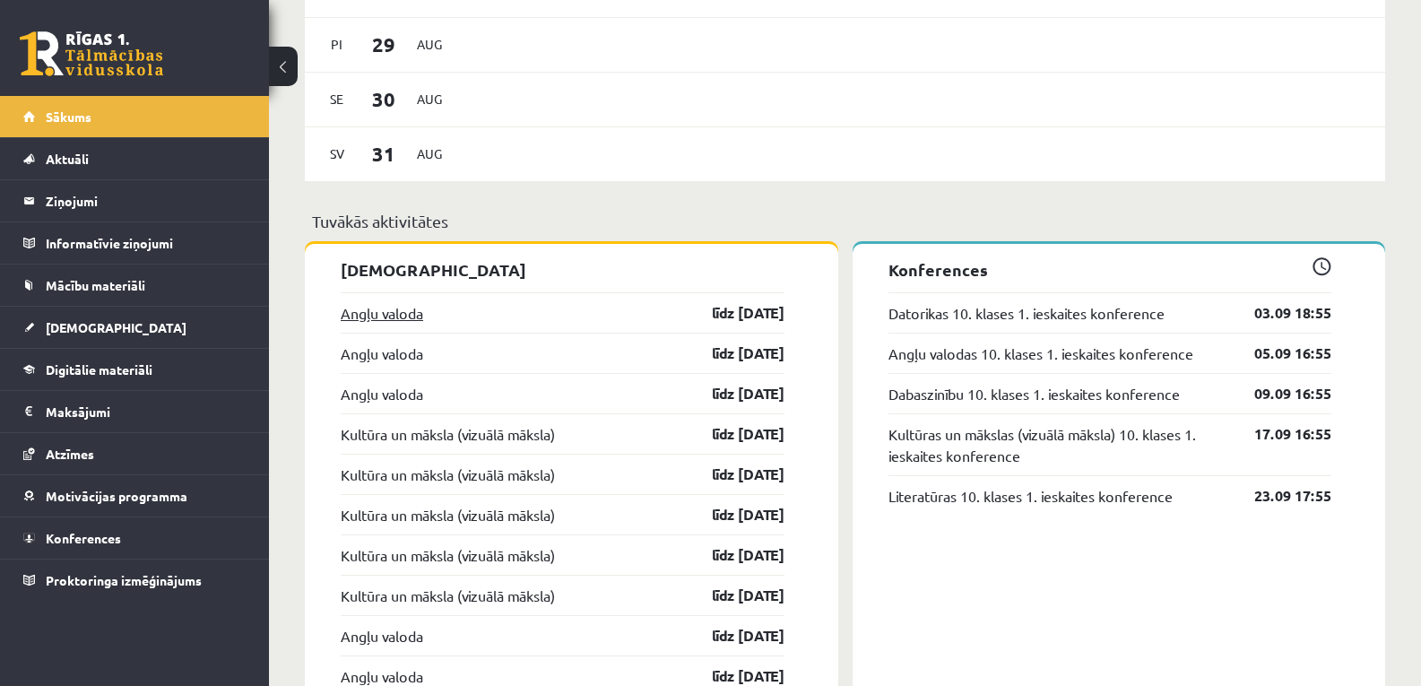
scroll to position [1232, 0]
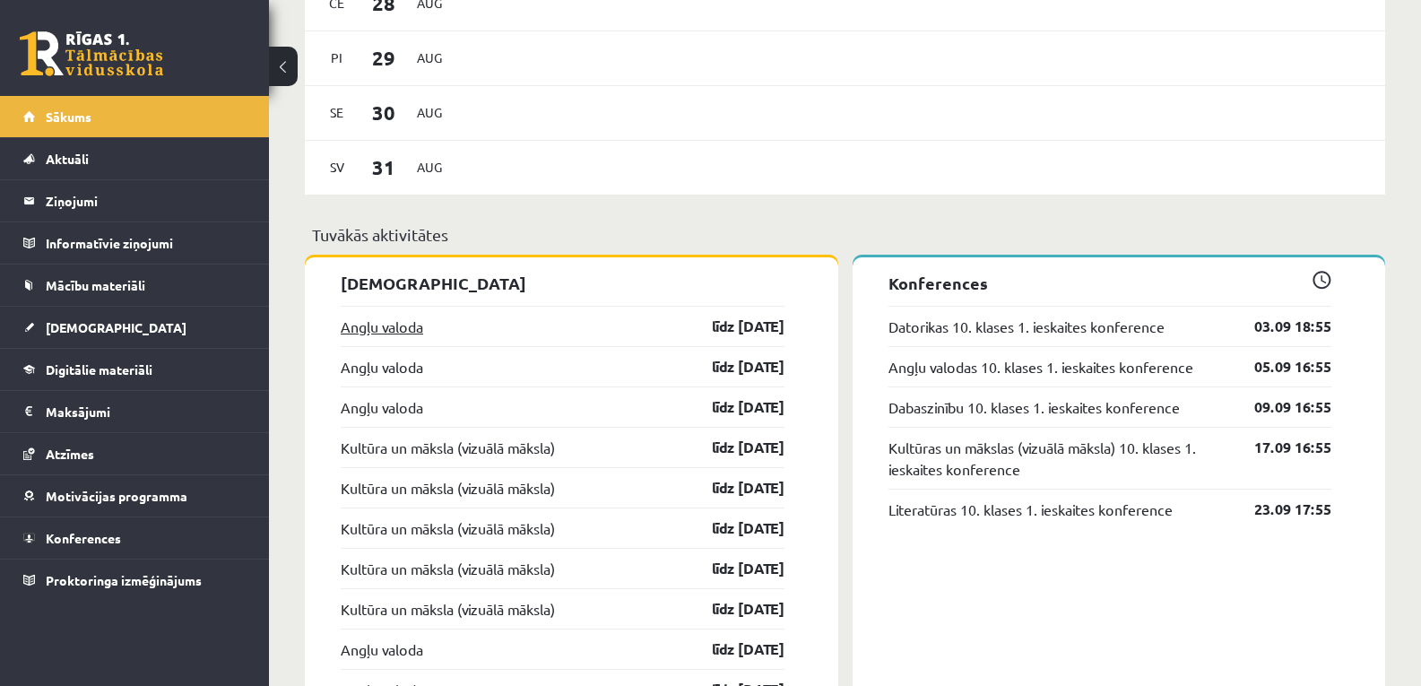
click at [377, 316] on link "Angļu valoda" at bounding box center [382, 327] width 82 height 22
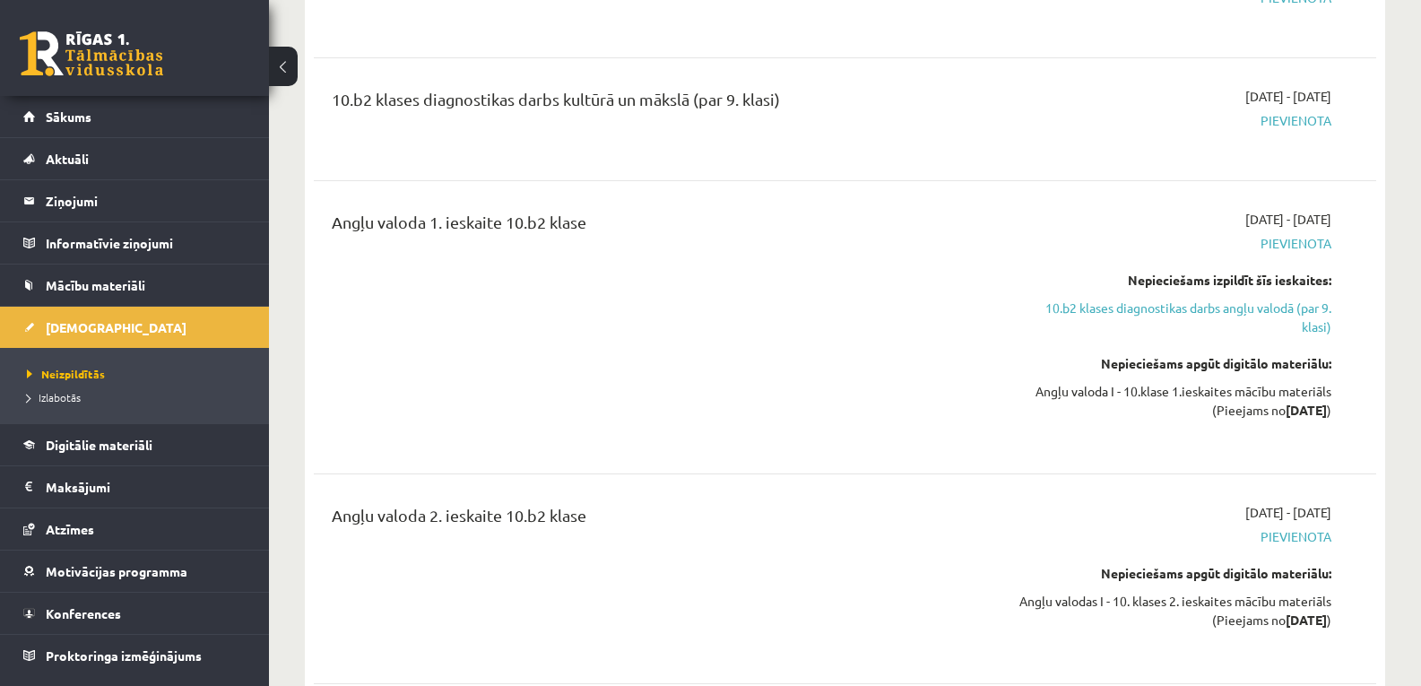
scroll to position [293, 0]
click at [1282, 309] on link "10.b2 klases diagnostikas darbs angļu valodā (par 9. klasi)" at bounding box center [1174, 317] width 316 height 38
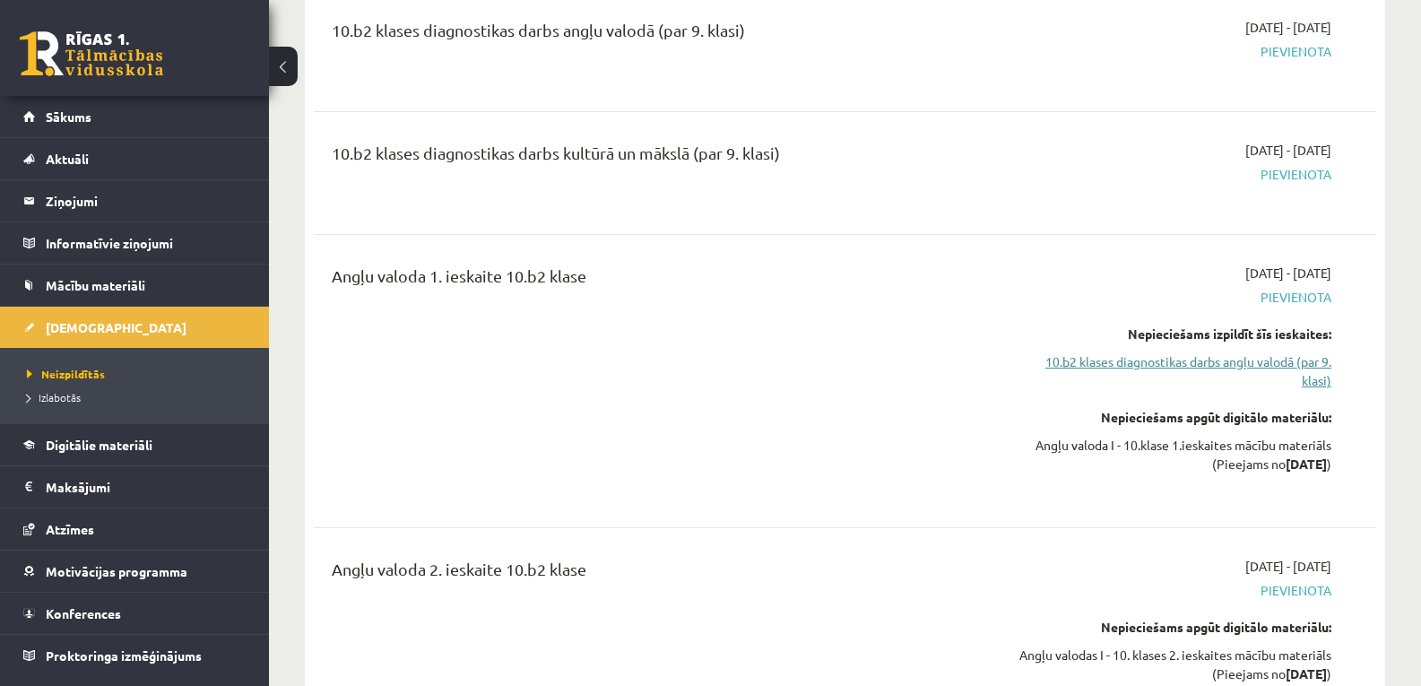
click at [1260, 354] on link "10.b2 klases diagnostikas darbs angļu valodā (par 9. klasi)" at bounding box center [1174, 371] width 316 height 38
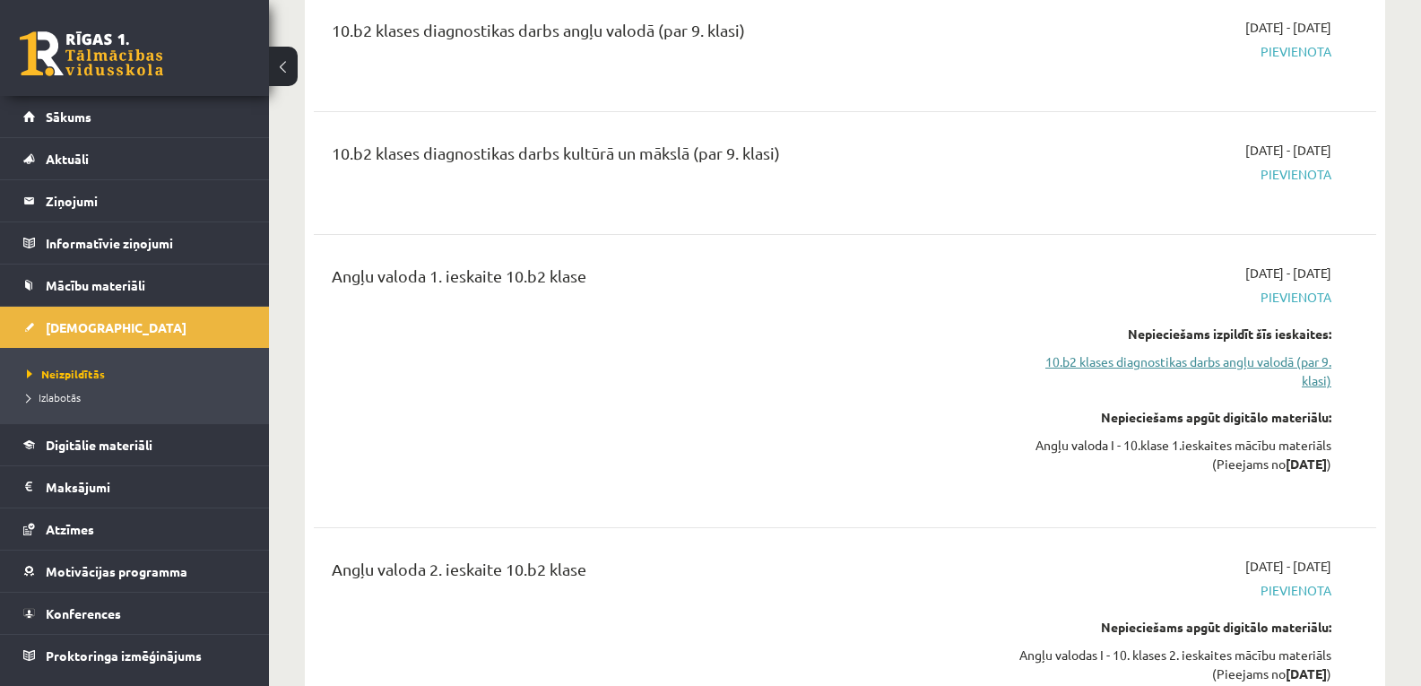
click at [1260, 354] on link "10.b2 klases diagnostikas darbs angļu valodā (par 9. klasi)" at bounding box center [1174, 371] width 316 height 38
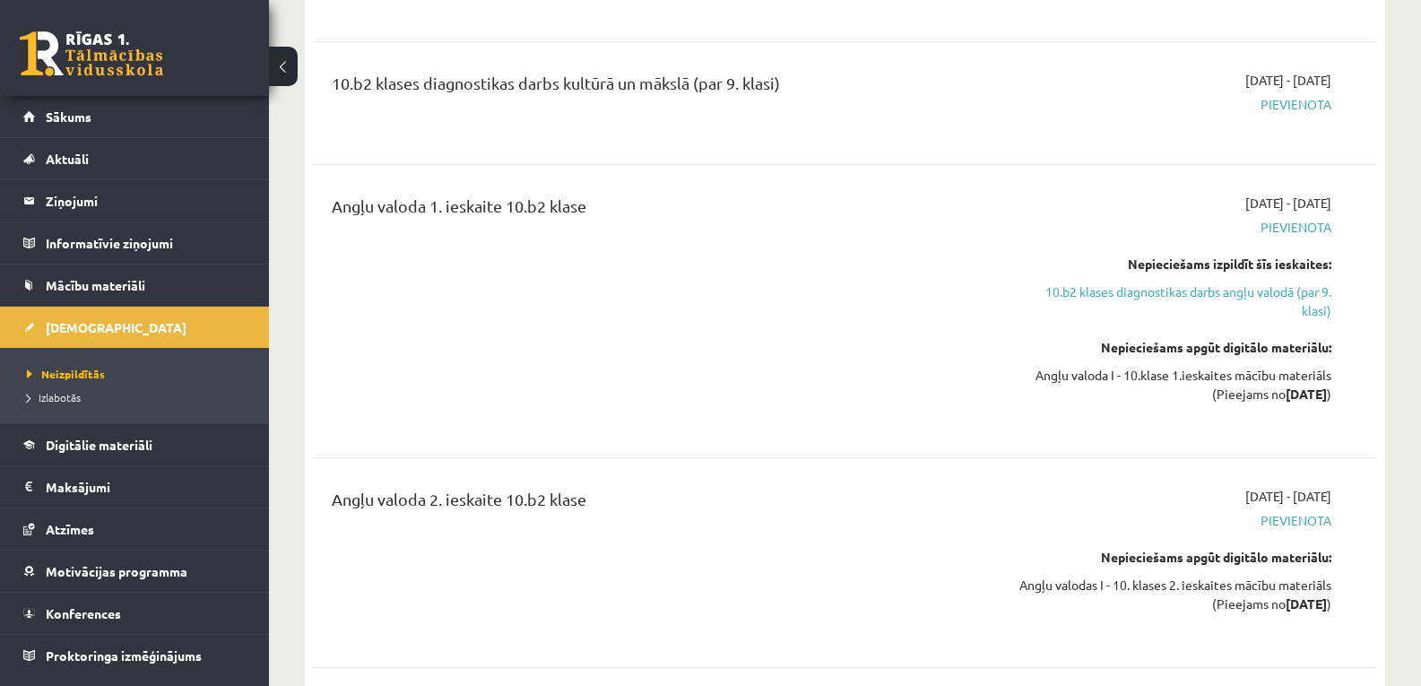
scroll to position [0, 0]
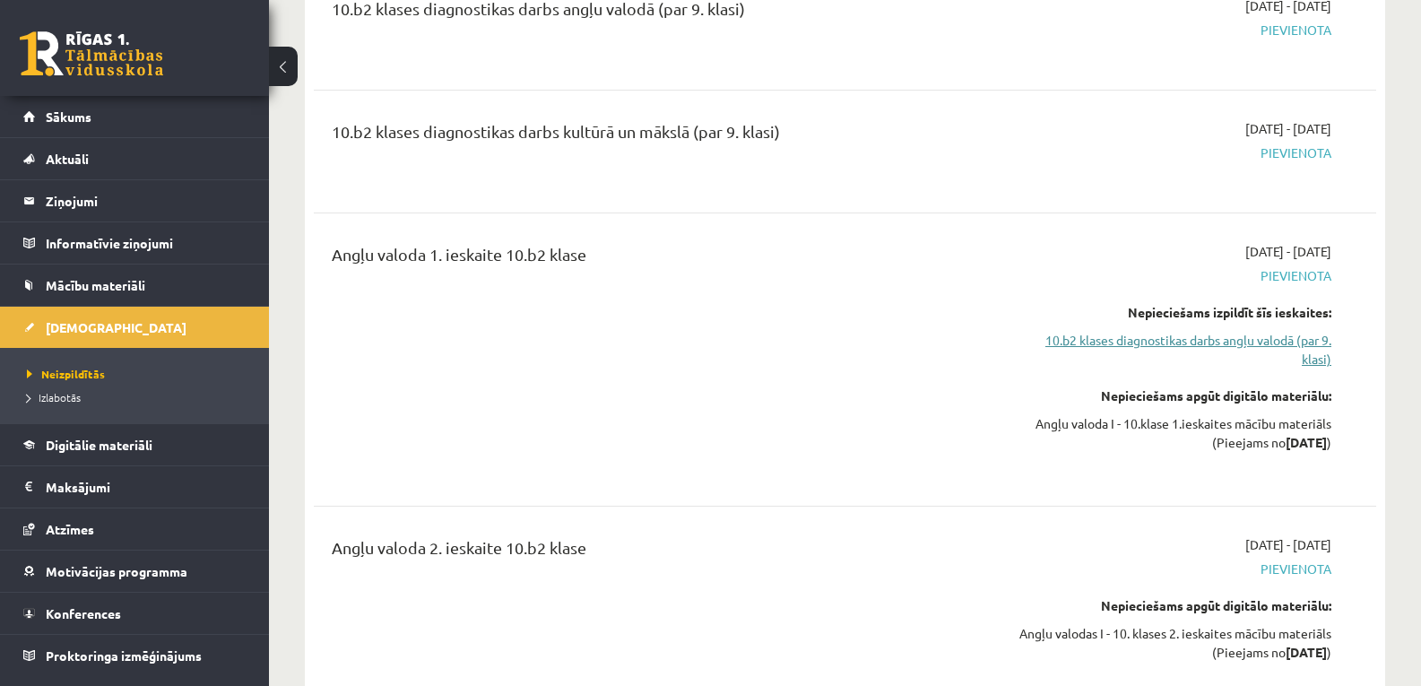
click at [1260, 350] on link "10.b2 klases diagnostikas darbs angļu valodā (par 9. klasi)" at bounding box center [1174, 350] width 316 height 38
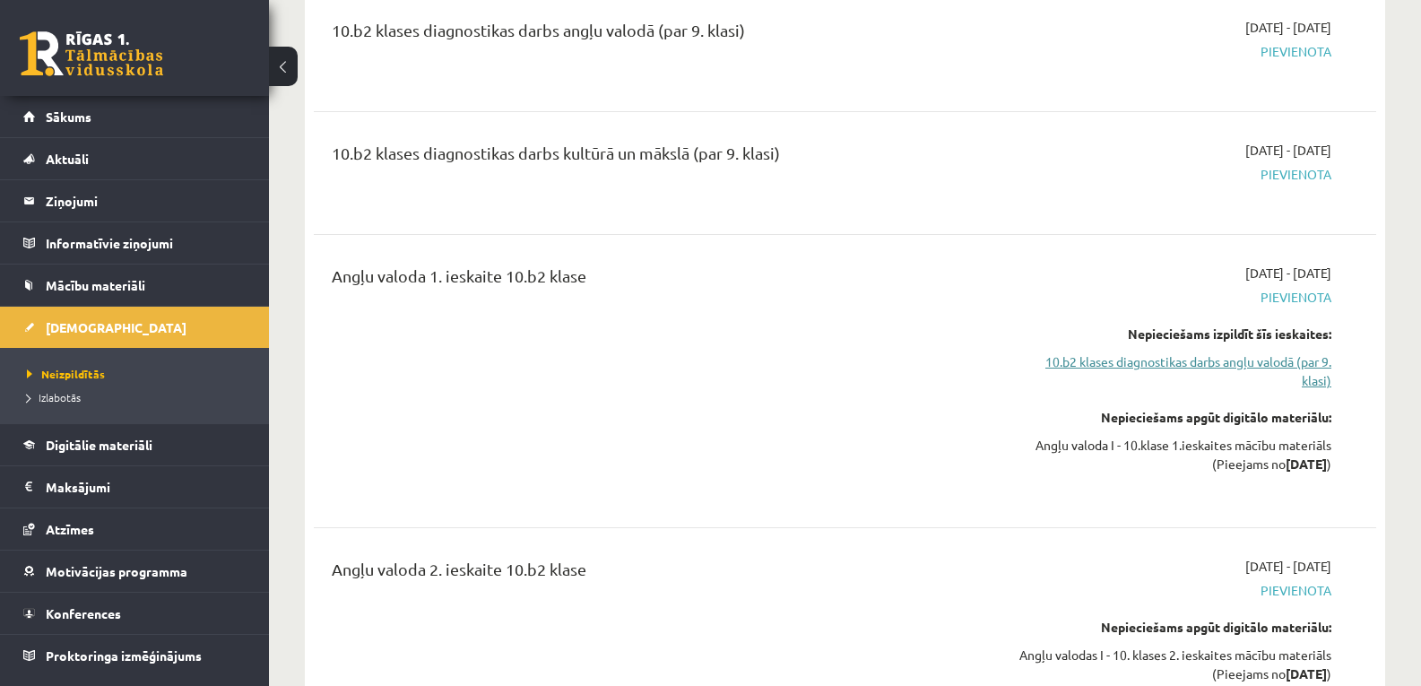
click at [1140, 359] on link "10.b2 klases diagnostikas darbs angļu valodā (par 9. klasi)" at bounding box center [1174, 371] width 316 height 38
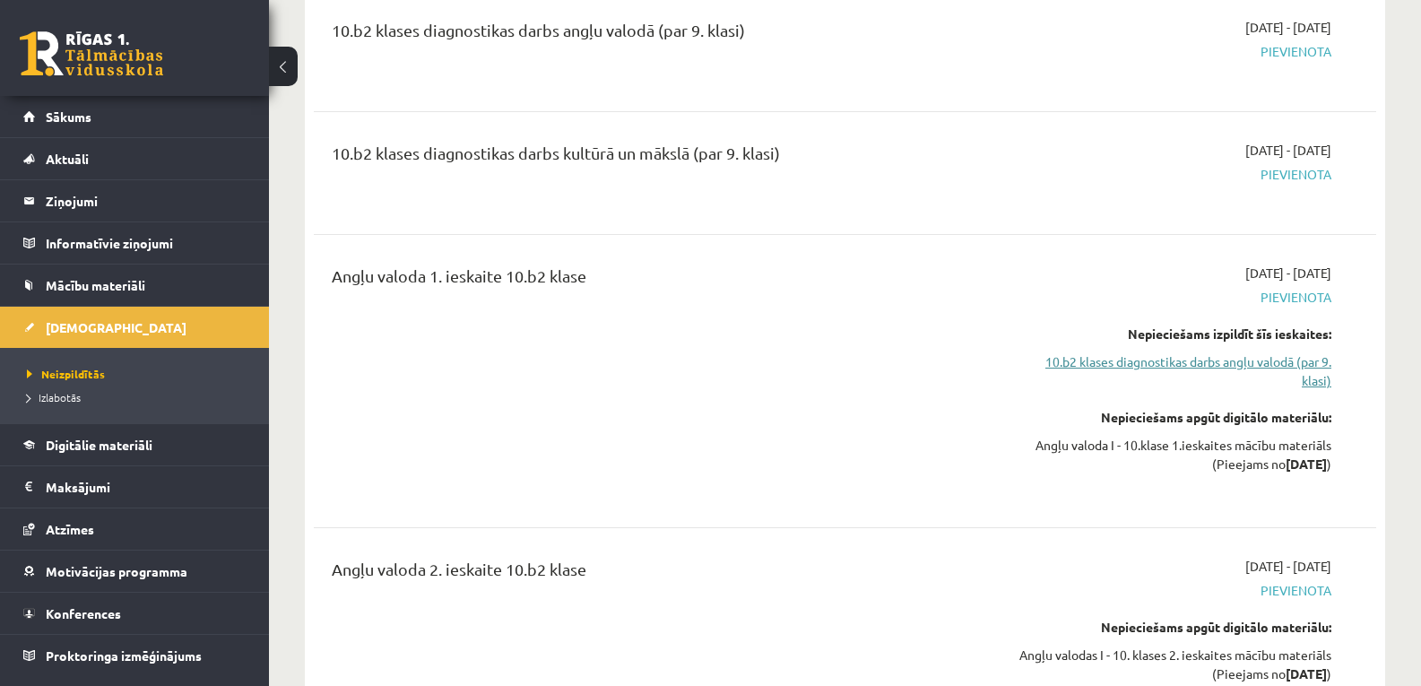
click at [1140, 359] on link "10.b2 klases diagnostikas darbs angļu valodā (par 9. klasi)" at bounding box center [1174, 371] width 316 height 38
click at [1298, 298] on span "Pievienota" at bounding box center [1174, 297] width 316 height 19
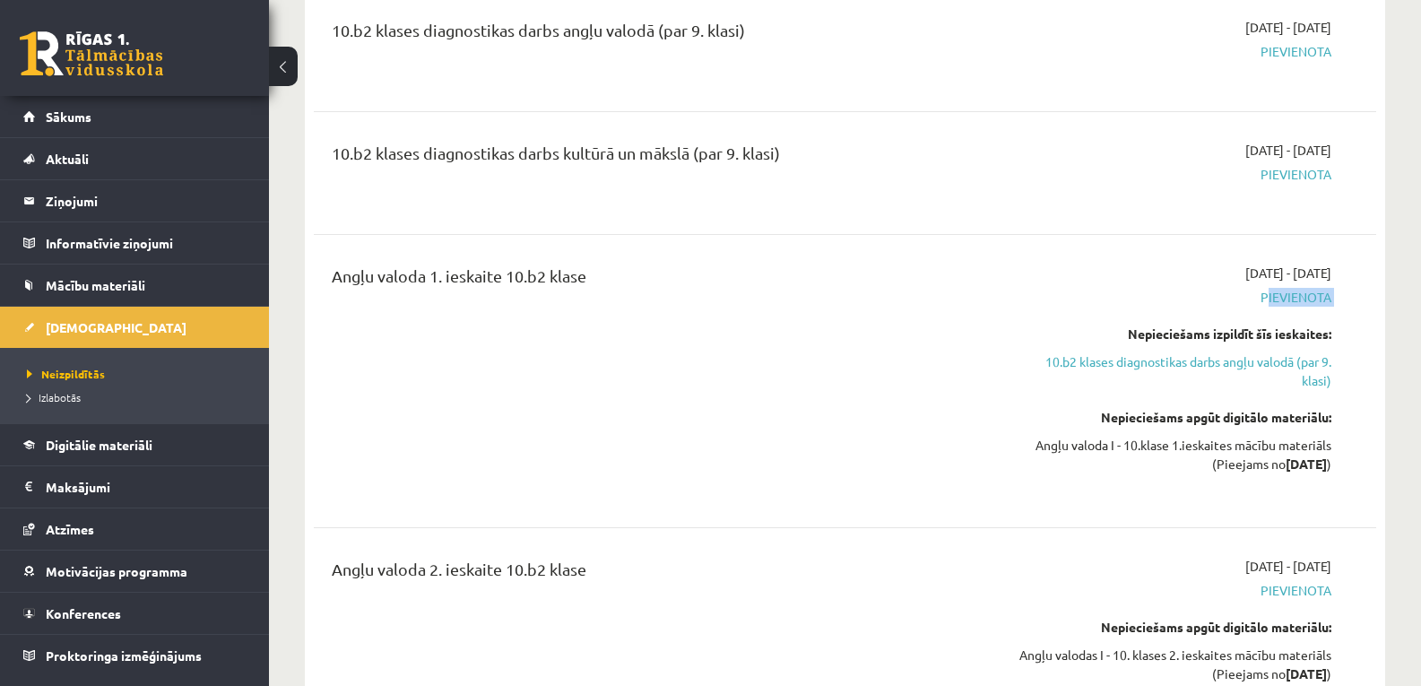
click at [1298, 298] on span "Pievienota" at bounding box center [1174, 297] width 316 height 19
click at [1232, 288] on span "Pievienota" at bounding box center [1174, 297] width 316 height 19
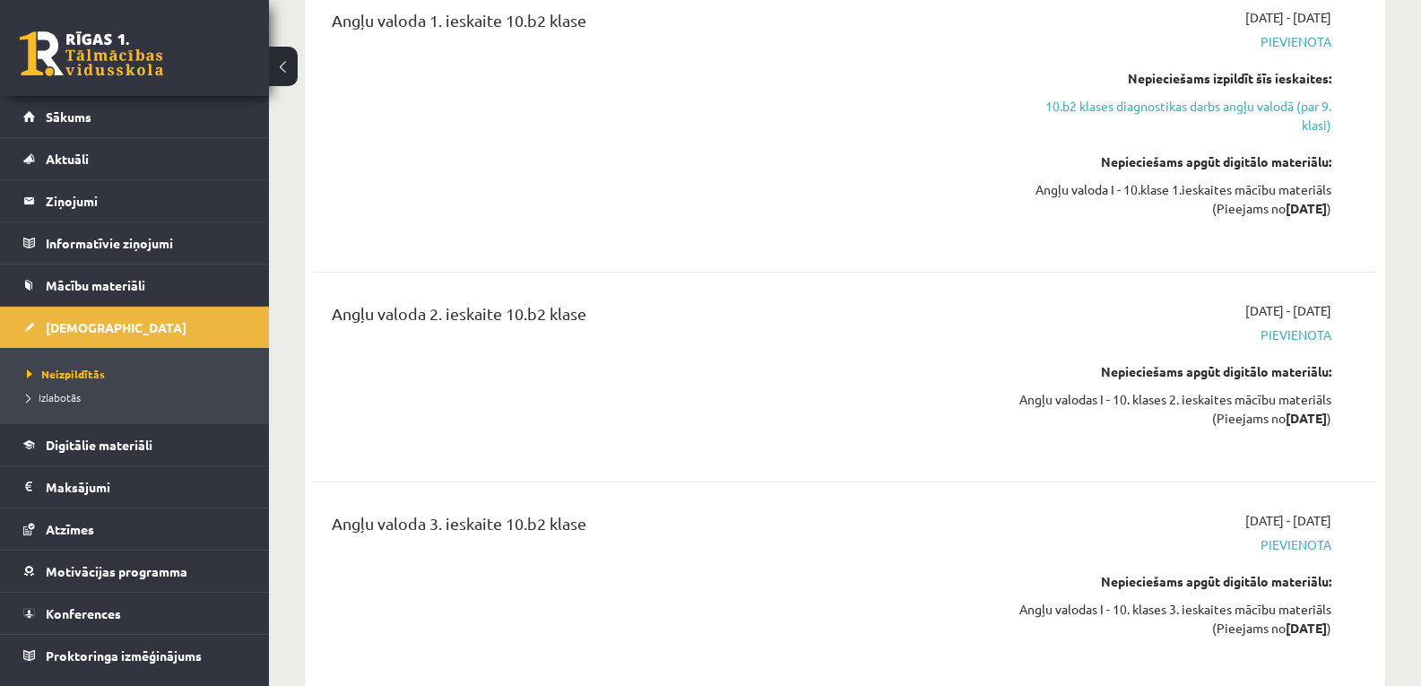
scroll to position [600, 0]
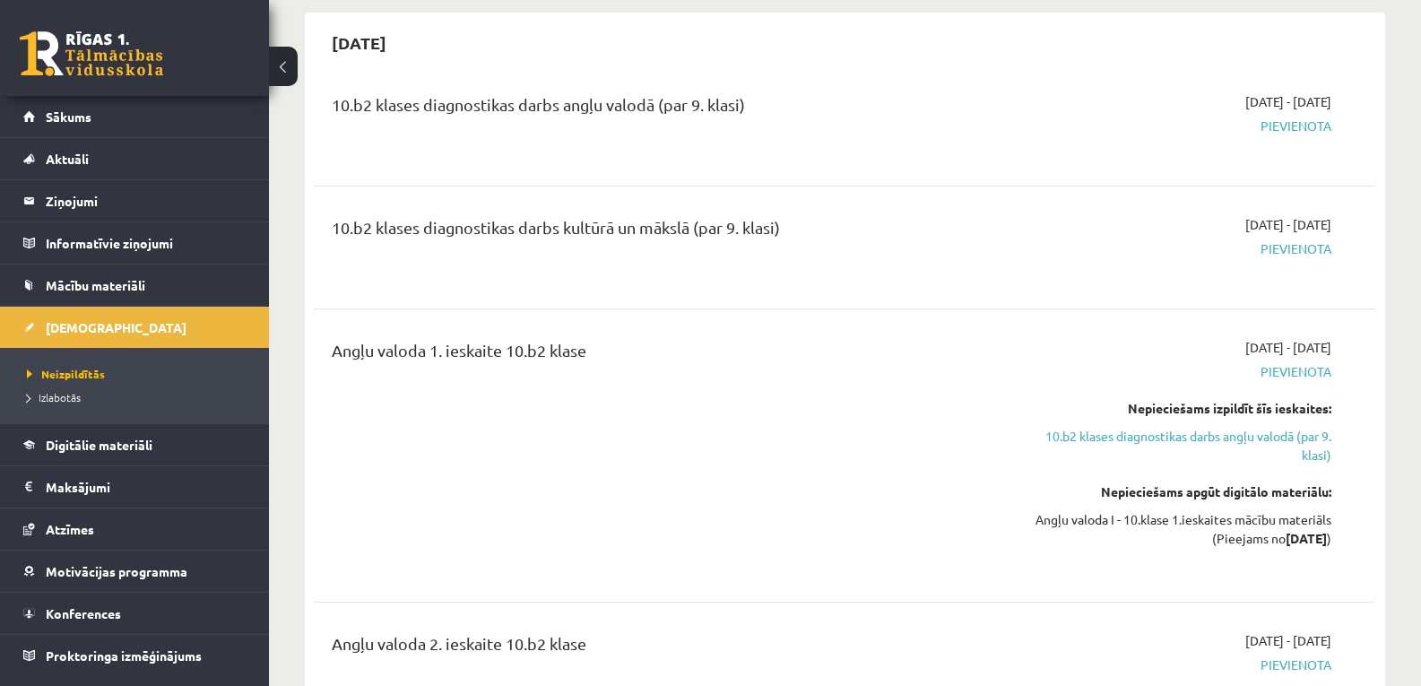
scroll to position [166, 0]
click at [1169, 438] on link "10.b2 klases diagnostikas darbs angļu valodā (par 9. klasi)" at bounding box center [1174, 444] width 316 height 38
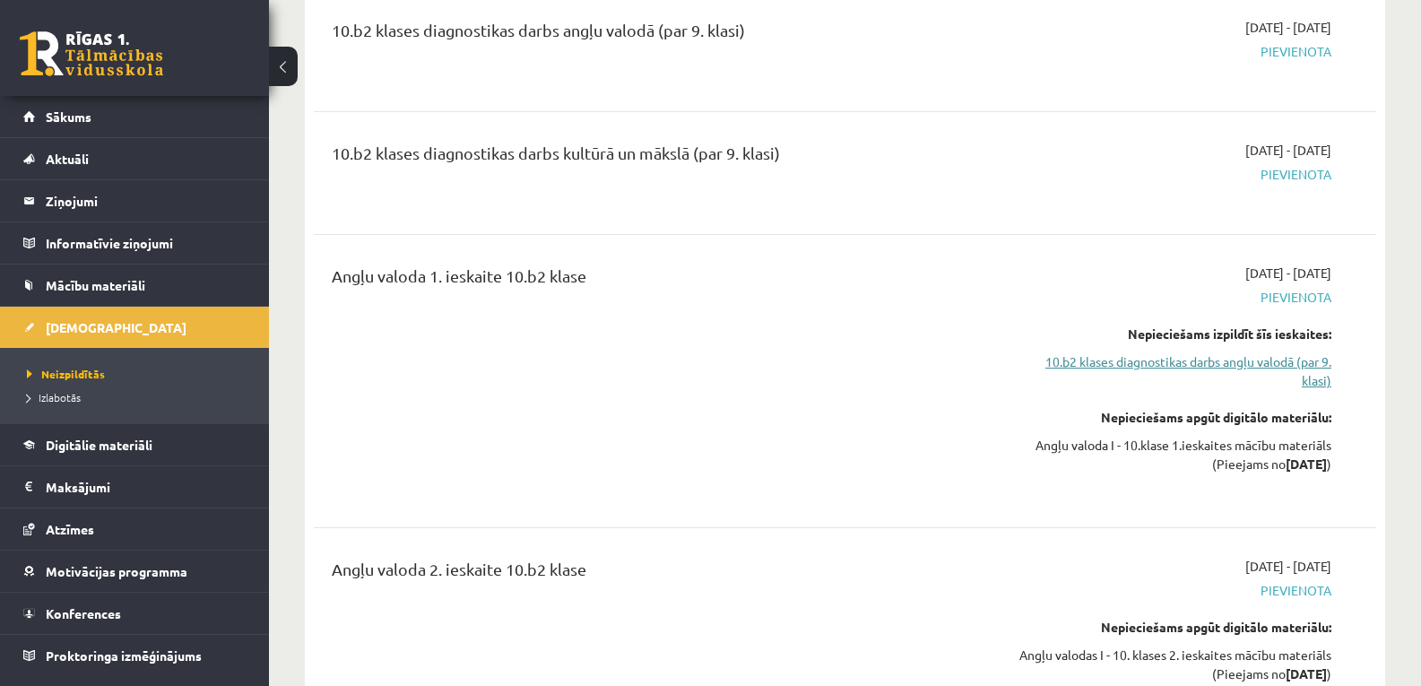
click at [1176, 373] on link "10.b2 klases diagnostikas darbs angļu valodā (par 9. klasi)" at bounding box center [1174, 371] width 316 height 38
click at [1189, 357] on link "10.b2 klases diagnostikas darbs angļu valodā (par 9. klasi)" at bounding box center [1174, 371] width 316 height 38
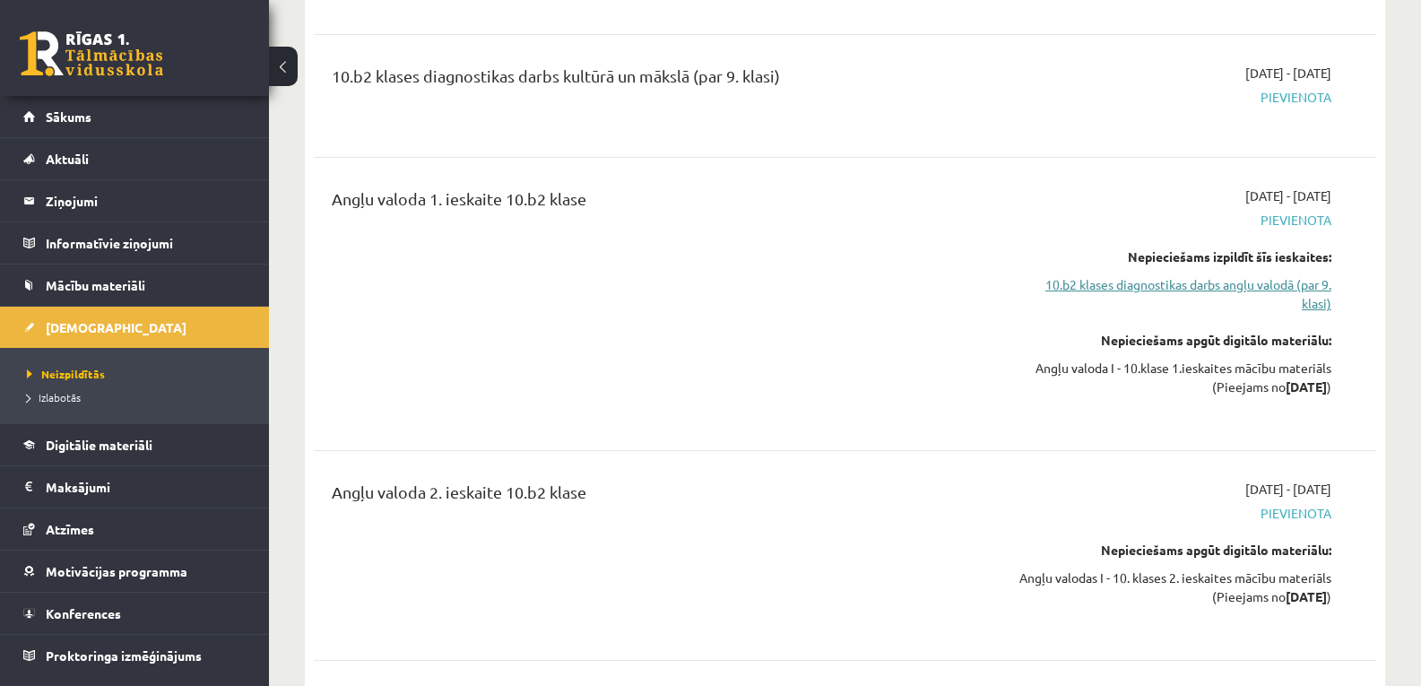
scroll to position [294, 0]
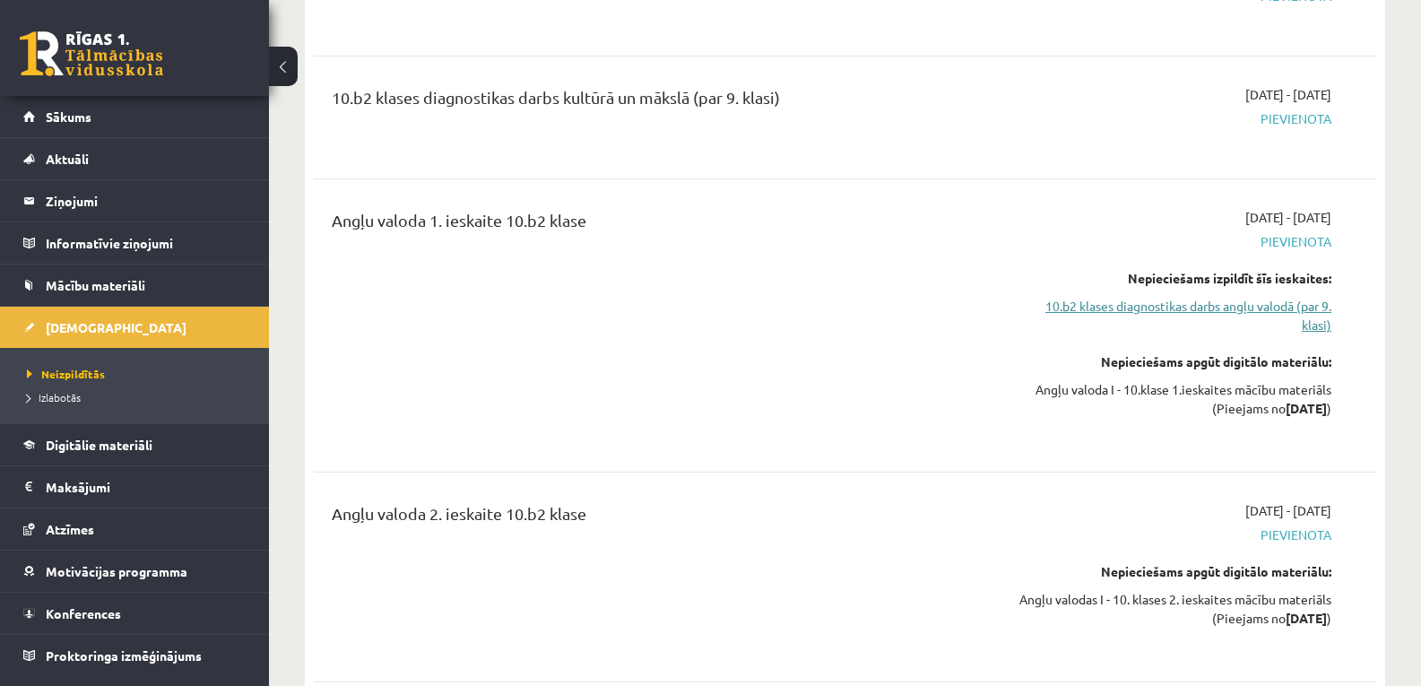
click at [1176, 309] on link "10.b2 klases diagnostikas darbs angļu valodā (par 9. klasi)" at bounding box center [1174, 316] width 316 height 38
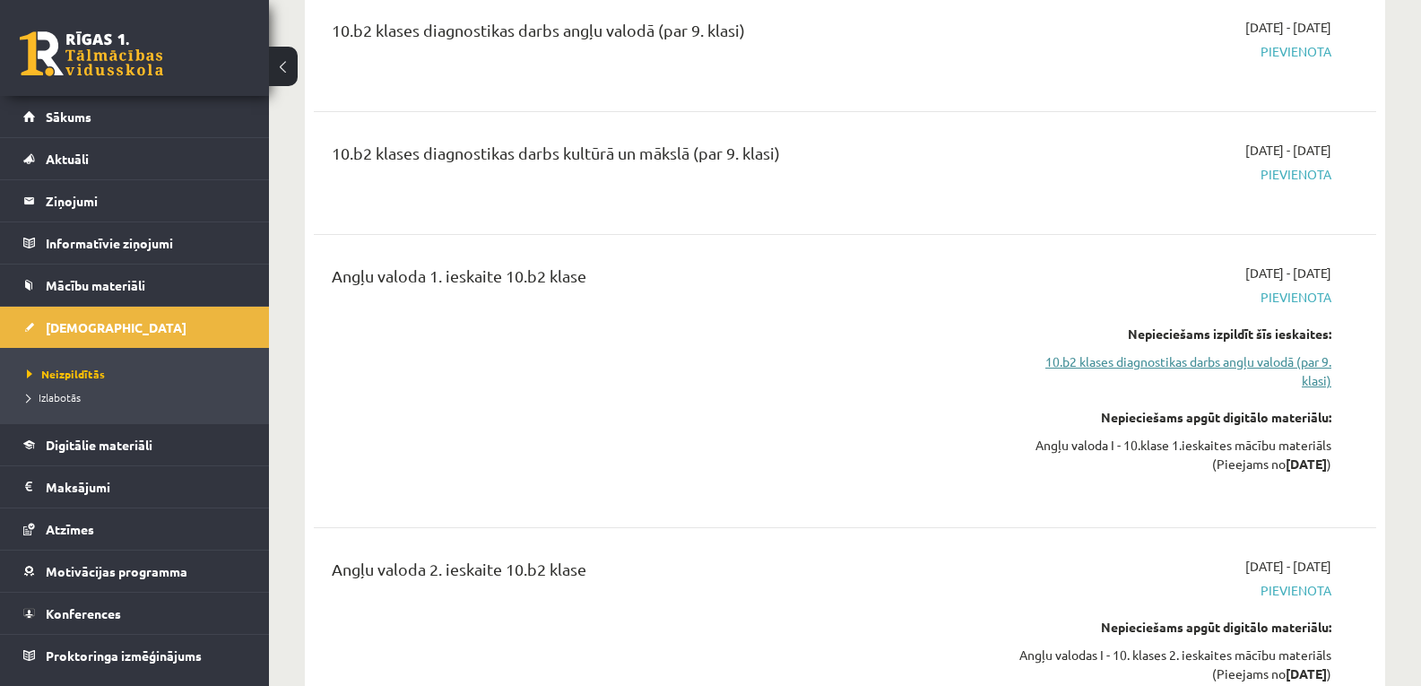
click at [1170, 360] on link "10.b2 klases diagnostikas darbs angļu valodā (par 9. klasi)" at bounding box center [1174, 371] width 316 height 38
click at [76, 371] on span "Neizpildītās" at bounding box center [66, 374] width 78 height 14
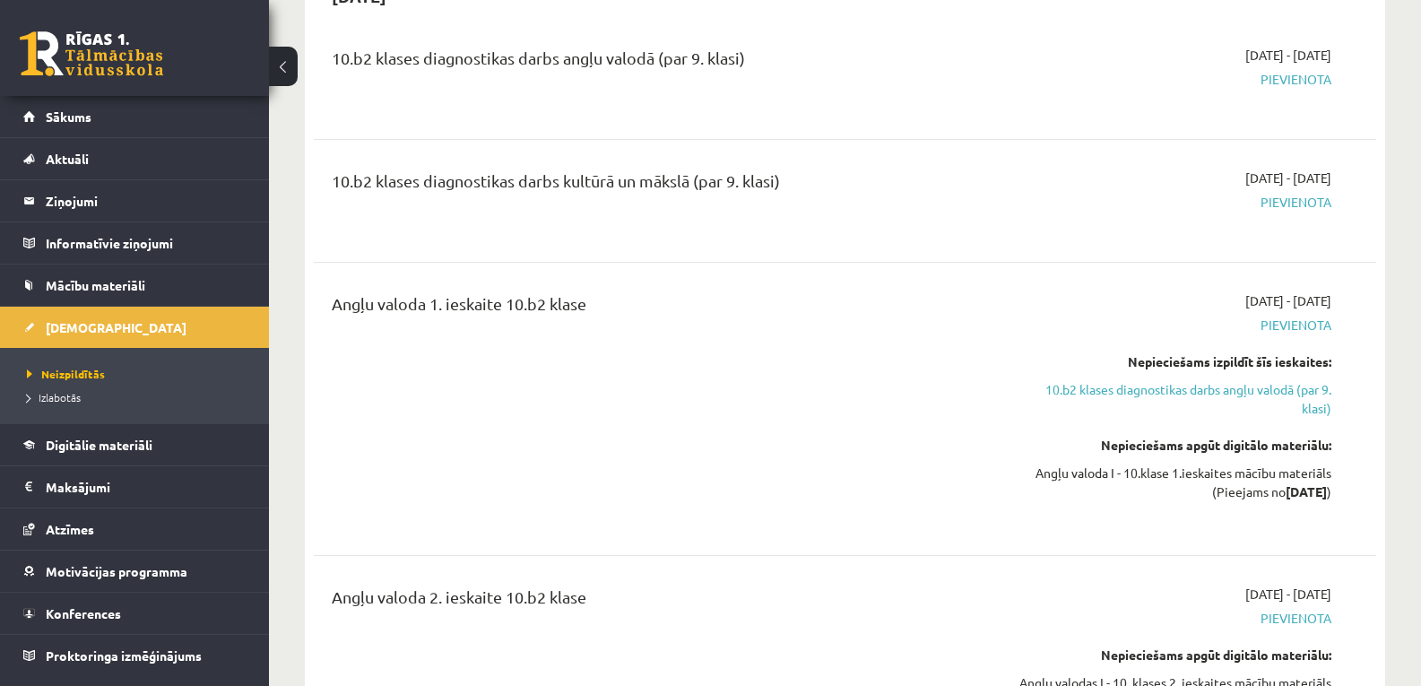
scroll to position [212, 0]
click at [1224, 400] on link "10.b2 klases diagnostikas darbs angļu valodā (par 9. klasi)" at bounding box center [1174, 398] width 316 height 38
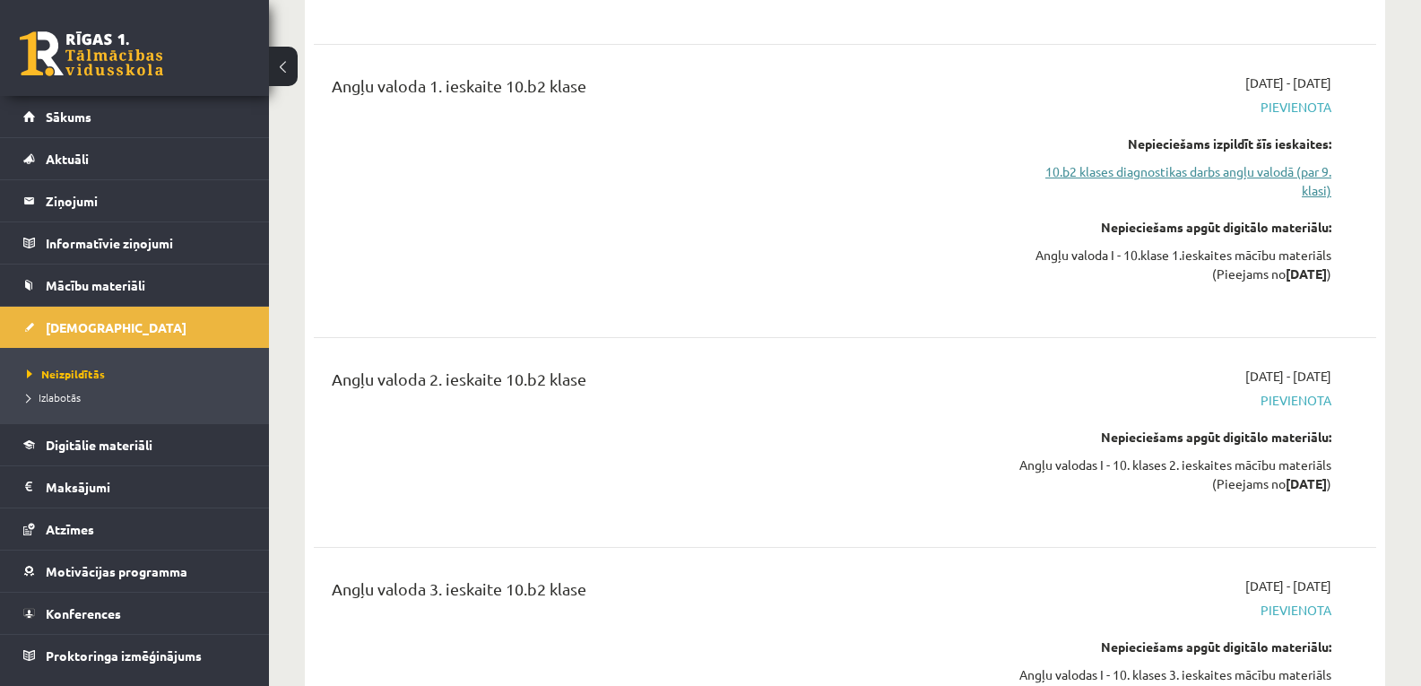
scroll to position [431, 0]
click at [1204, 170] on link "10.b2 klases diagnostikas darbs angļu valodā (par 9. klasi)" at bounding box center [1174, 179] width 316 height 38
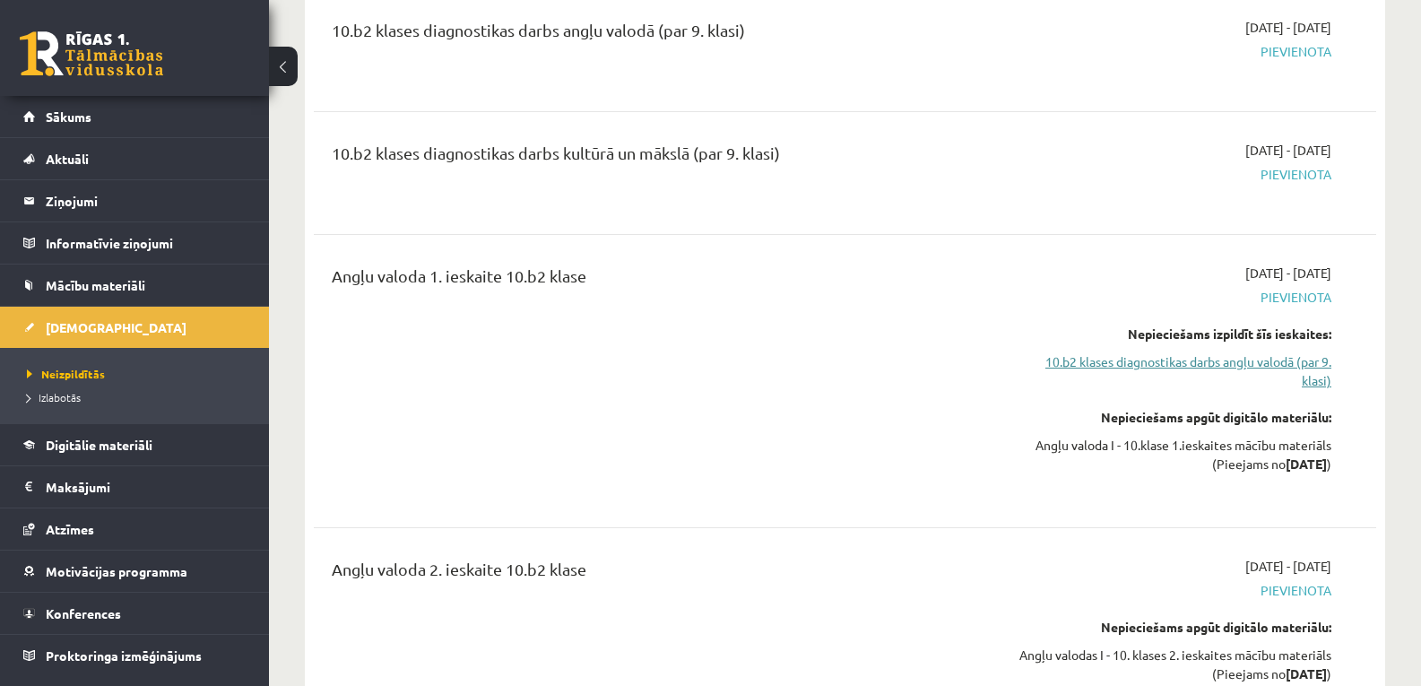
click at [1204, 170] on span "Pievienota" at bounding box center [1174, 174] width 316 height 19
click at [91, 238] on legend "Informatīvie ziņojumi 0" at bounding box center [146, 242] width 201 height 41
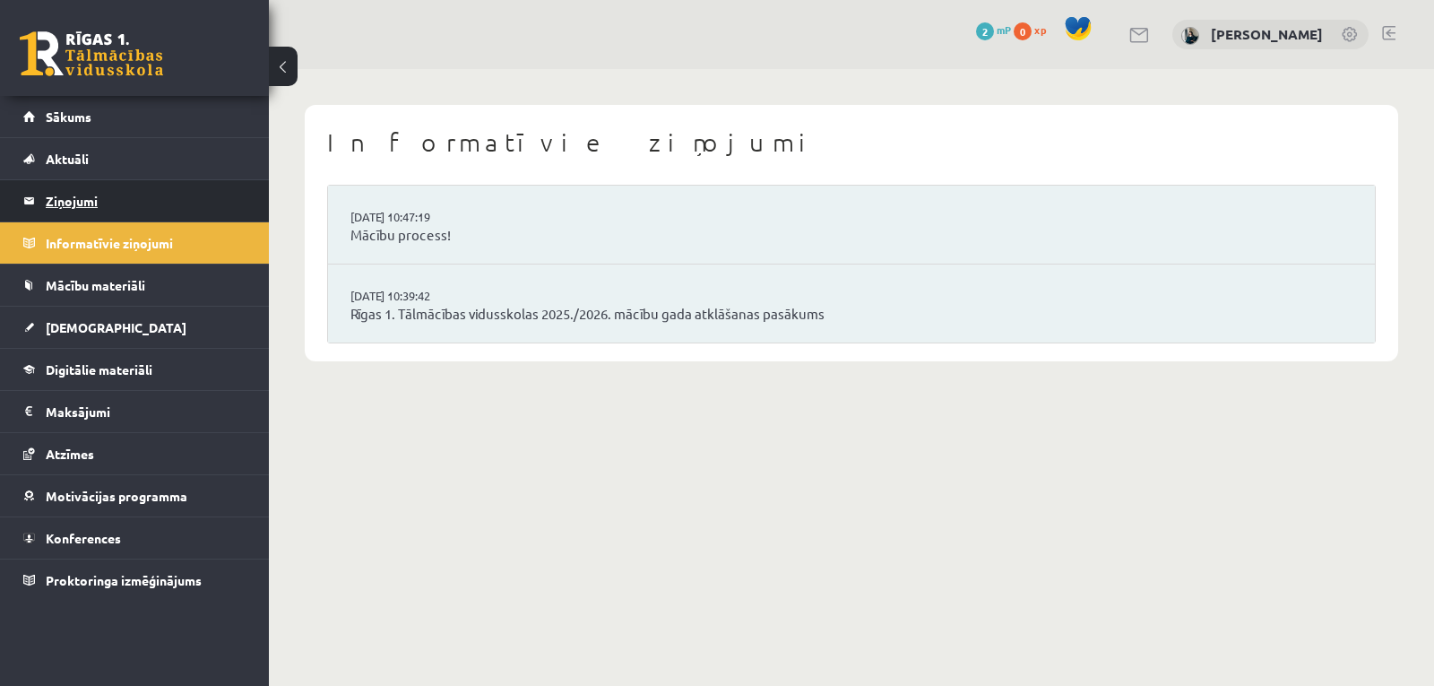
click at [101, 190] on legend "Ziņojumi 0" at bounding box center [146, 200] width 201 height 41
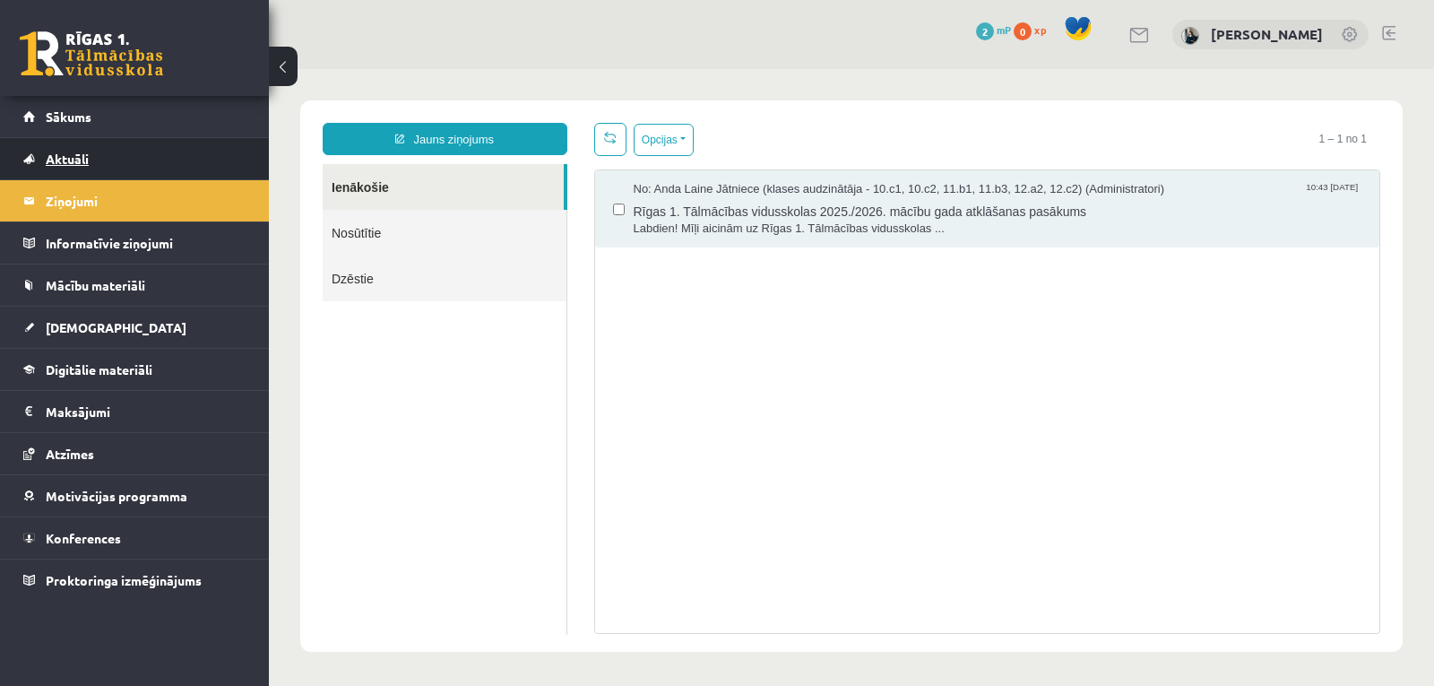
click at [77, 154] on span "Aktuāli" at bounding box center [67, 159] width 43 height 16
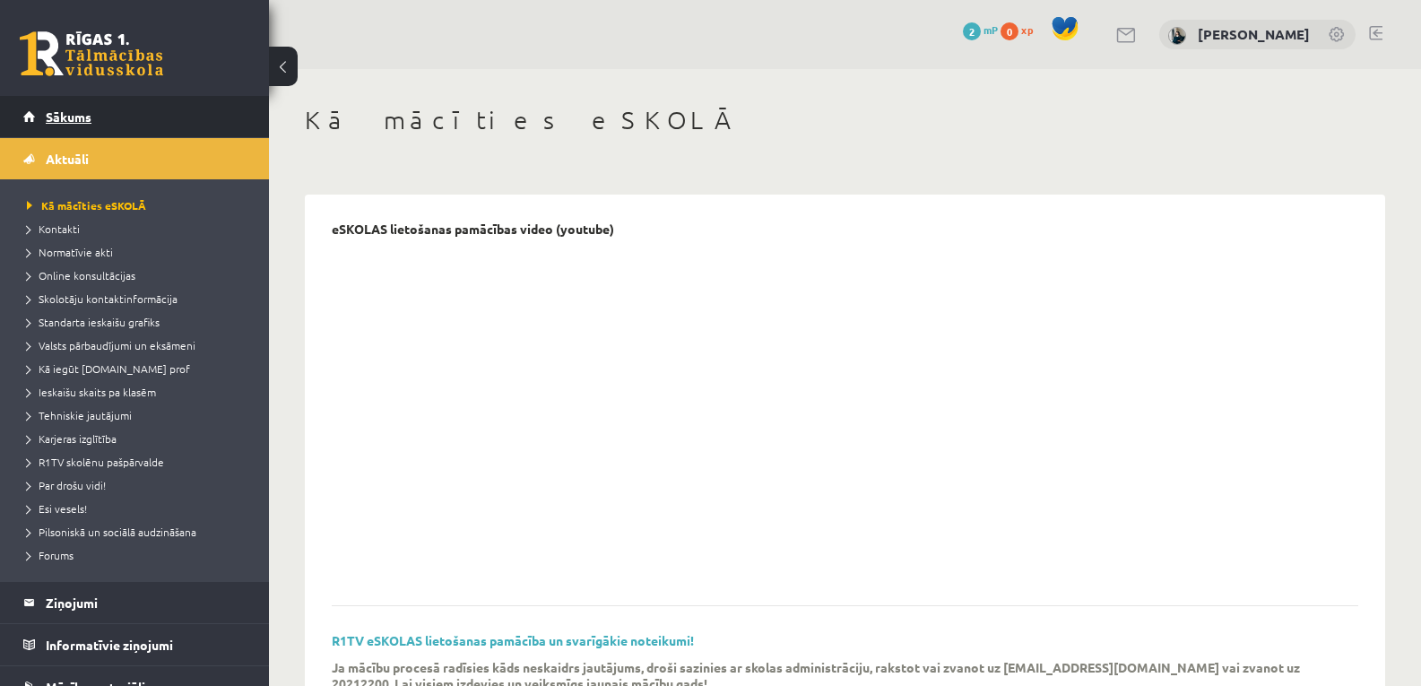
click at [79, 123] on span "Sākums" at bounding box center [69, 116] width 46 height 16
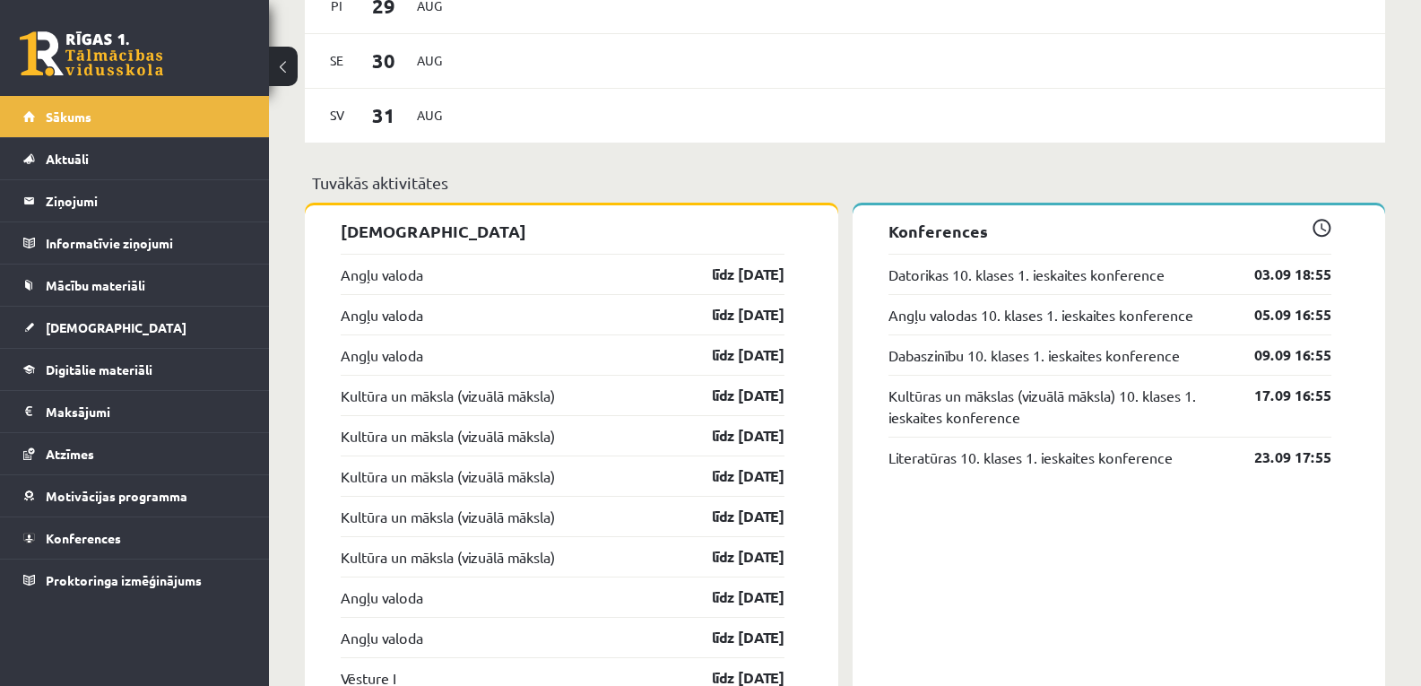
scroll to position [1284, 0]
click at [378, 280] on link "Angļu valoda" at bounding box center [382, 274] width 82 height 22
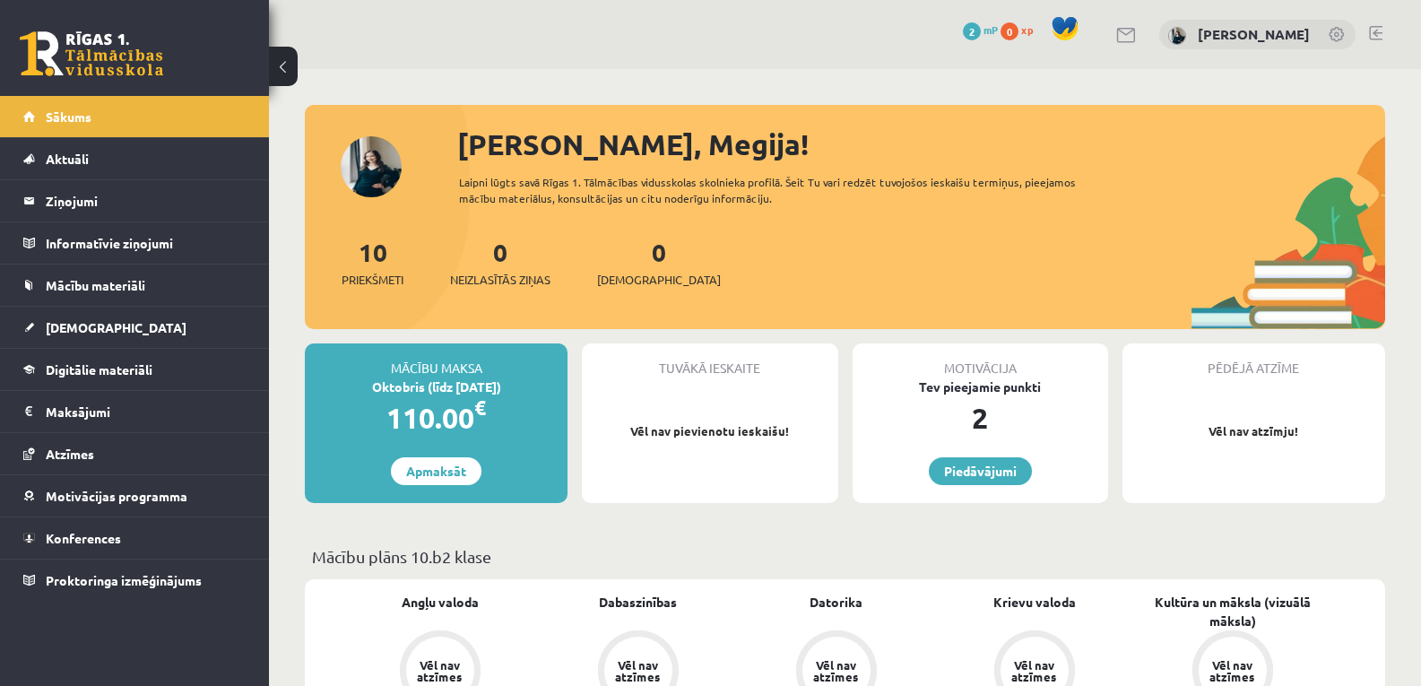
scroll to position [1284, 0]
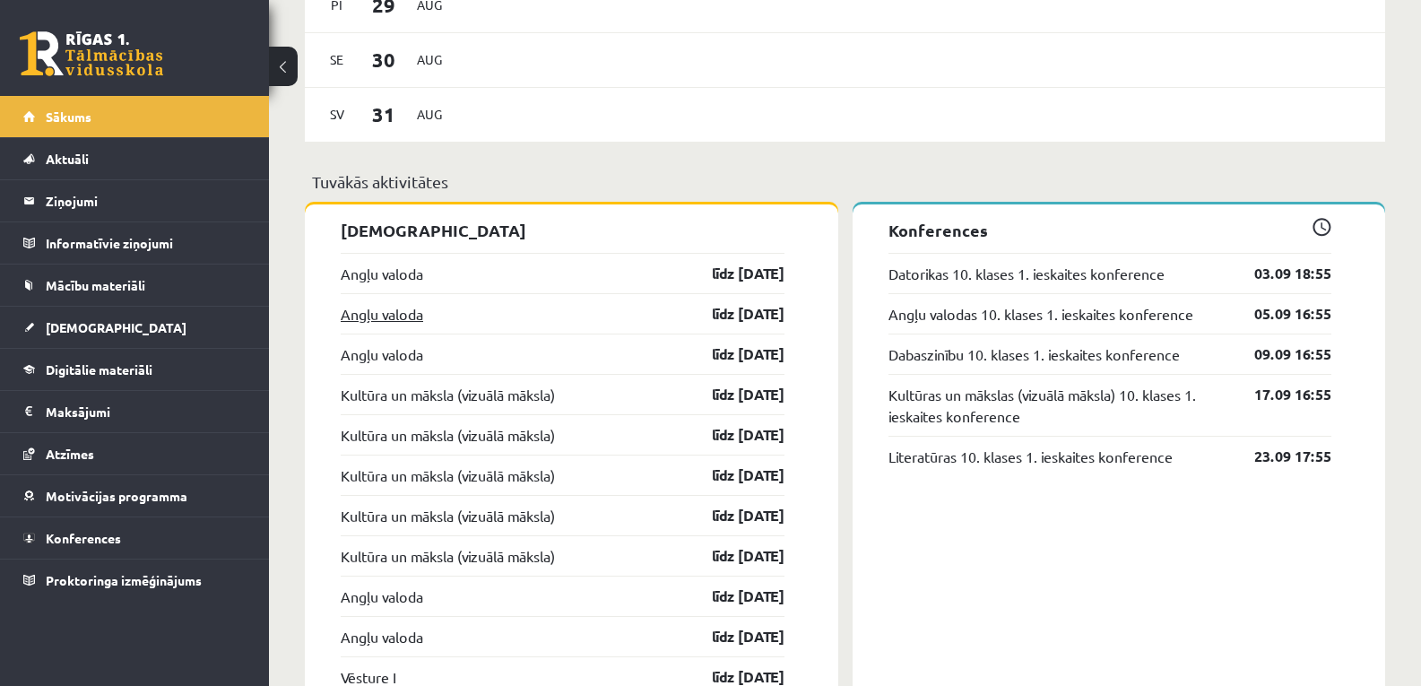
click at [388, 317] on link "Angļu valoda" at bounding box center [382, 314] width 82 height 22
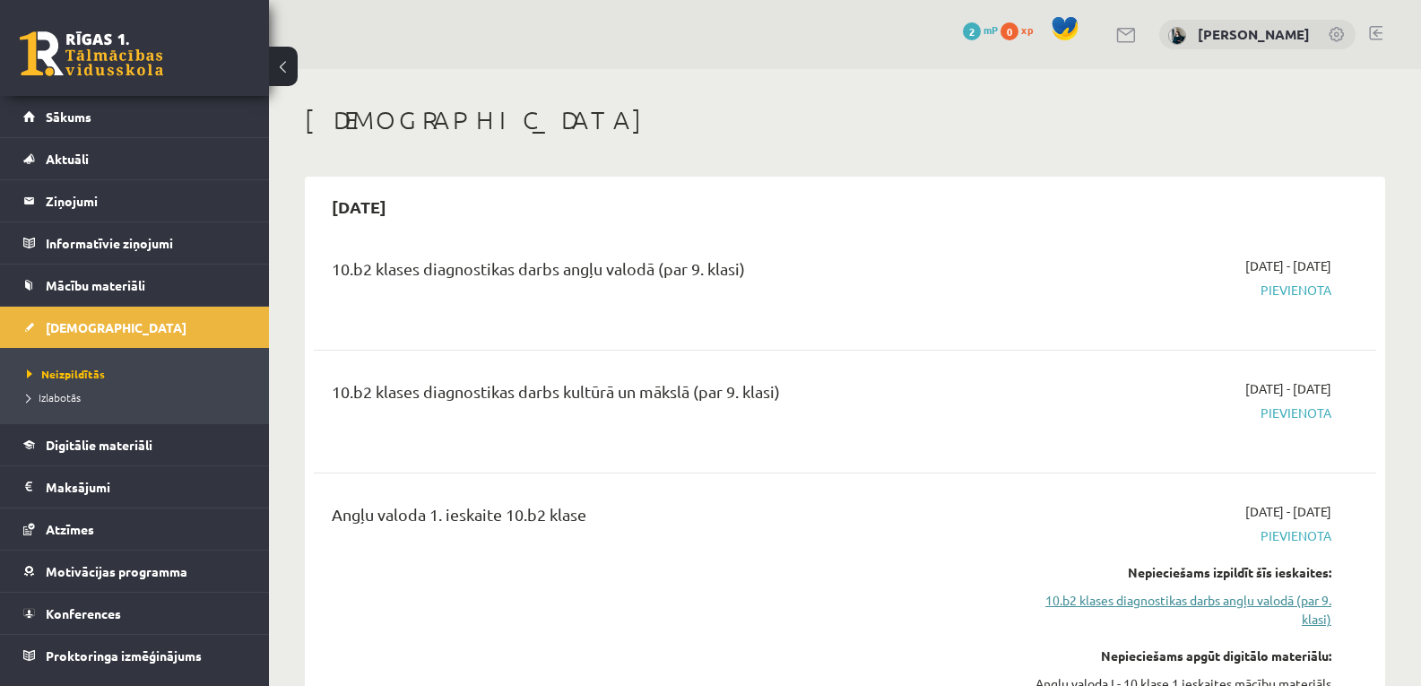
click at [1207, 598] on link "10.b2 klases diagnostikas darbs angļu valodā (par 9. klasi)" at bounding box center [1174, 610] width 316 height 38
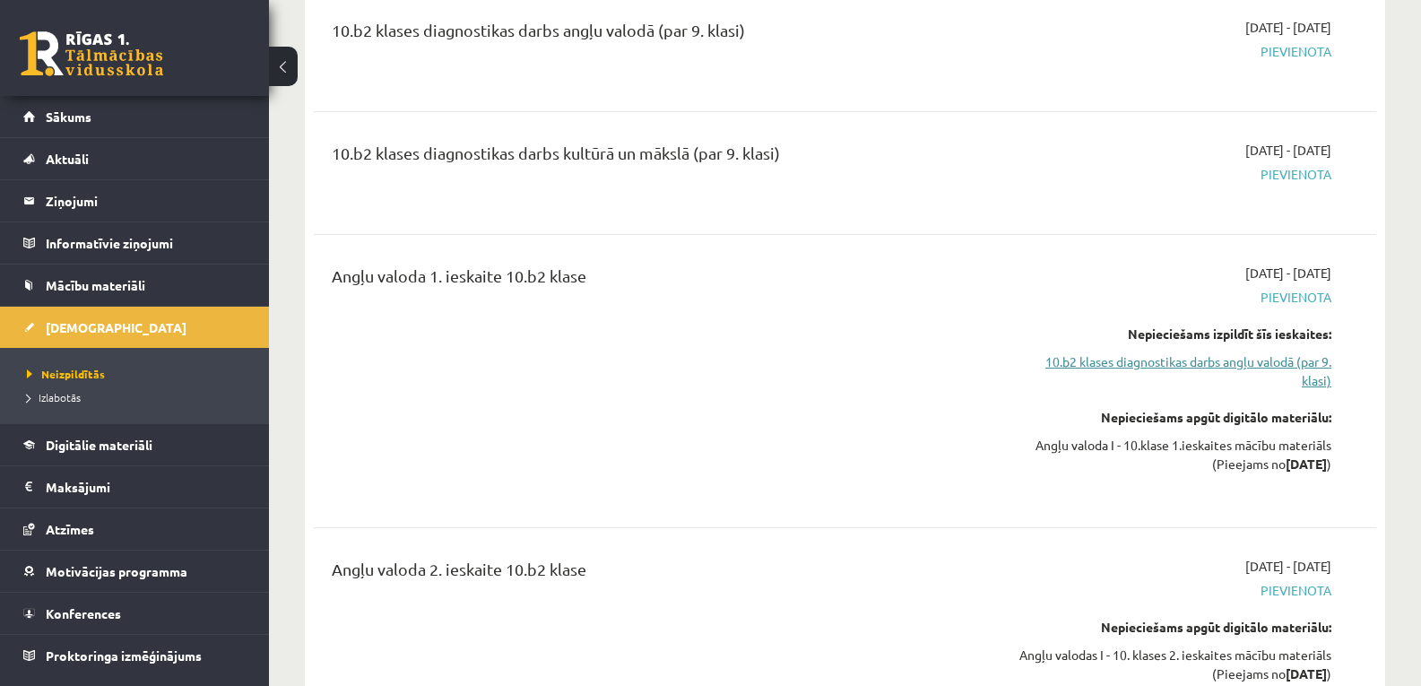
click at [1138, 352] on link "10.b2 klases diagnostikas darbs angļu valodā (par 9. klasi)" at bounding box center [1174, 371] width 316 height 38
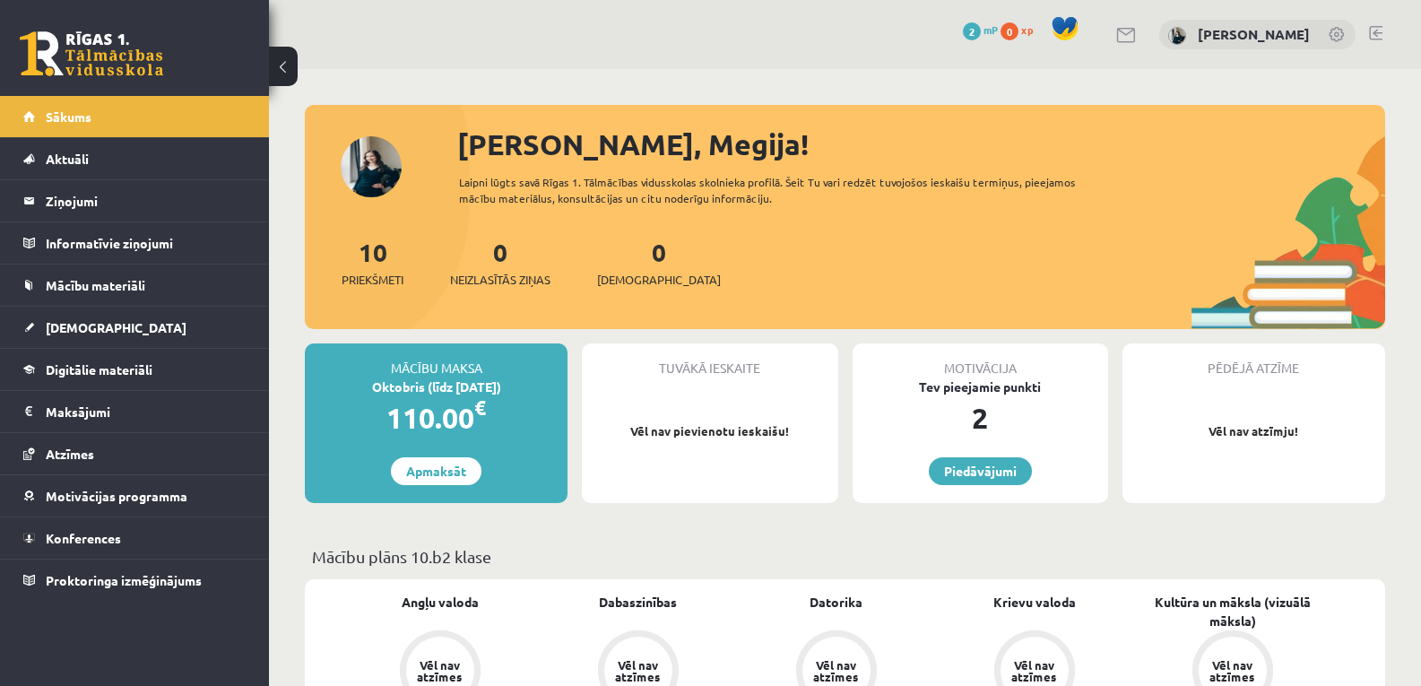
scroll to position [1284, 0]
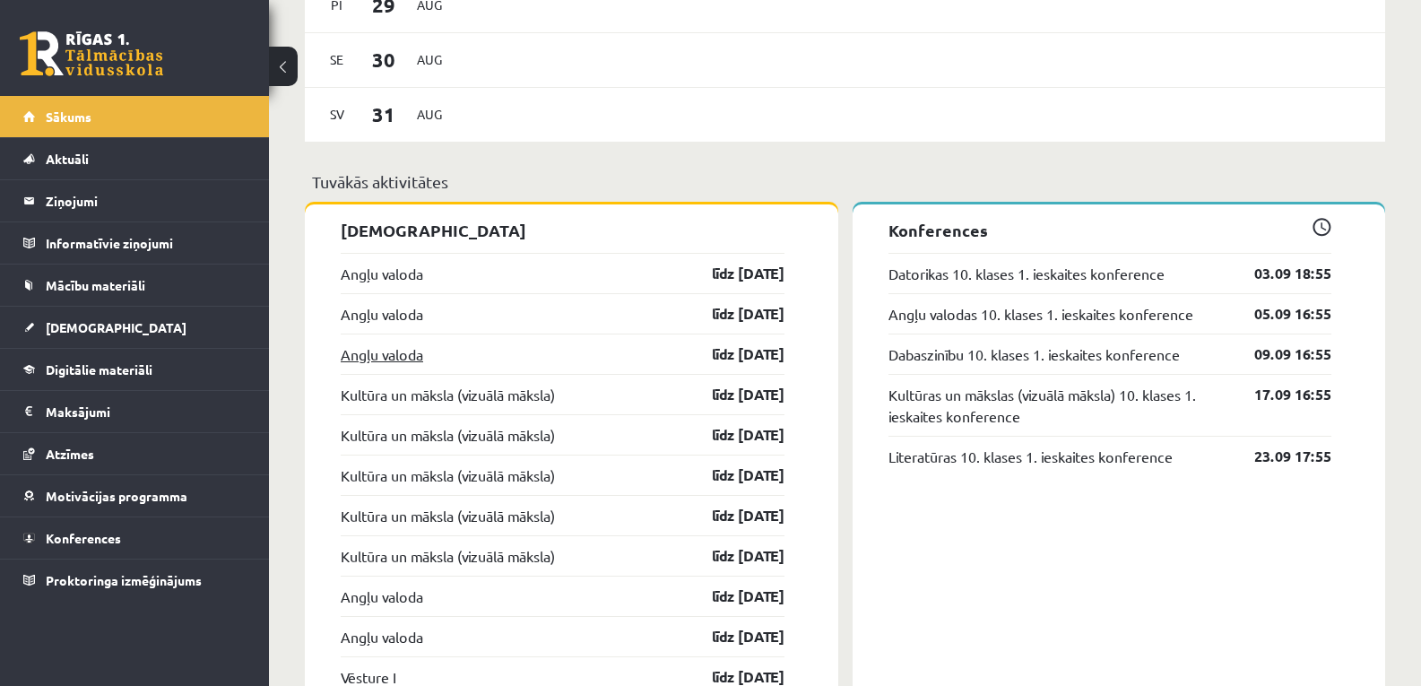
click at [421, 352] on link "Angļu valoda" at bounding box center [382, 354] width 82 height 22
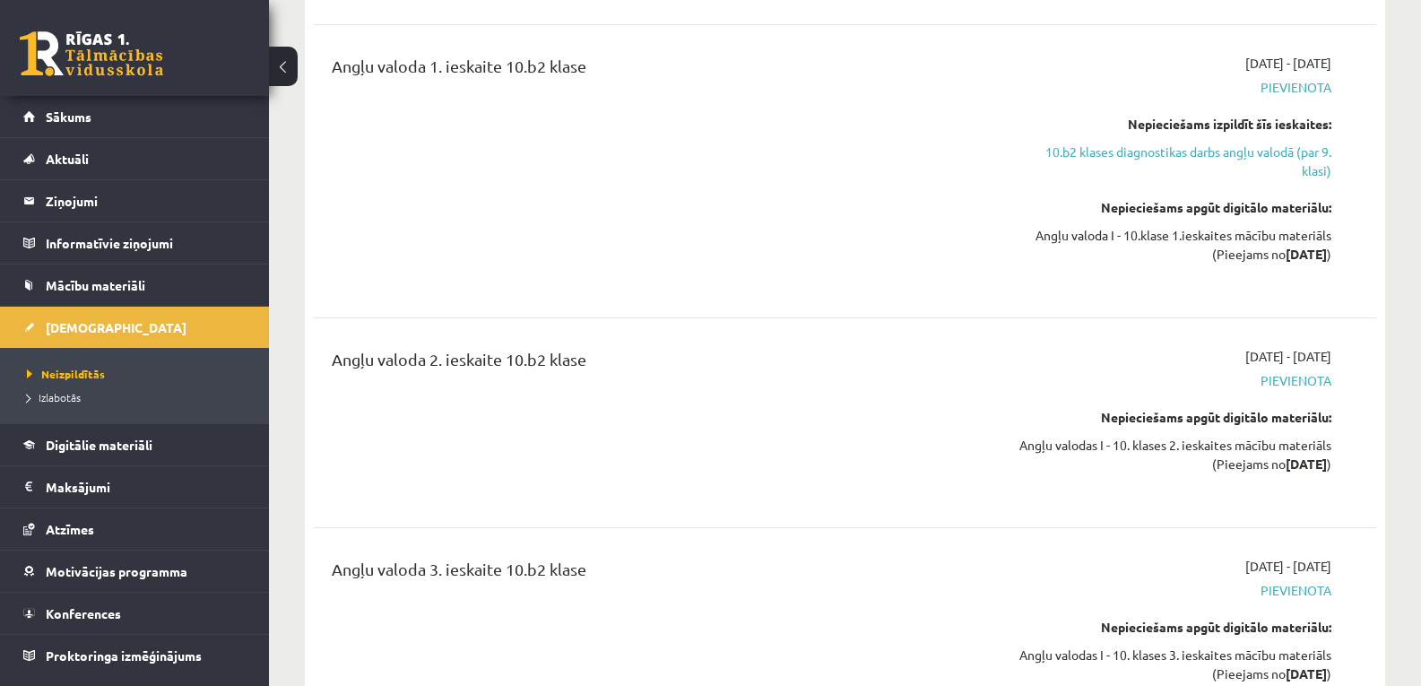
scroll to position [456, 0]
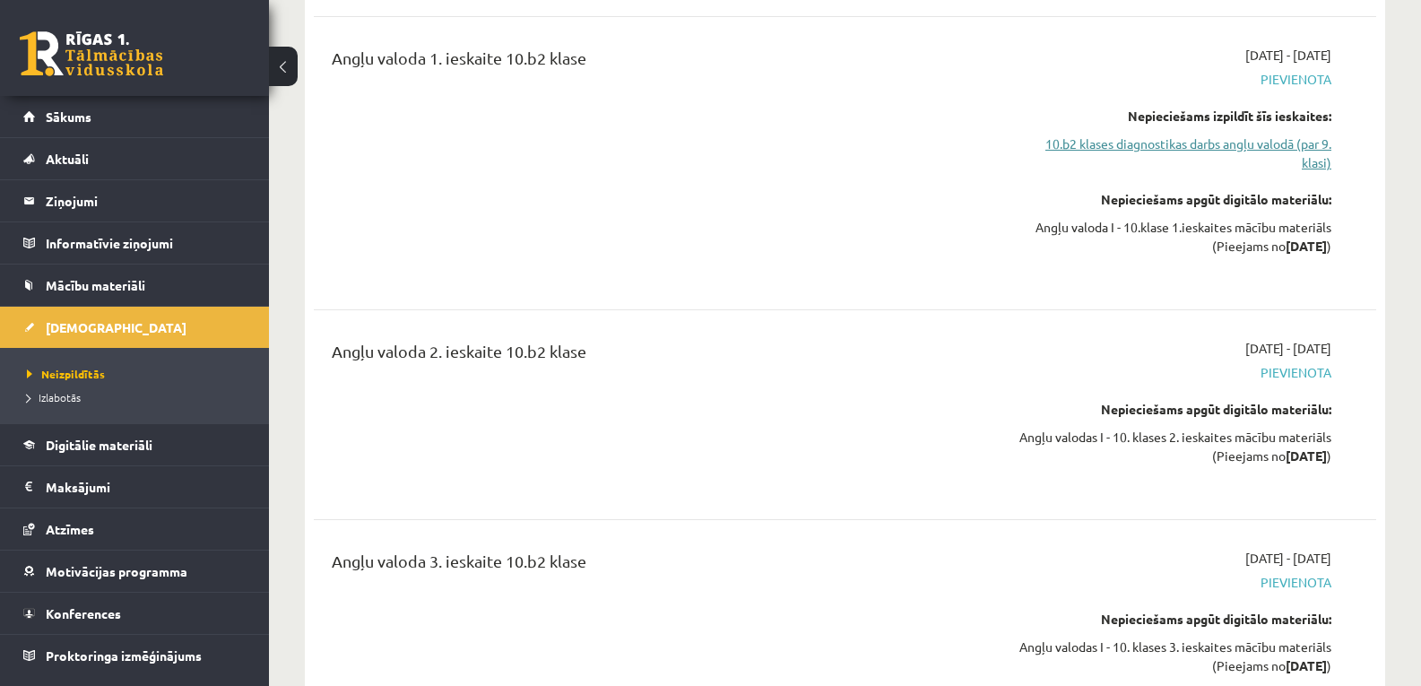
click at [1132, 147] on link "10.b2 klases diagnostikas darbs angļu valodā (par 9. klasi)" at bounding box center [1174, 153] width 316 height 38
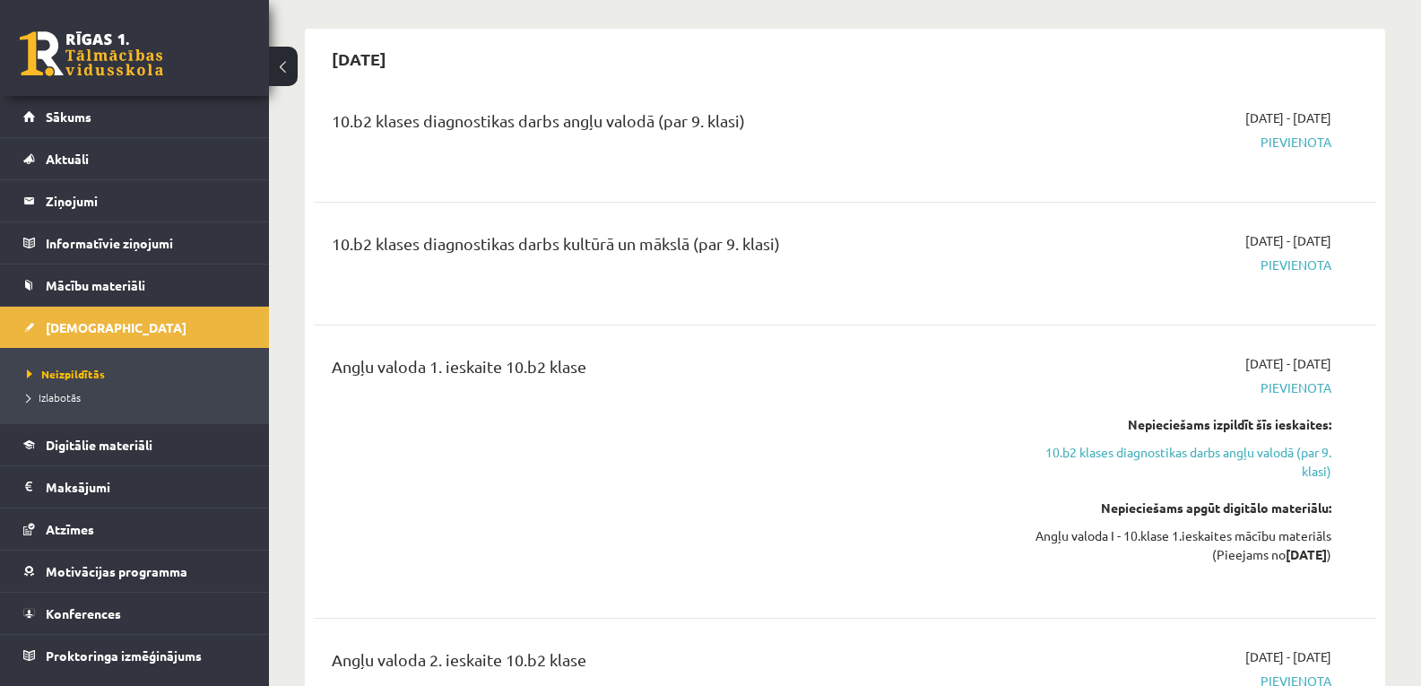
scroll to position [138, 0]
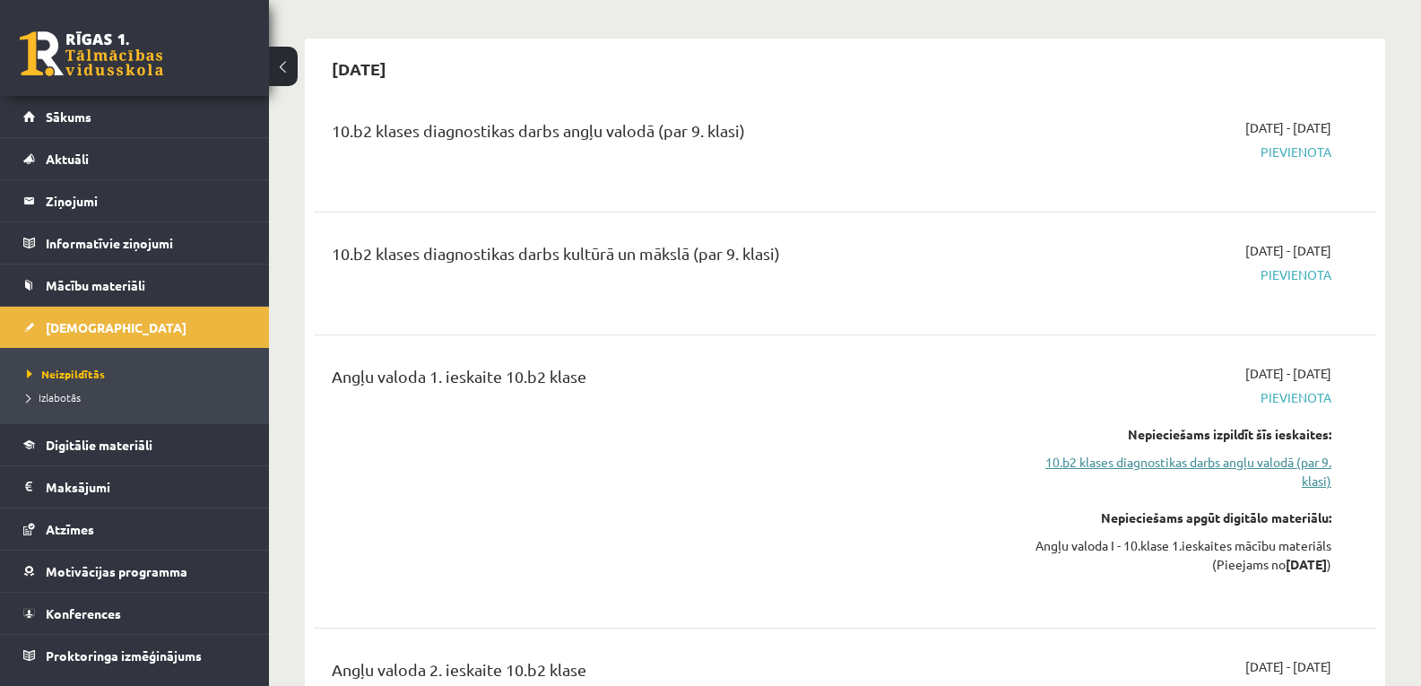
click at [1193, 470] on link "10.b2 klases diagnostikas darbs angļu valodā (par 9. klasi)" at bounding box center [1174, 472] width 316 height 38
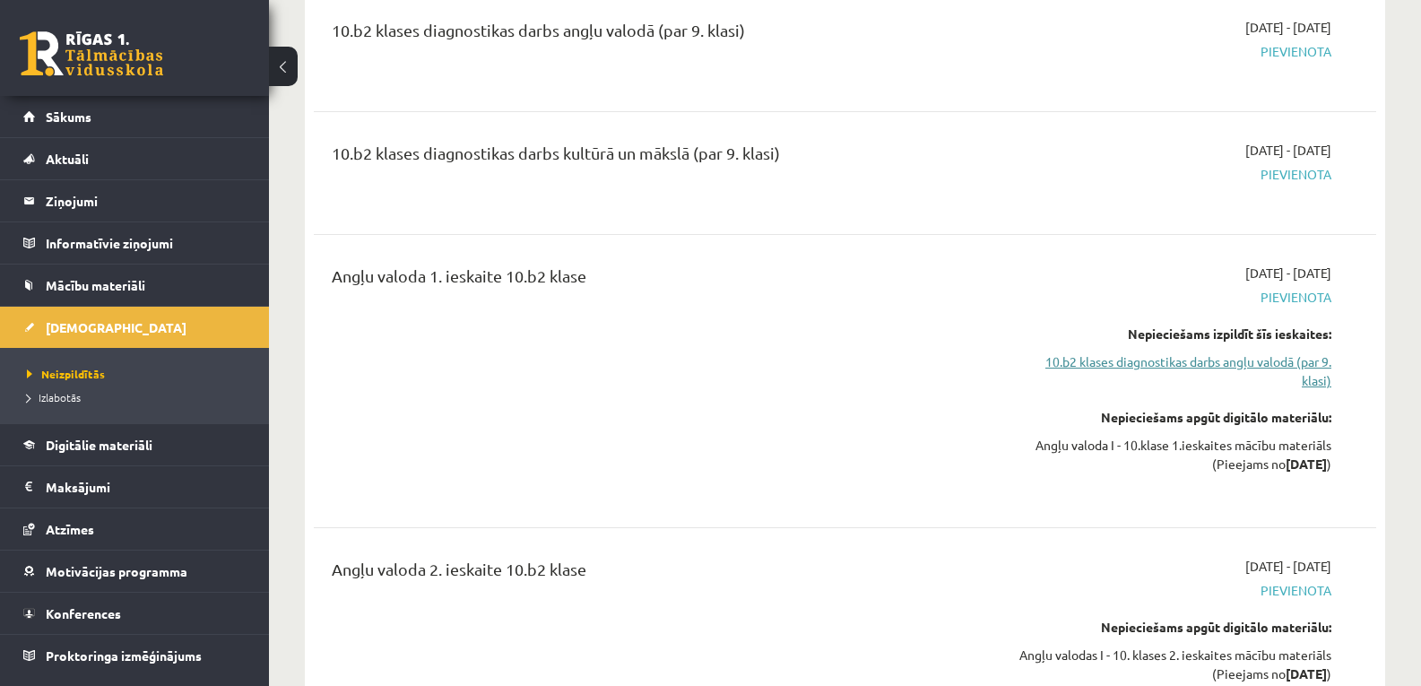
click at [1213, 361] on link "10.b2 klases diagnostikas darbs angļu valodā (par 9. klasi)" at bounding box center [1174, 371] width 316 height 38
click at [83, 324] on span "[DEMOGRAPHIC_DATA]" at bounding box center [116, 327] width 141 height 16
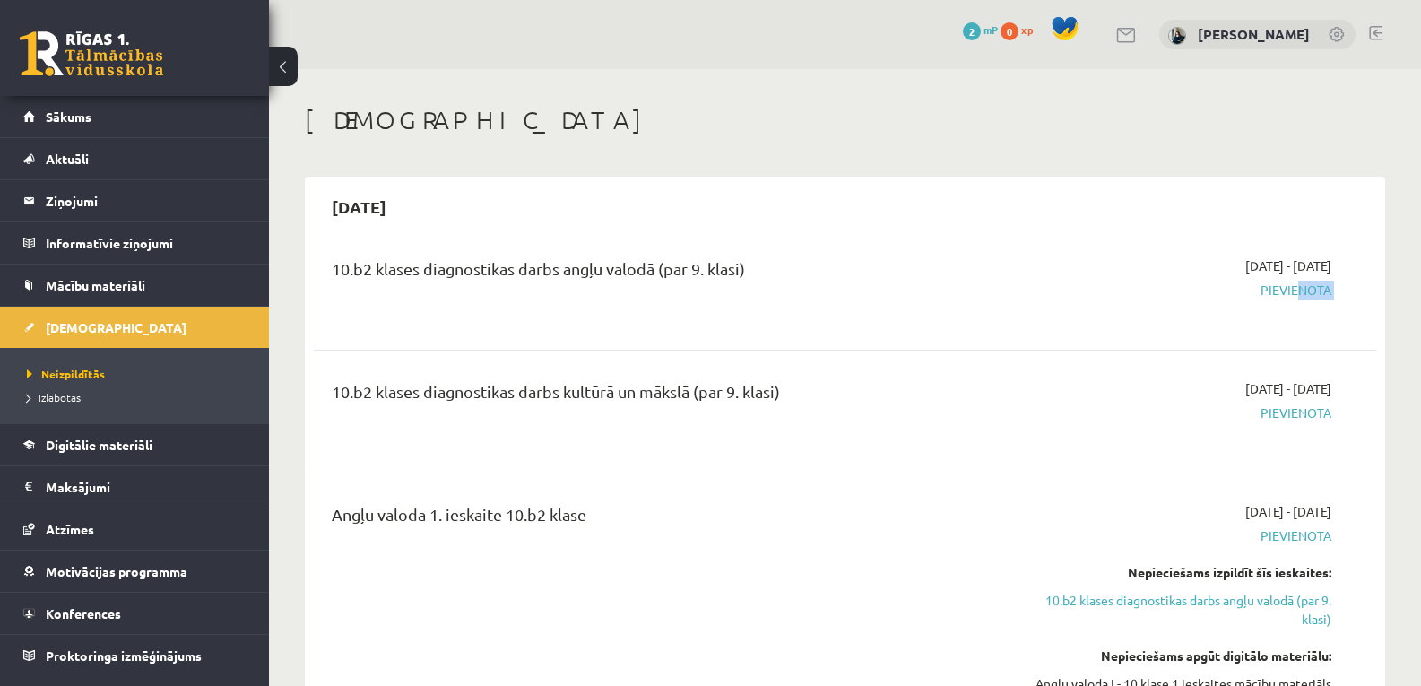
drag, startPoint x: 1282, startPoint y: 299, endPoint x: 1291, endPoint y: 283, distance: 18.5
click at [1291, 283] on div "[DATE] - [DATE] [GEOGRAPHIC_DATA]" at bounding box center [1173, 288] width 342 height 65
click at [1291, 283] on span "Pievienota" at bounding box center [1174, 290] width 316 height 19
click at [1277, 406] on span "Pievienota" at bounding box center [1174, 412] width 316 height 19
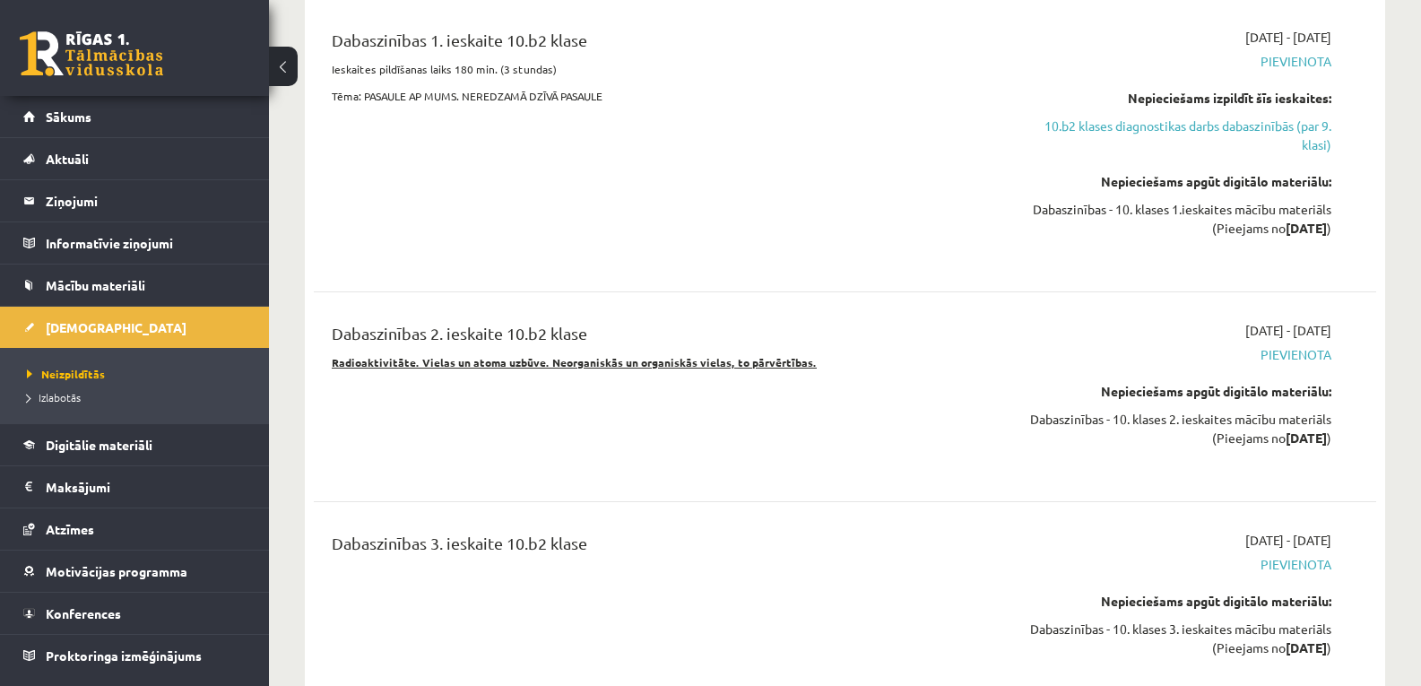
scroll to position [12945, 0]
